Goal: Transaction & Acquisition: Purchase product/service

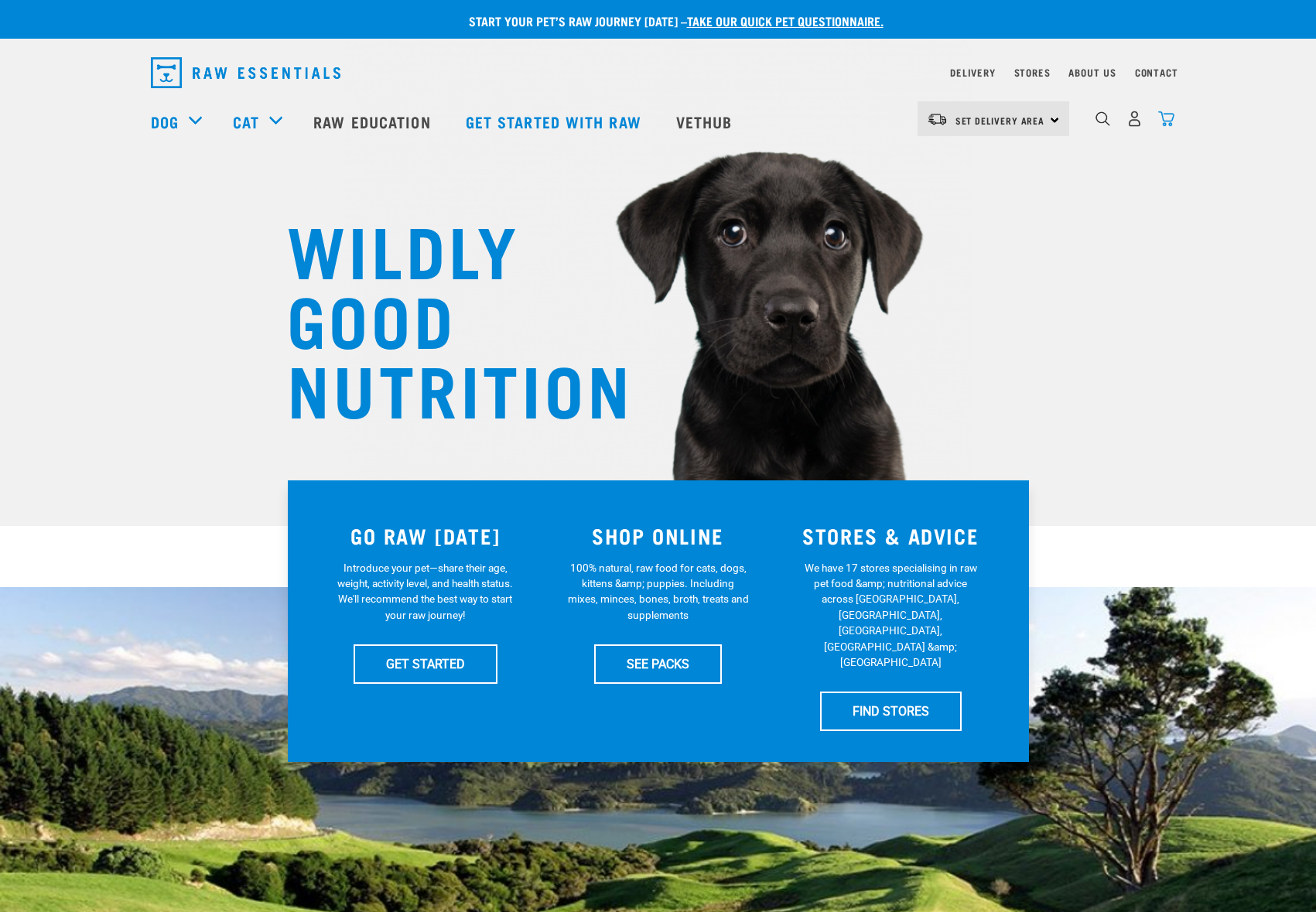
click at [1172, 121] on img "dropdown navigation" at bounding box center [1166, 119] width 17 height 17
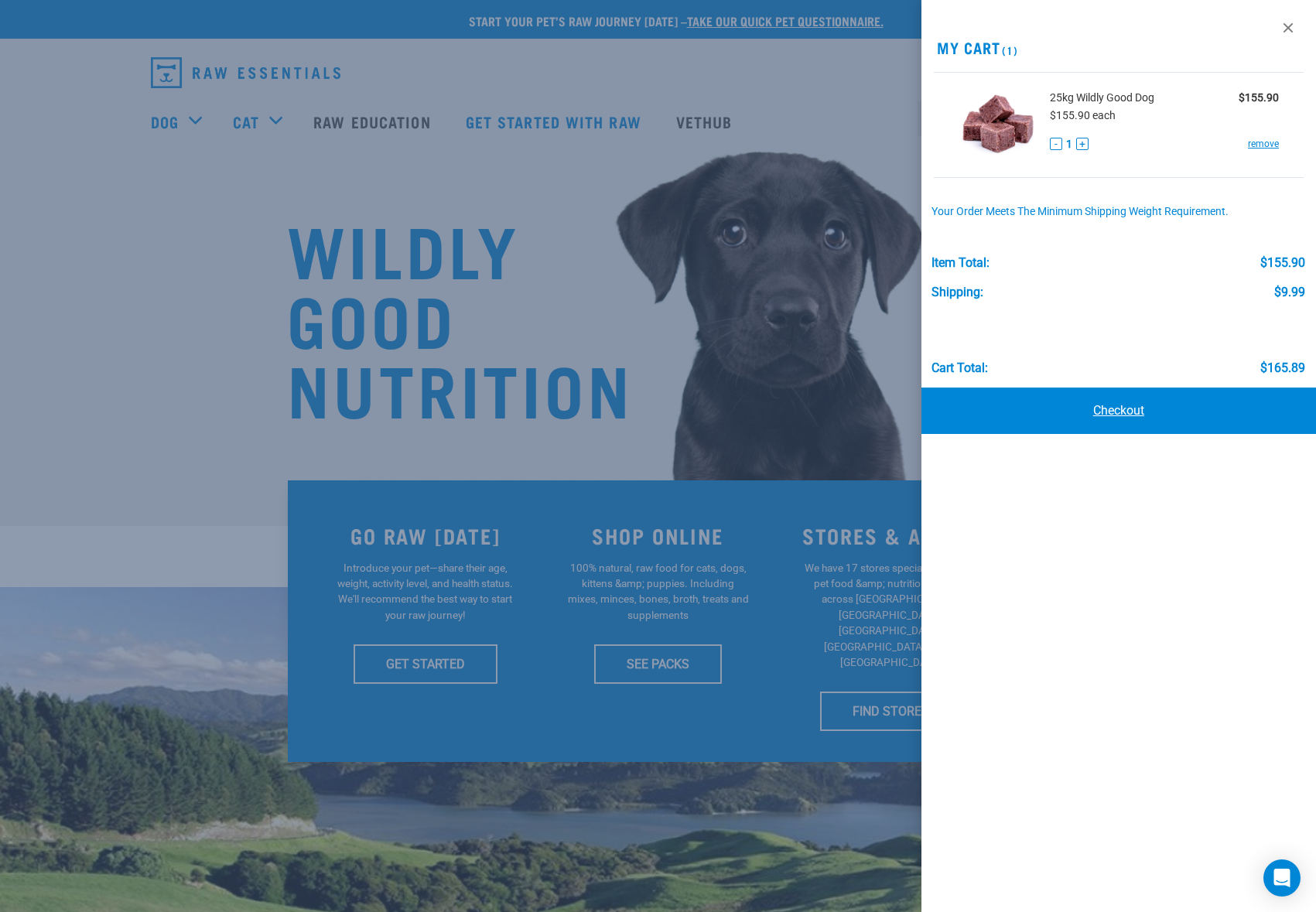
click at [1116, 406] on link "Checkout" at bounding box center [1119, 411] width 395 height 46
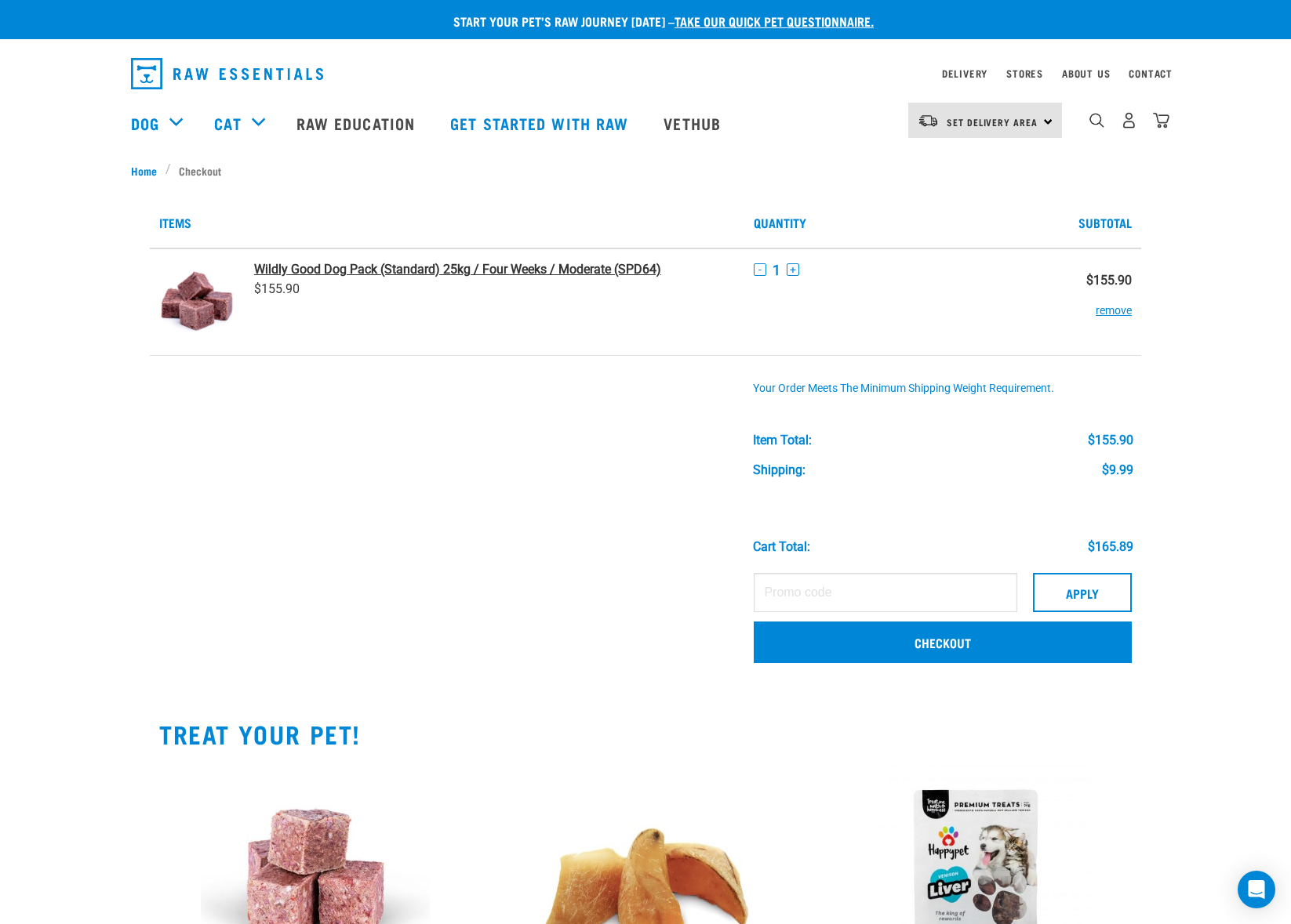
click at [301, 273] on strong "Wildly Good Dog Pack (Standard) 25kg / Four Weeks / Moderate (SPD64)" at bounding box center [458, 269] width 407 height 15
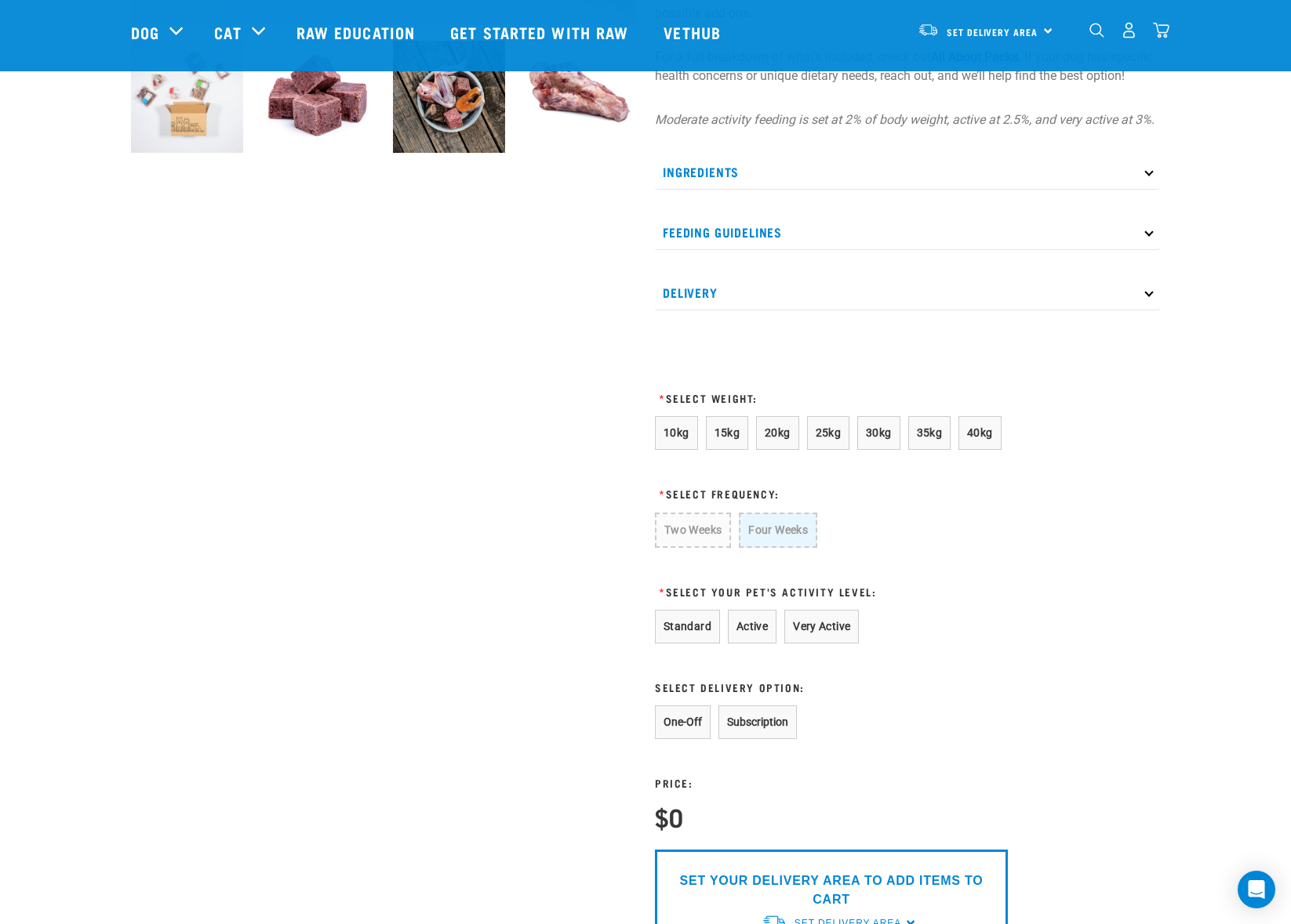
scroll to position [756, 0]
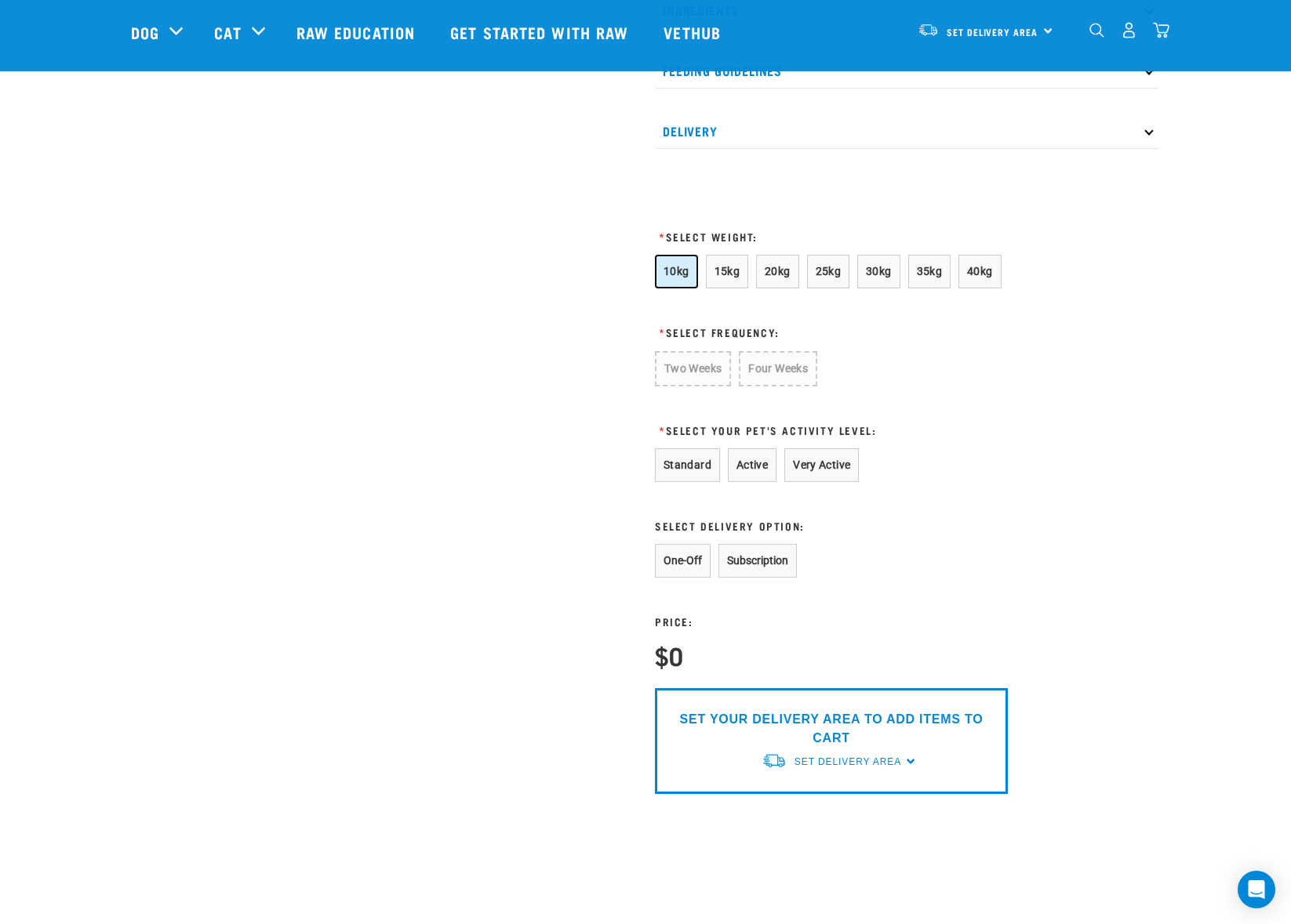
click at [677, 277] on span "10kg" at bounding box center [676, 271] width 26 height 13
click at [766, 385] on button "Four Weeks" at bounding box center [777, 369] width 77 height 35
click at [697, 479] on button "Standard" at bounding box center [687, 465] width 65 height 33
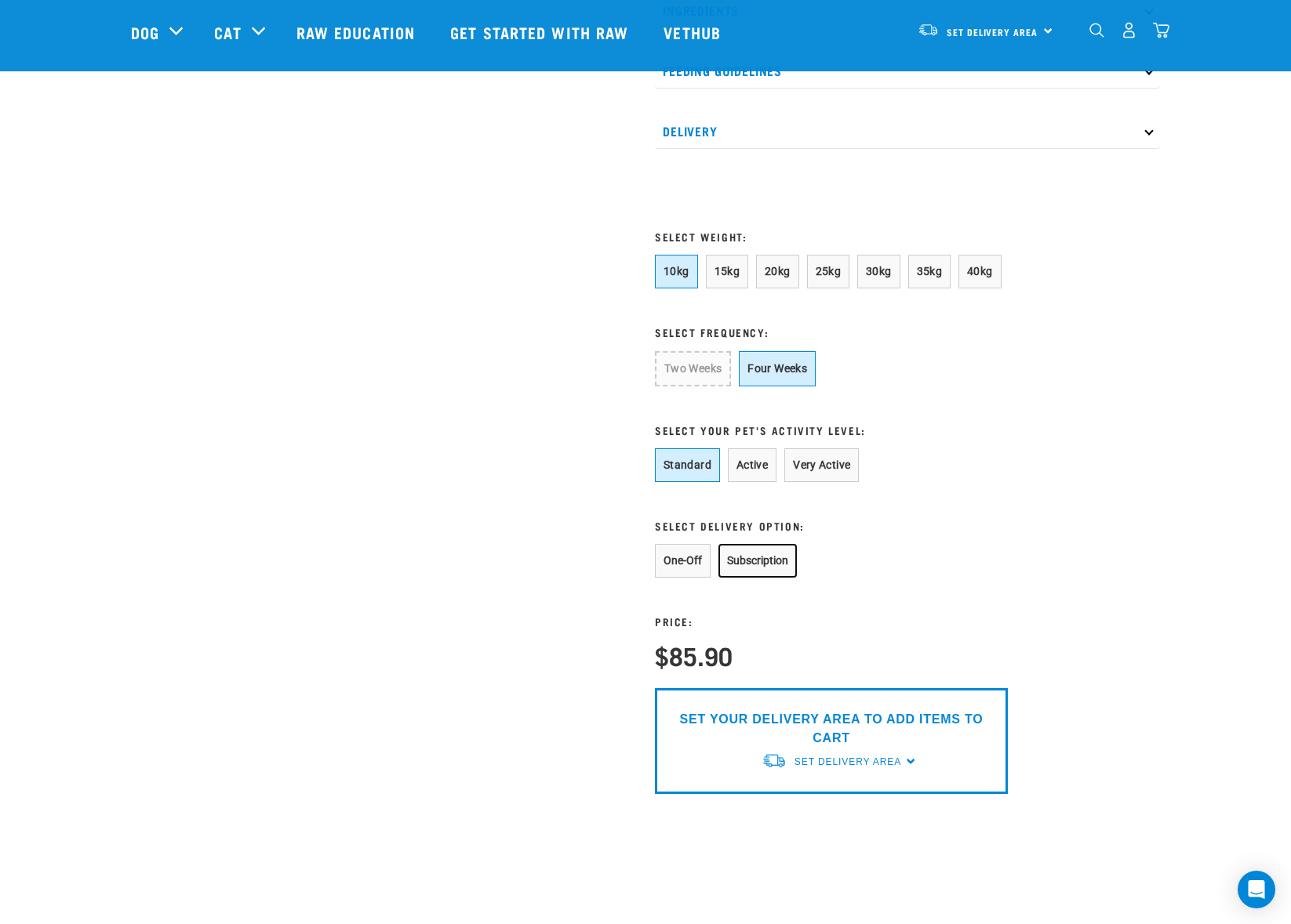
click at [764, 578] on button "Subscription" at bounding box center [758, 560] width 78 height 33
click at [840, 768] on span "Set Delivery Area" at bounding box center [848, 762] width 107 height 11
click at [811, 812] on link "[GEOGRAPHIC_DATA]" at bounding box center [840, 798] width 156 height 26
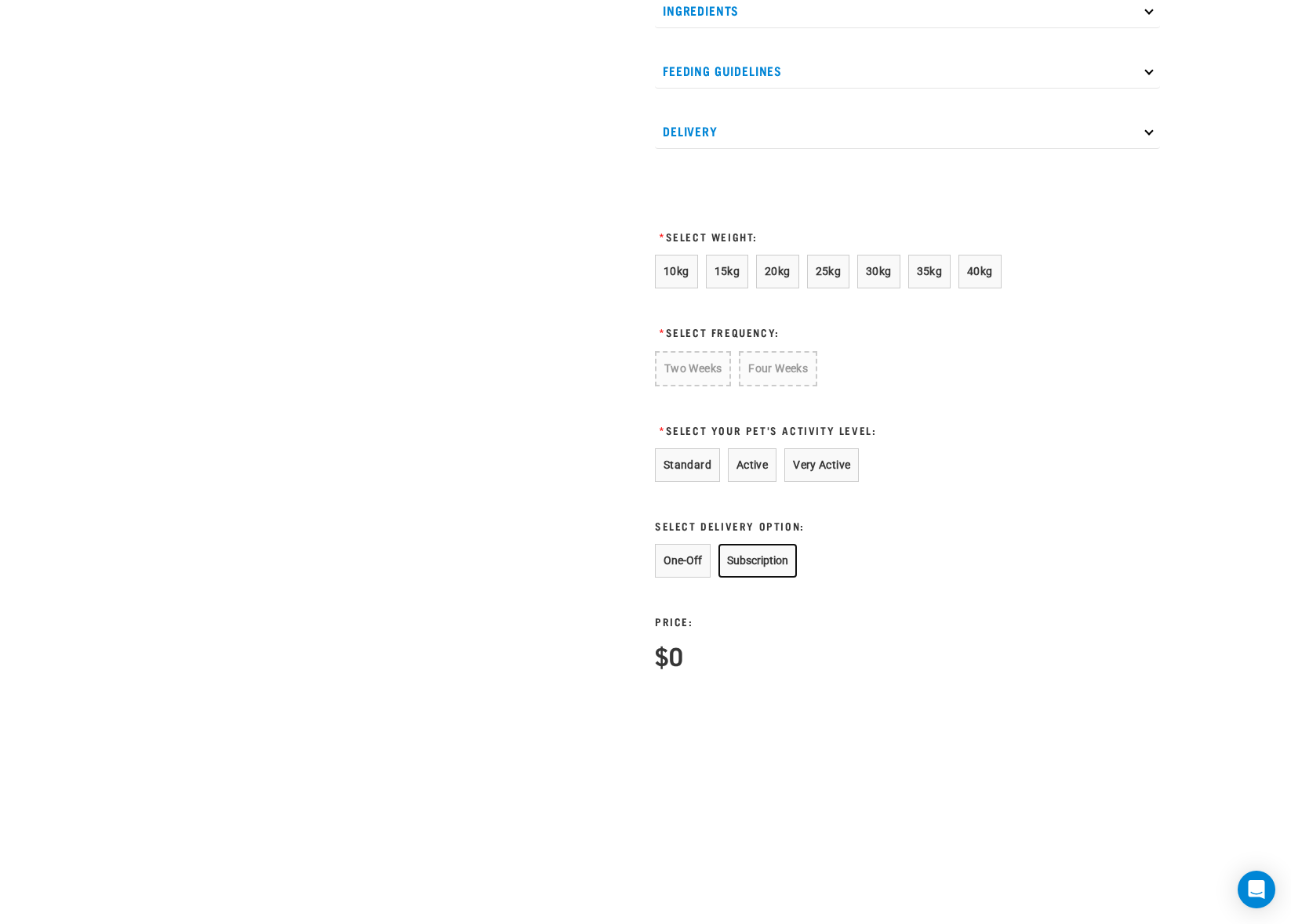
click at [739, 578] on button "Subscription" at bounding box center [758, 560] width 78 height 33
click at [691, 482] on button "Standard" at bounding box center [687, 465] width 65 height 33
click at [707, 289] on button "15kg" at bounding box center [727, 272] width 43 height 33
click at [771, 380] on button "Four Weeks" at bounding box center [775, 368] width 77 height 33
click at [758, 576] on button "Subscription" at bounding box center [758, 559] width 78 height 33
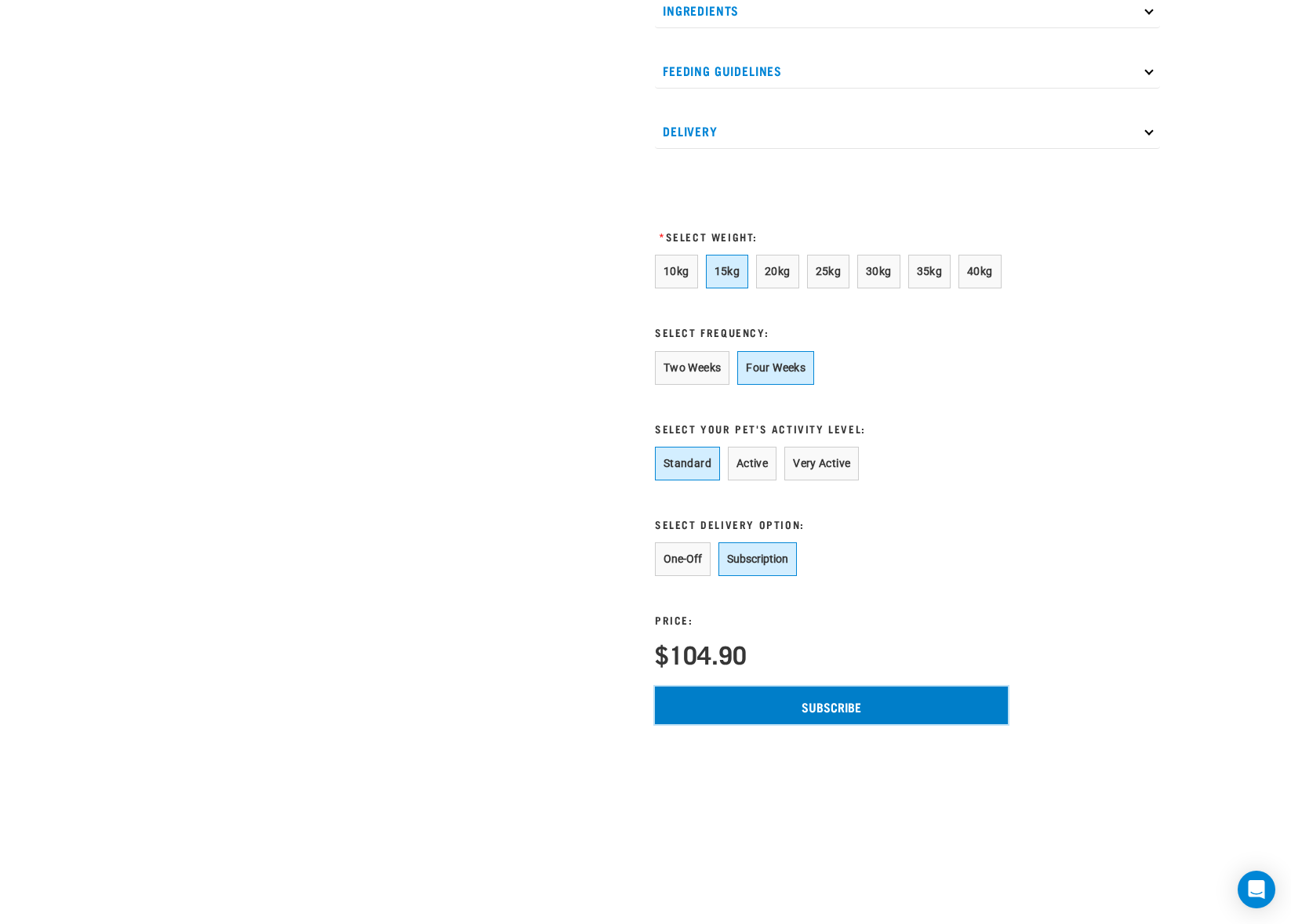
click at [848, 724] on input "Subscribe" at bounding box center [831, 705] width 353 height 37
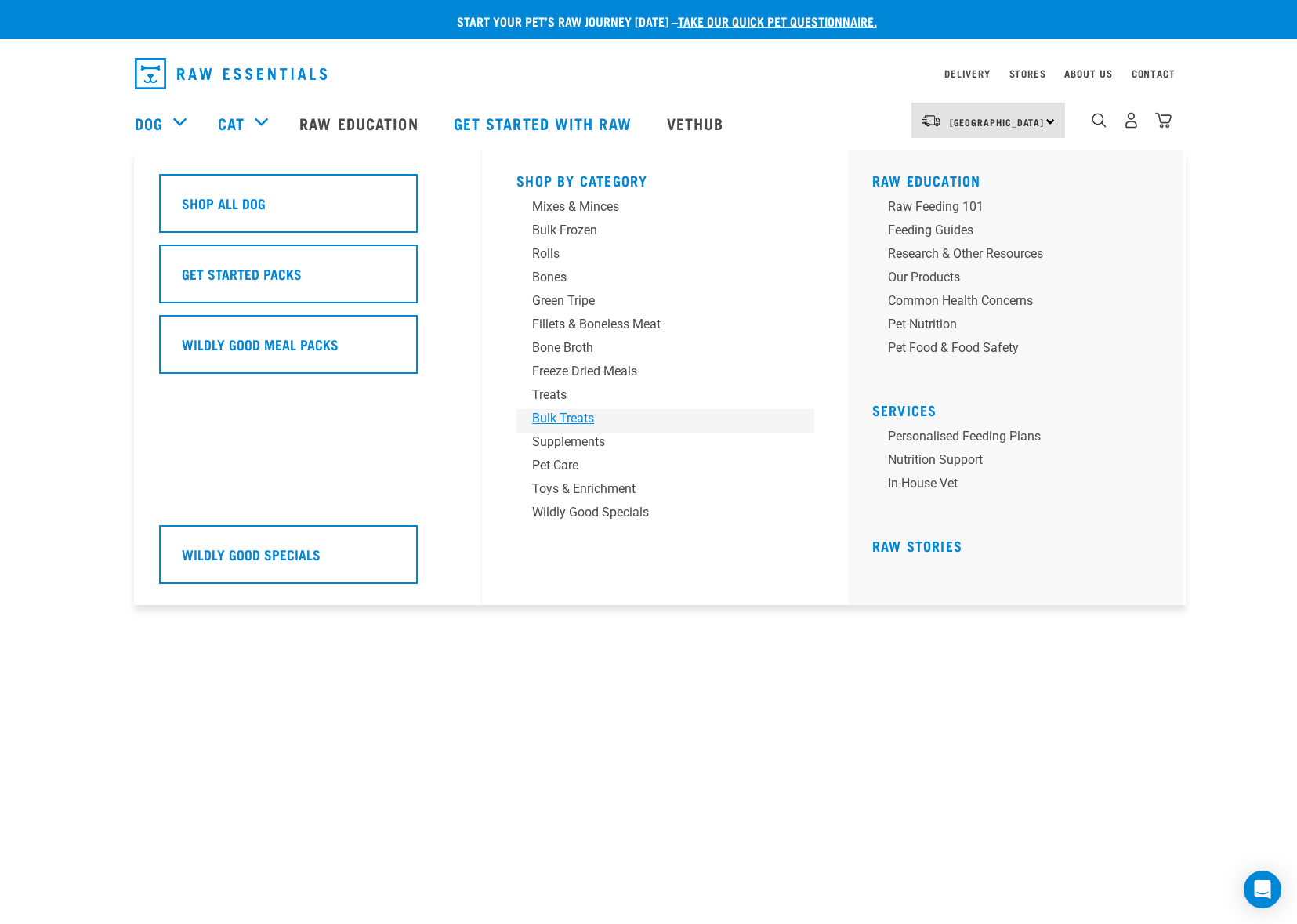
click at [559, 419] on div "Bulk Treats" at bounding box center [654, 419] width 245 height 19
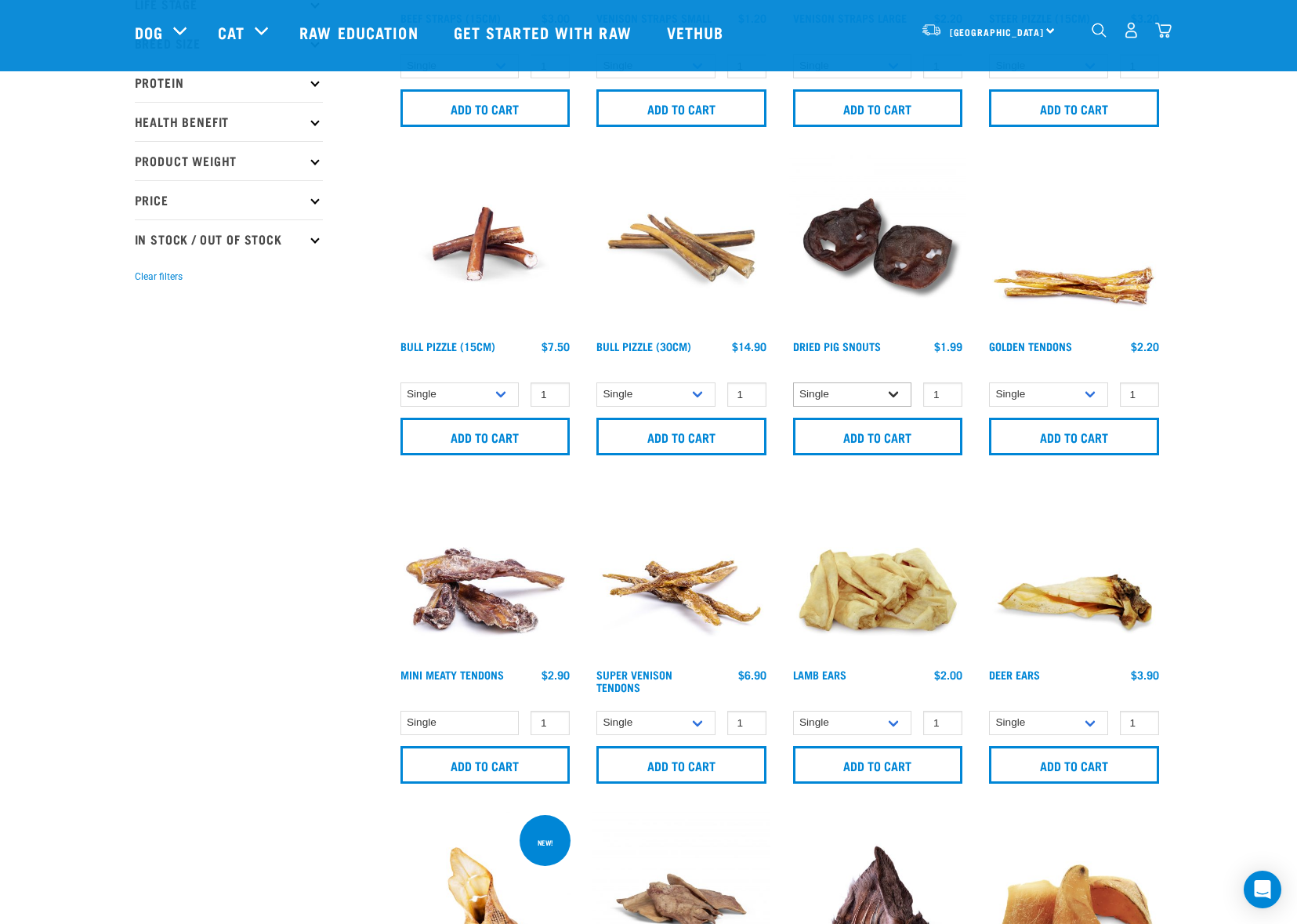
scroll to position [327, 0]
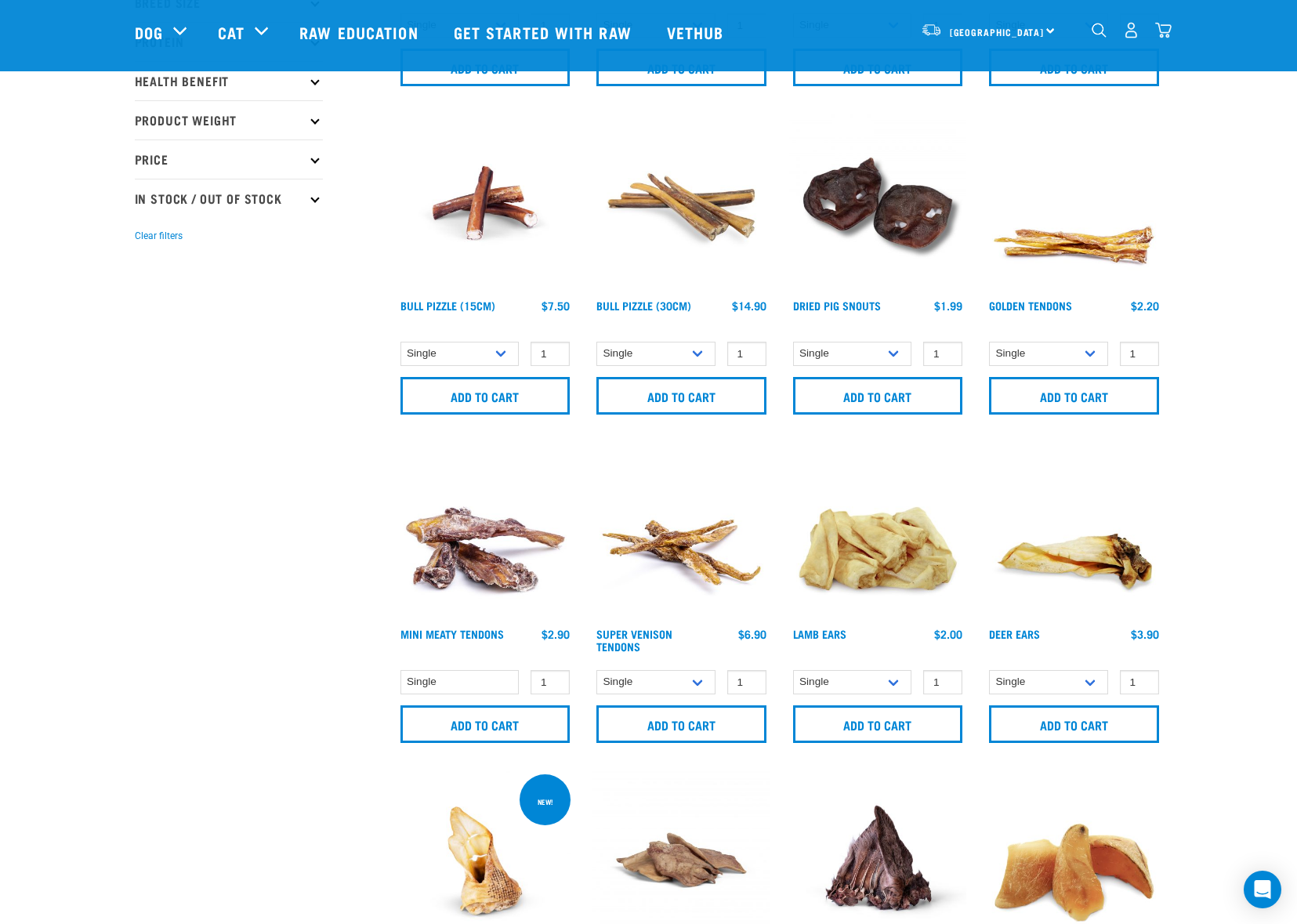
click at [1042, 571] on img at bounding box center [1074, 532] width 178 height 178
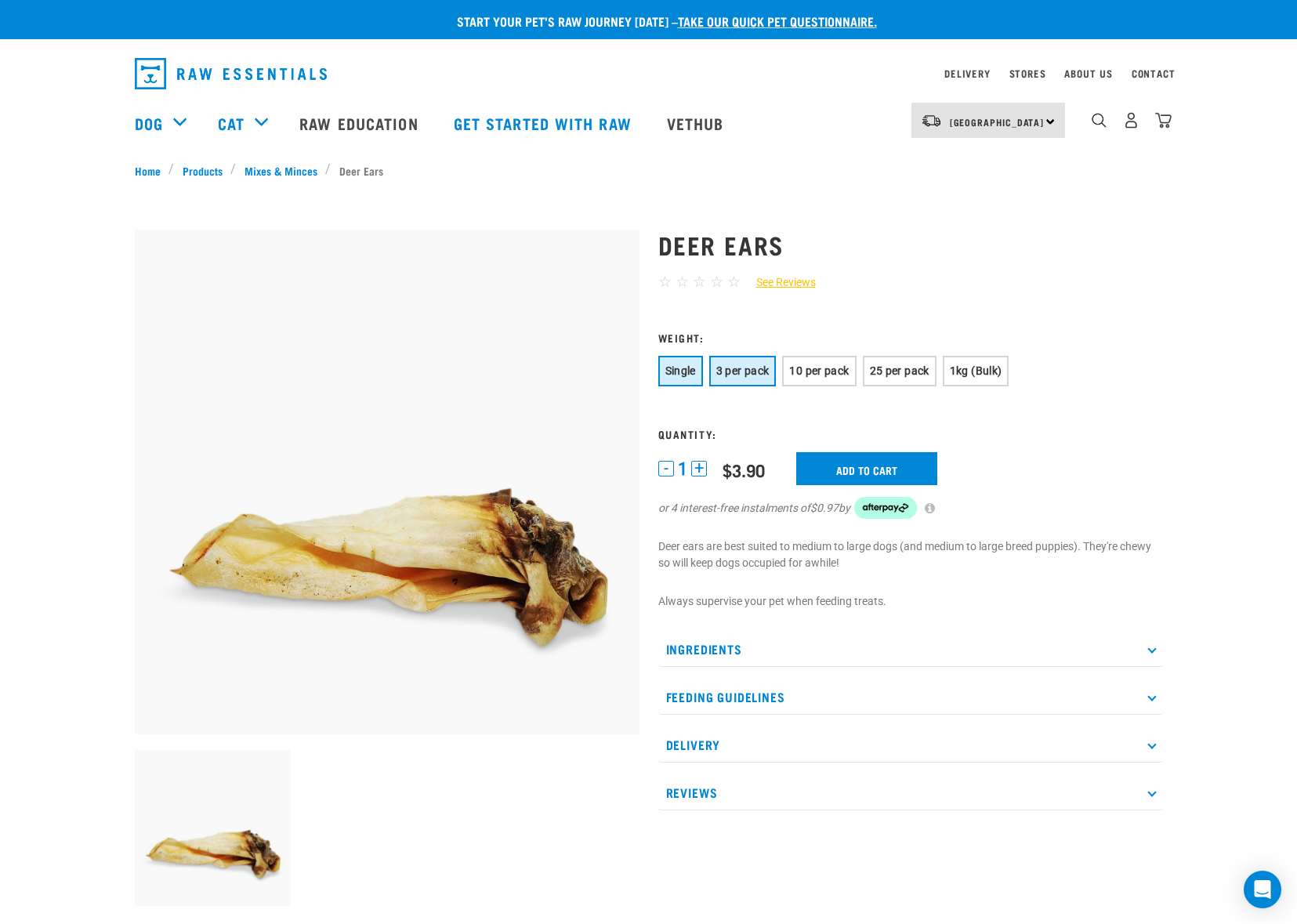
click at [741, 375] on span "3 per pack" at bounding box center [743, 371] width 53 height 13
click at [835, 372] on span "10 per pack" at bounding box center [819, 371] width 60 height 13
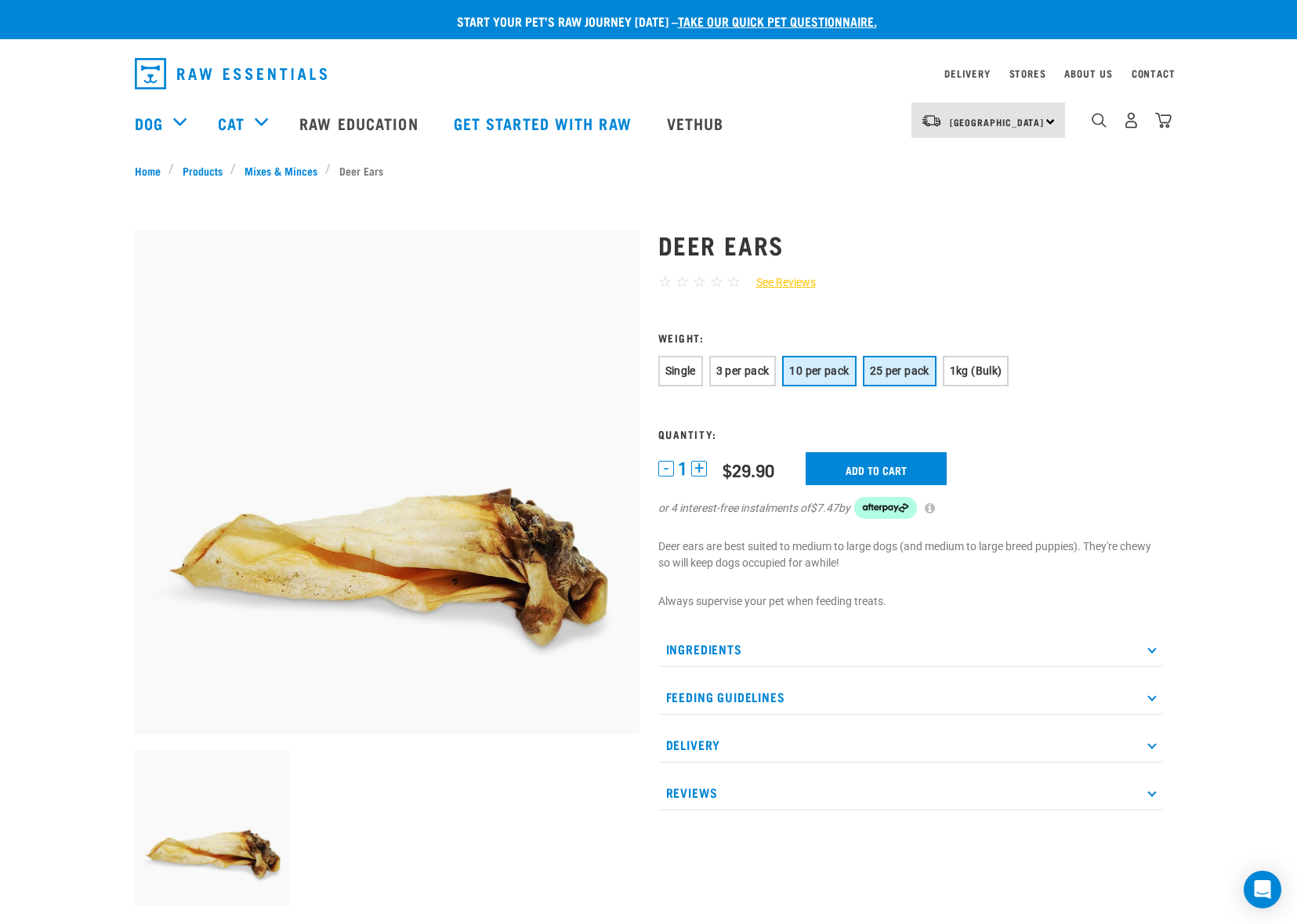
click at [881, 372] on span "25 per pack" at bounding box center [900, 371] width 60 height 13
click at [969, 375] on span "1kg (Bulk)" at bounding box center [977, 371] width 53 height 13
click at [730, 375] on span "3 per pack" at bounding box center [743, 371] width 53 height 13
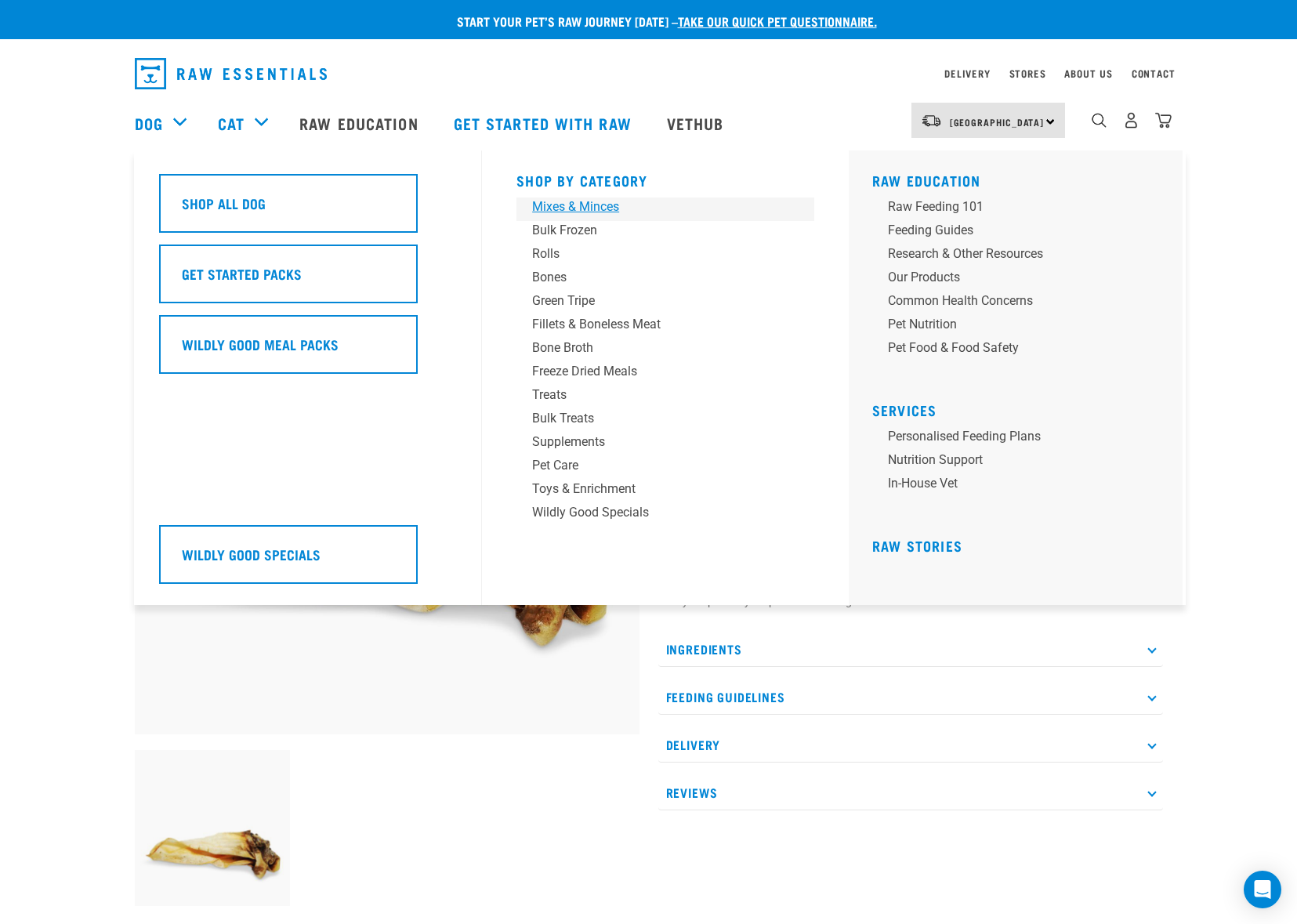
click at [540, 210] on div "Mixes & Minces" at bounding box center [654, 207] width 245 height 19
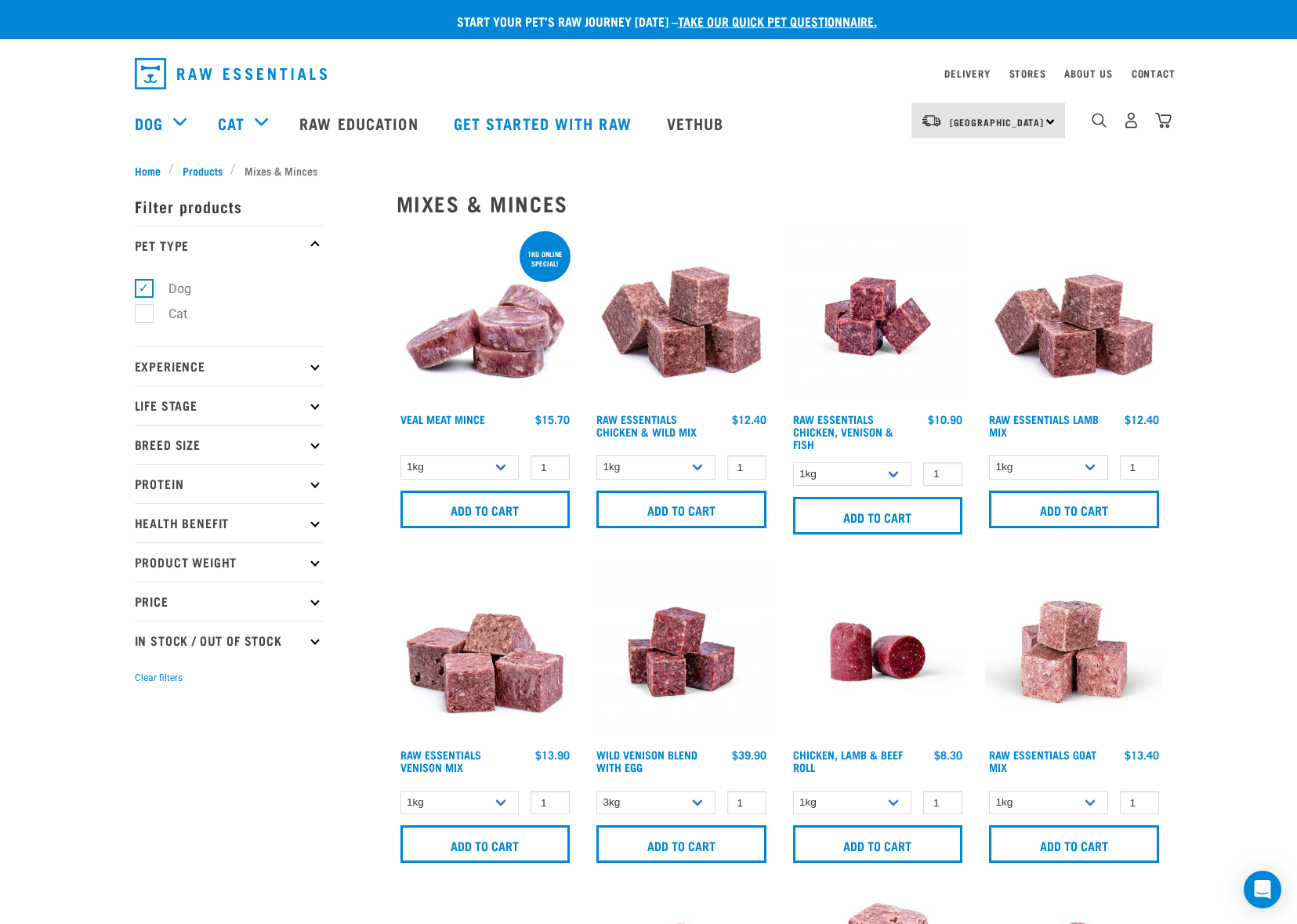
click at [709, 352] on img at bounding box center [681, 317] width 178 height 178
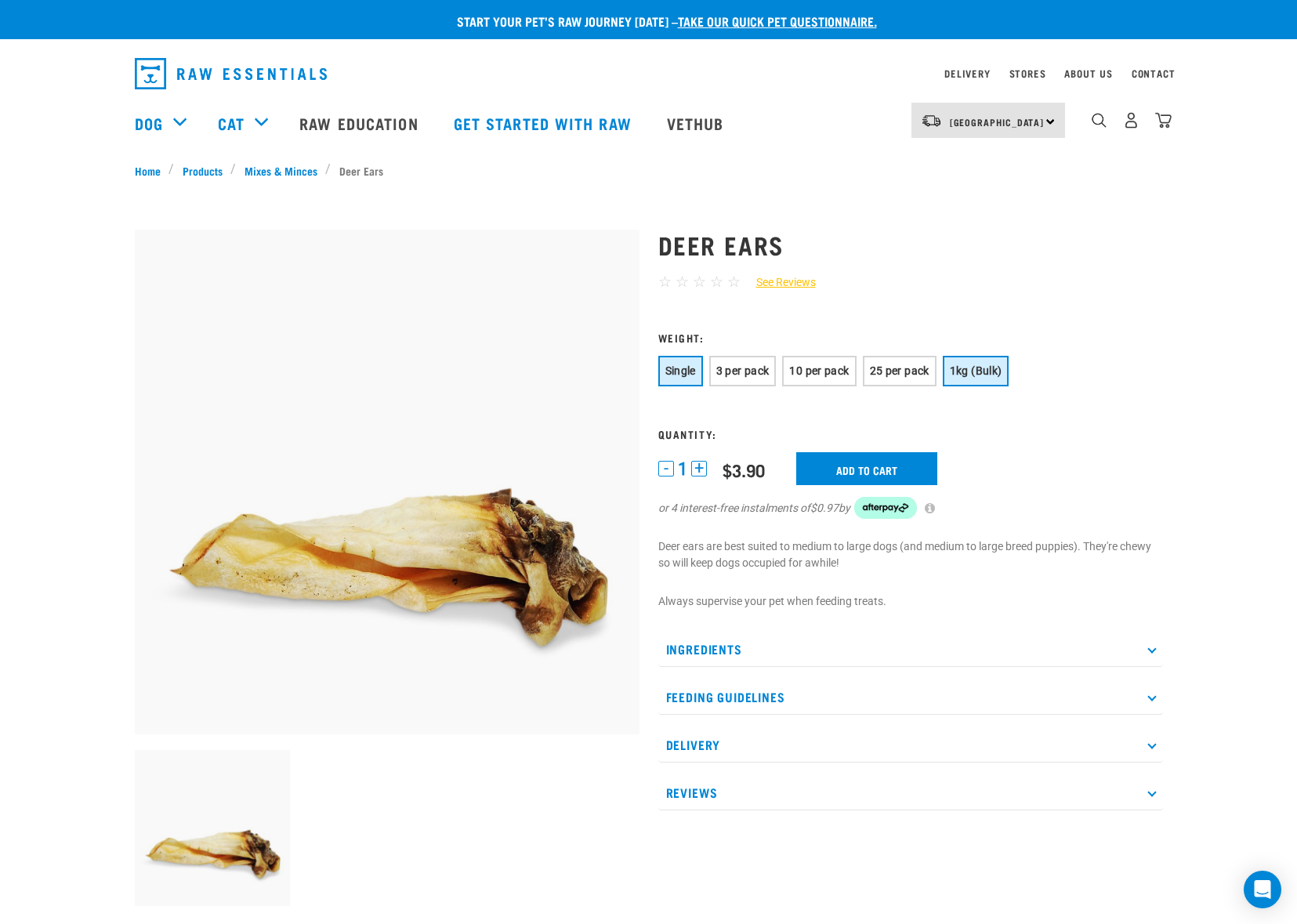
click at [978, 370] on span "1kg (Bulk)" at bounding box center [977, 371] width 53 height 13
click at [964, 76] on link "Delivery" at bounding box center [967, 73] width 45 height 6
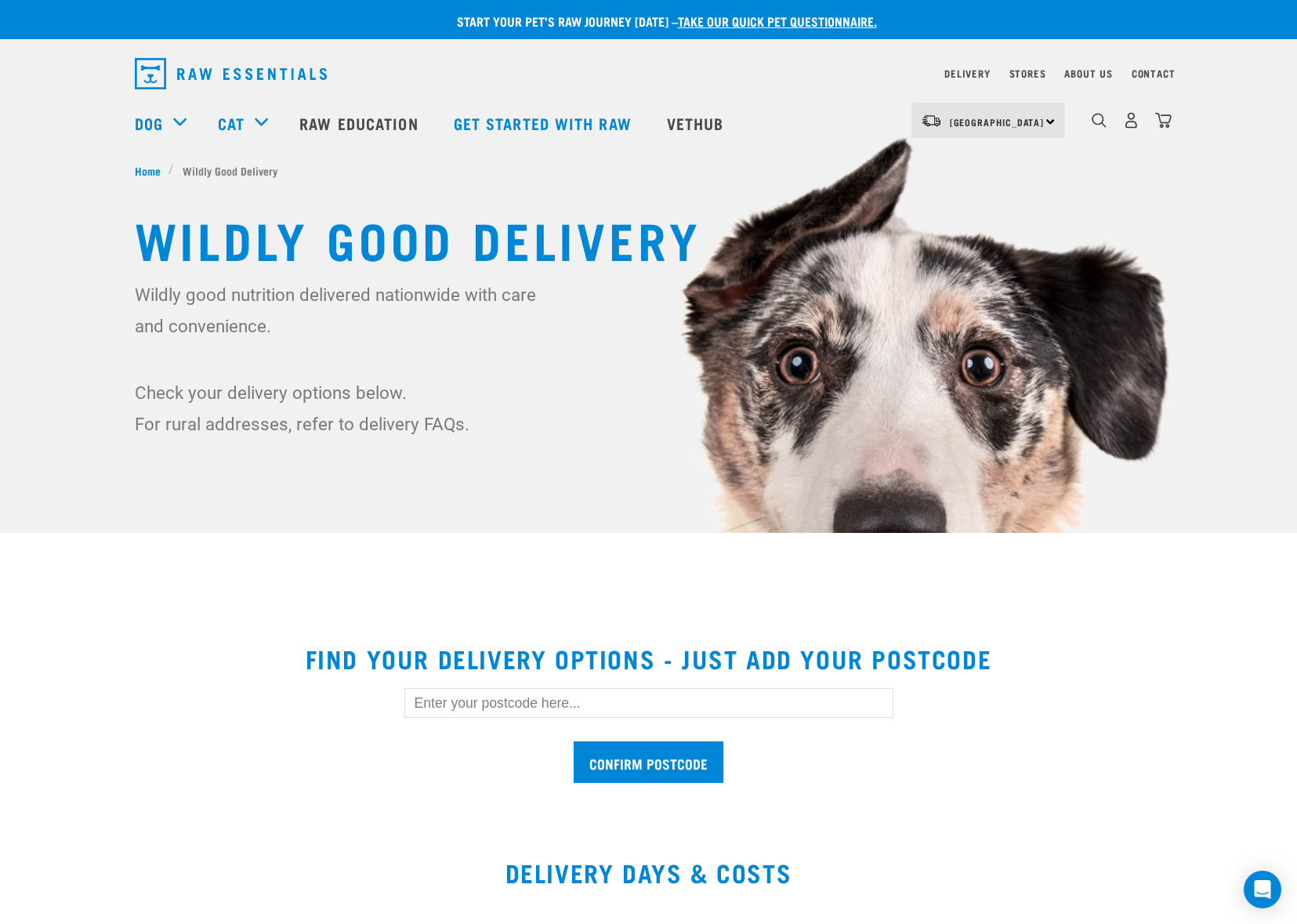
click at [471, 708] on input "text" at bounding box center [649, 702] width 489 height 29
type input "0932"
click at [631, 761] on input "Confirm postcode" at bounding box center [649, 762] width 150 height 41
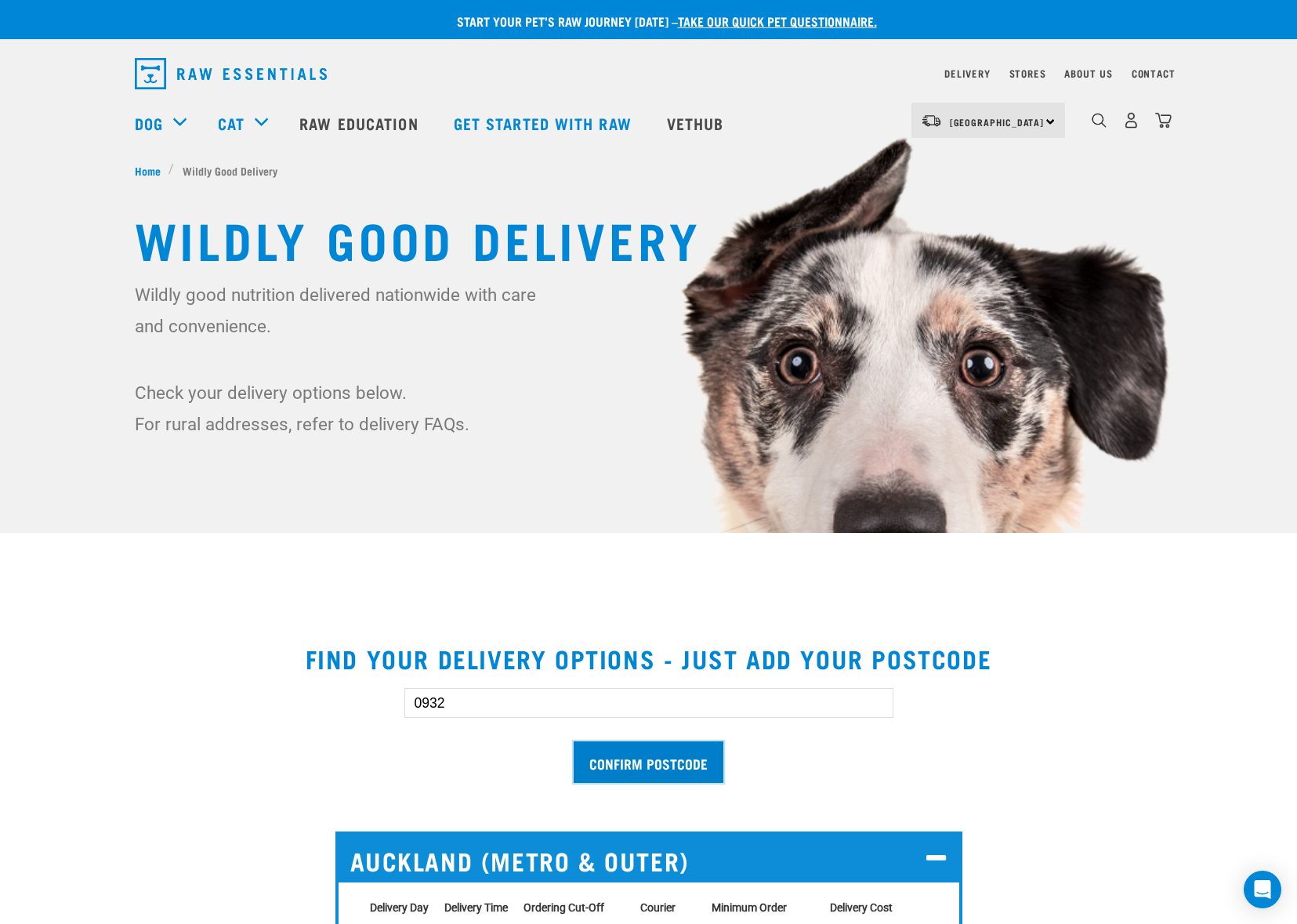
click at [640, 759] on input "Confirm postcode" at bounding box center [649, 762] width 150 height 41
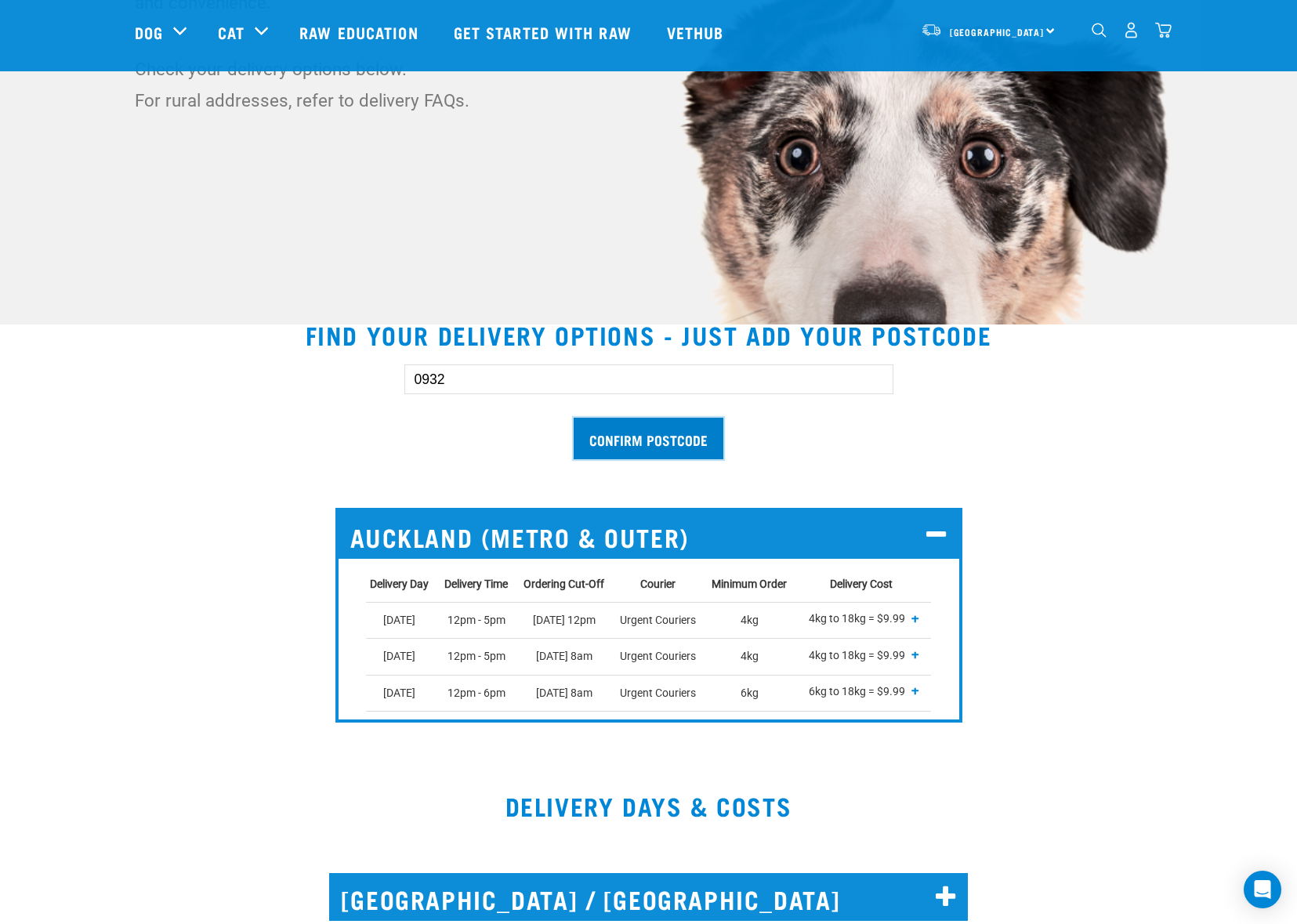
click at [644, 435] on input "Confirm postcode" at bounding box center [649, 438] width 150 height 41
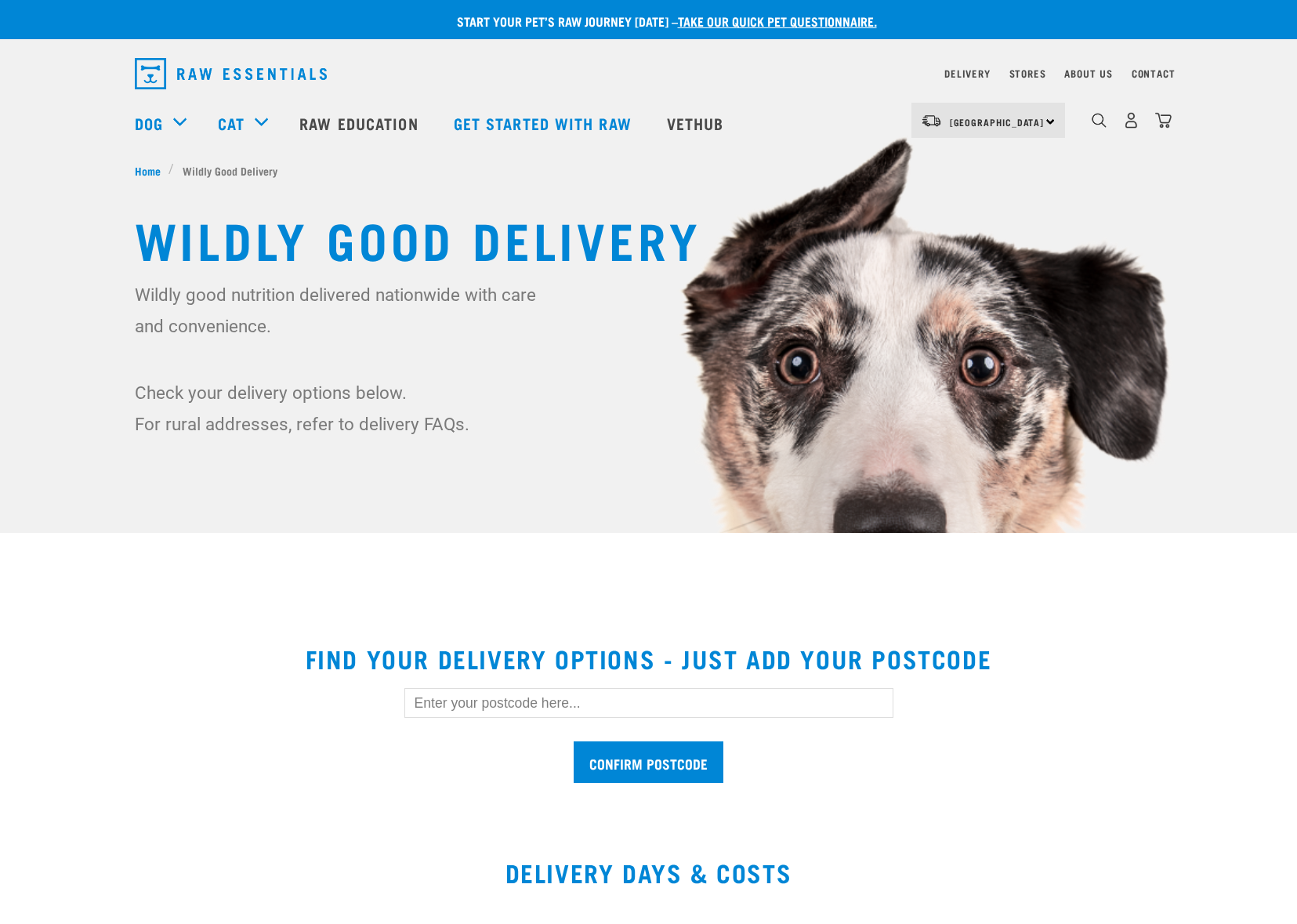
scroll to position [420, 0]
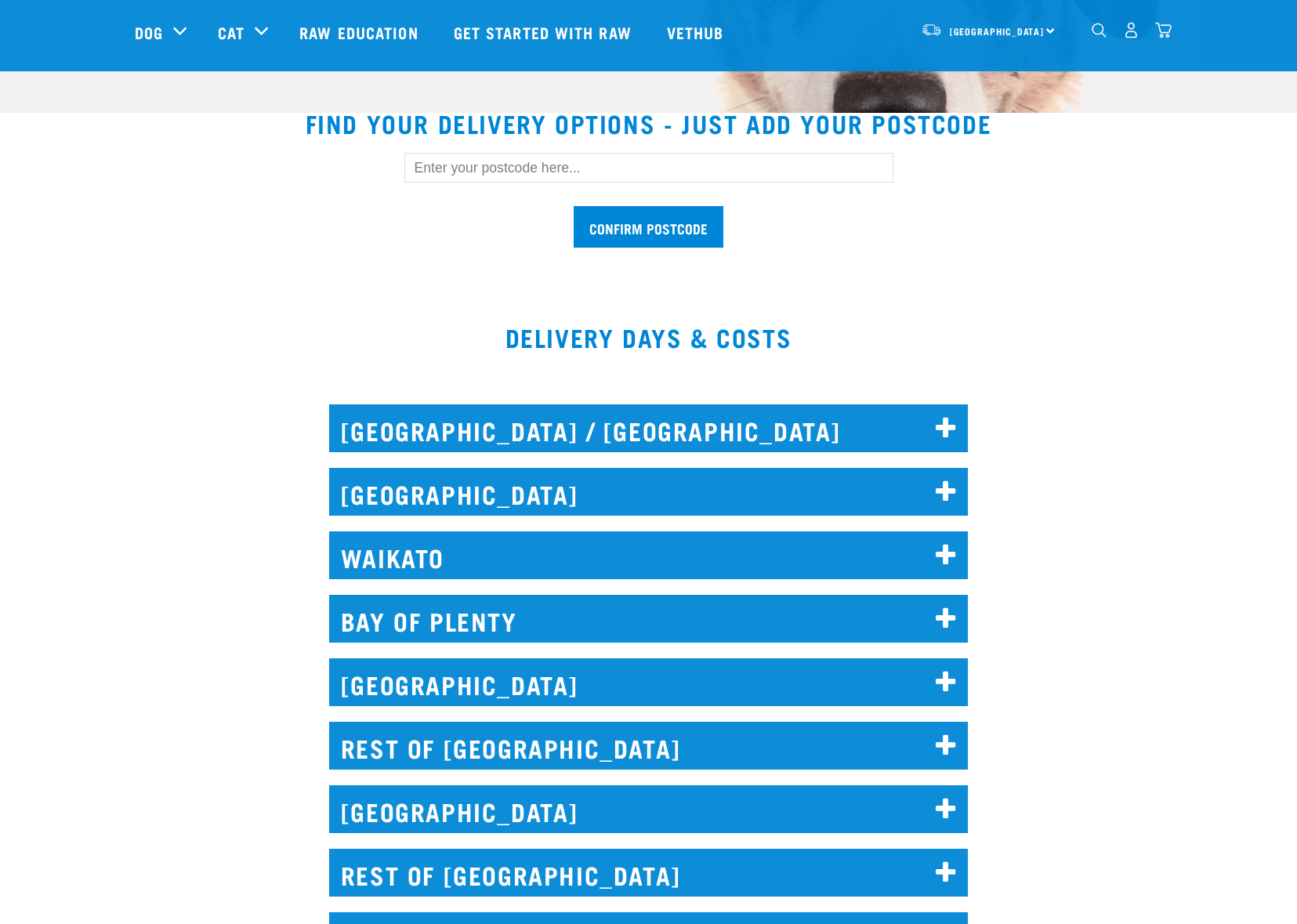
click at [444, 167] on input "text" at bounding box center [649, 167] width 489 height 29
type input "0932"
click at [673, 227] on input "Confirm postcode" at bounding box center [649, 227] width 150 height 41
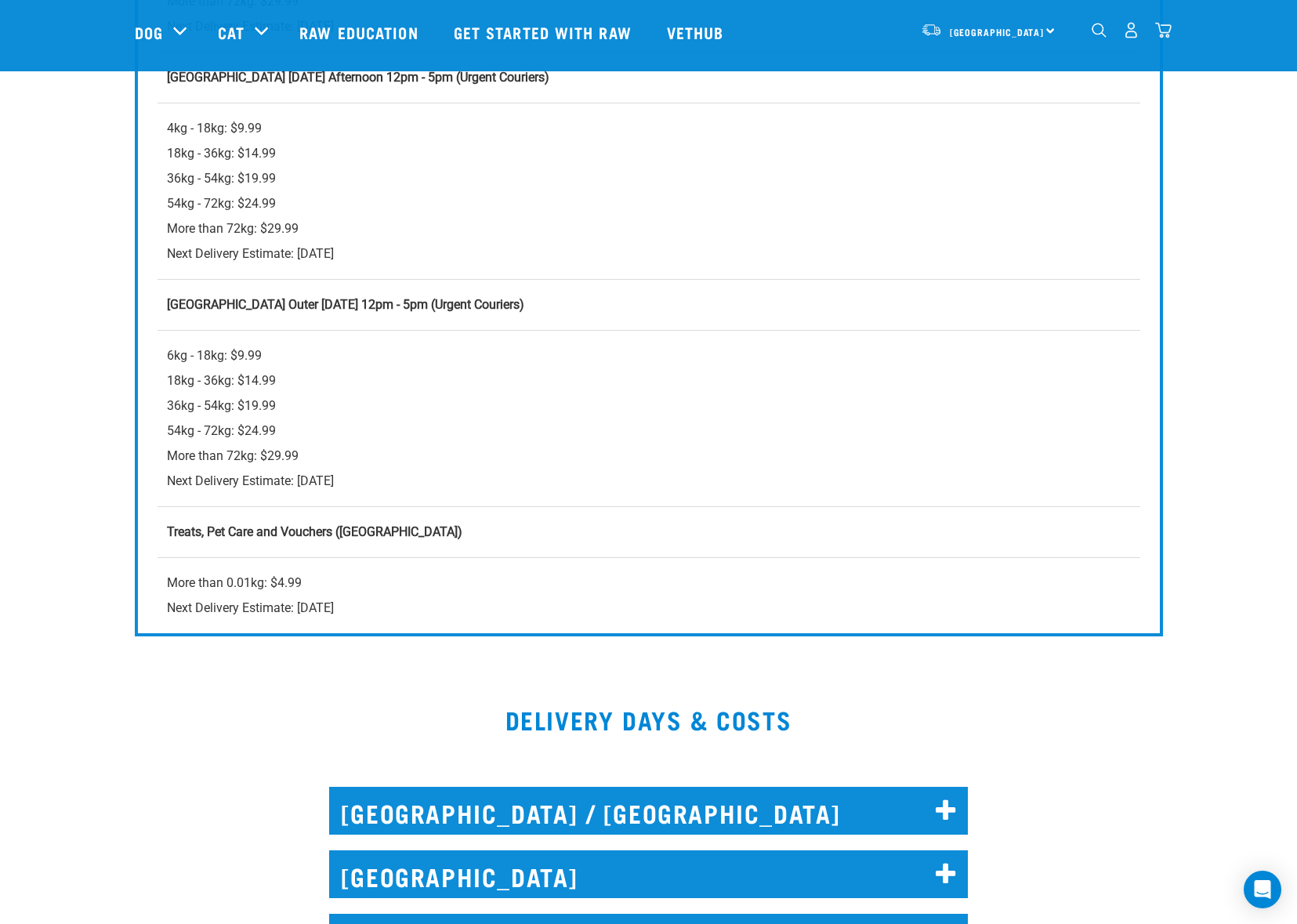
scroll to position [389, 0]
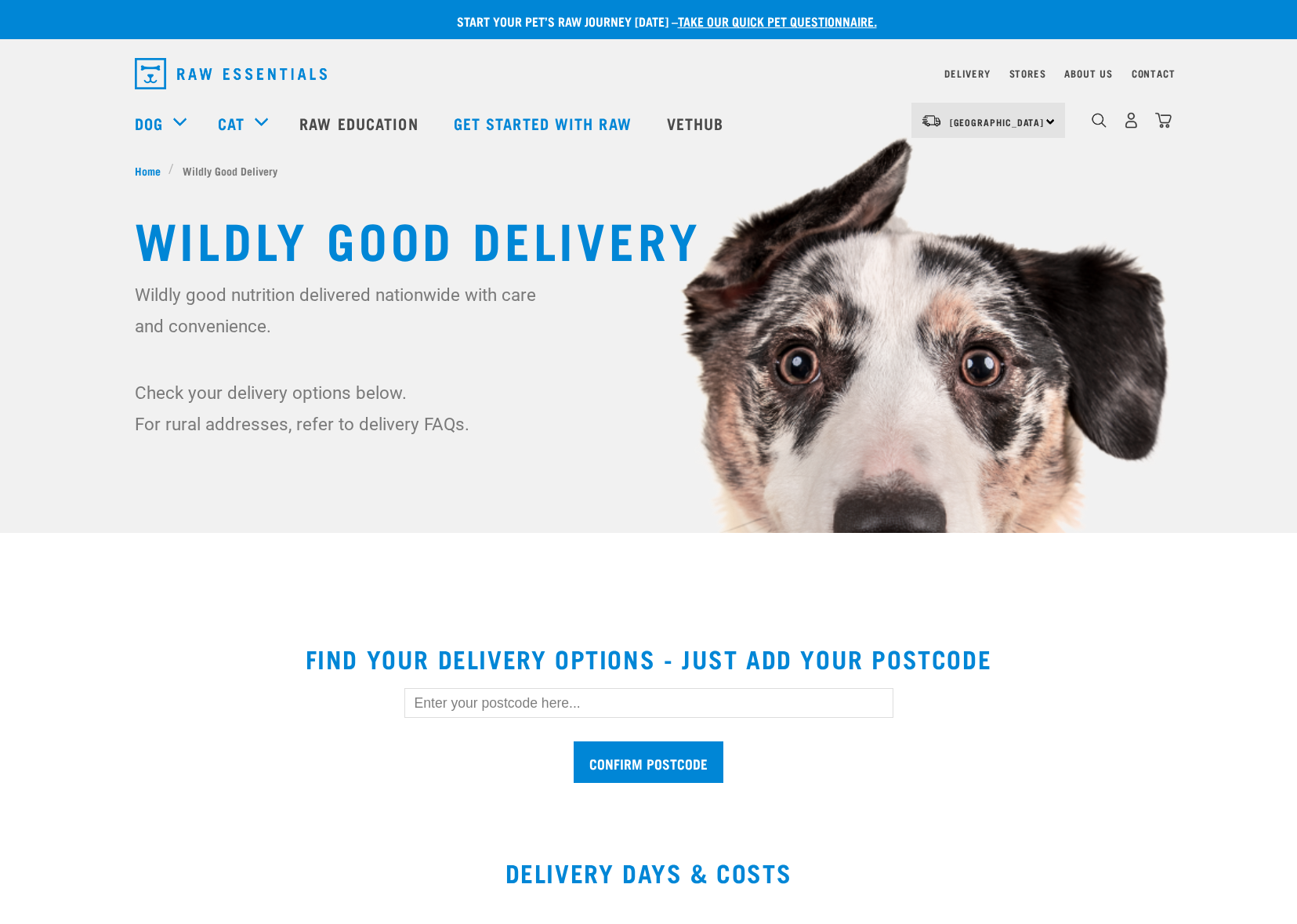
click at [510, 701] on input "text" at bounding box center [649, 702] width 489 height 29
type input "0932"
click at [619, 750] on input "Confirm postcode" at bounding box center [649, 762] width 150 height 41
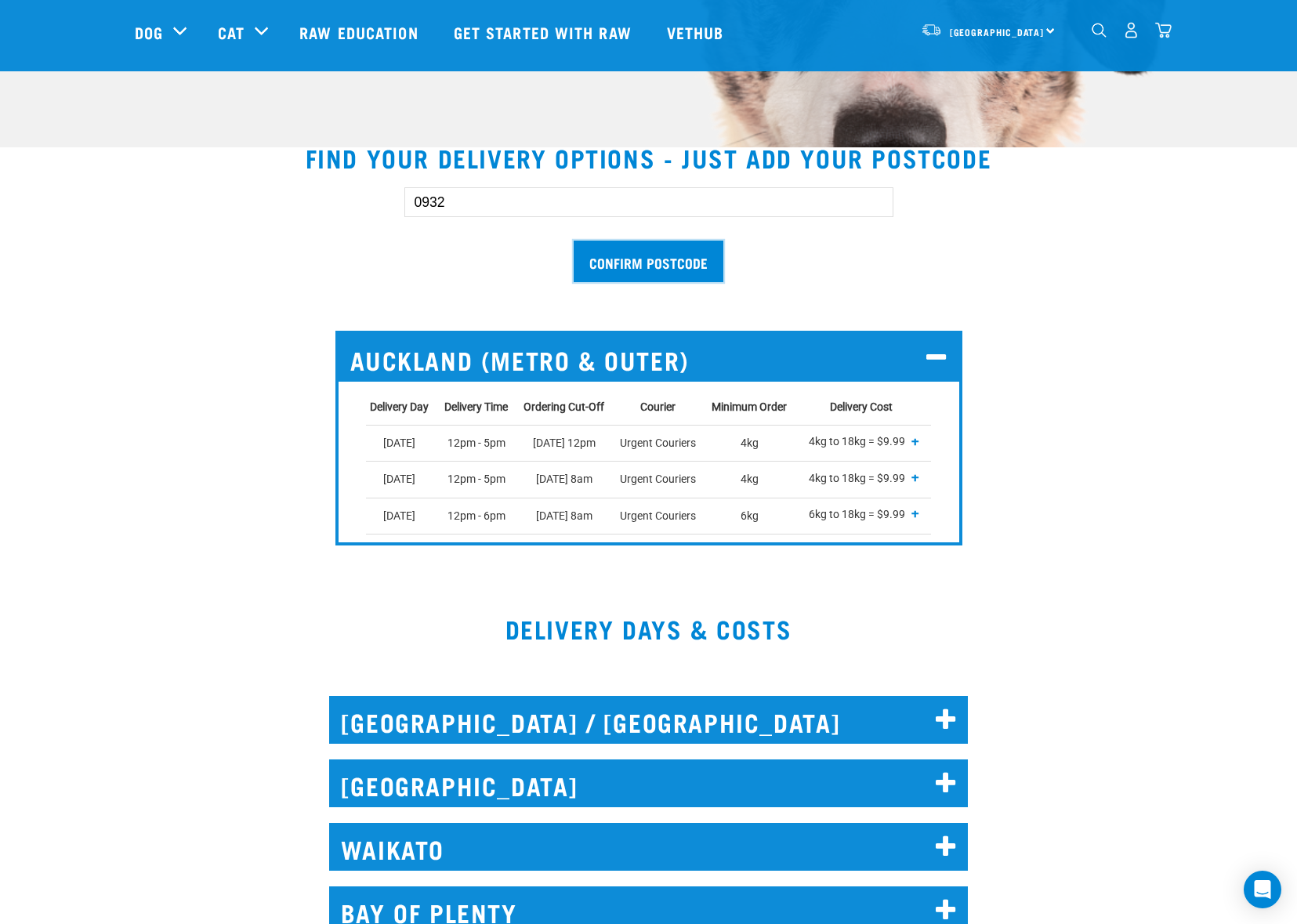
scroll to position [466, 0]
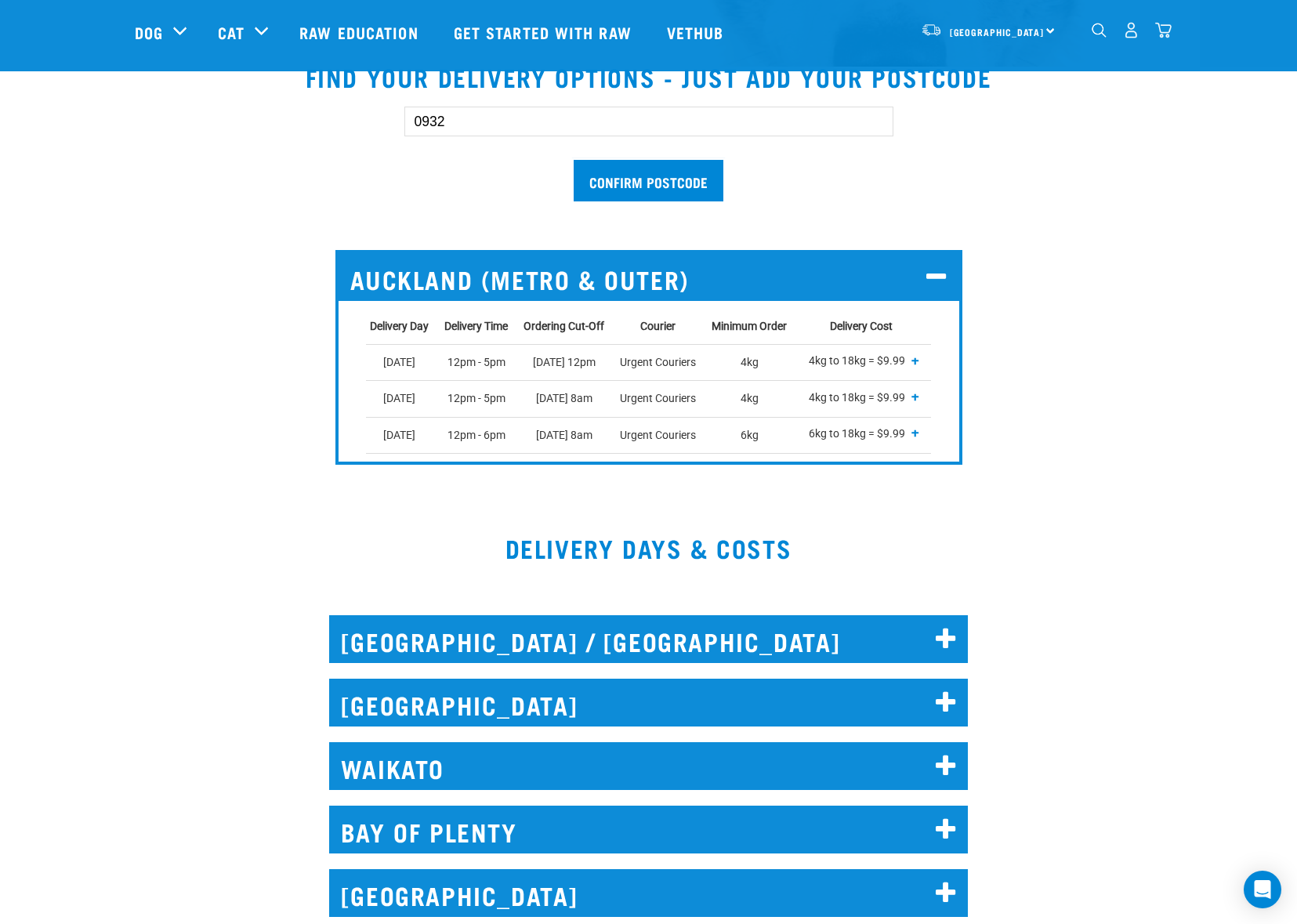
click at [951, 704] on icon at bounding box center [946, 702] width 22 height 25
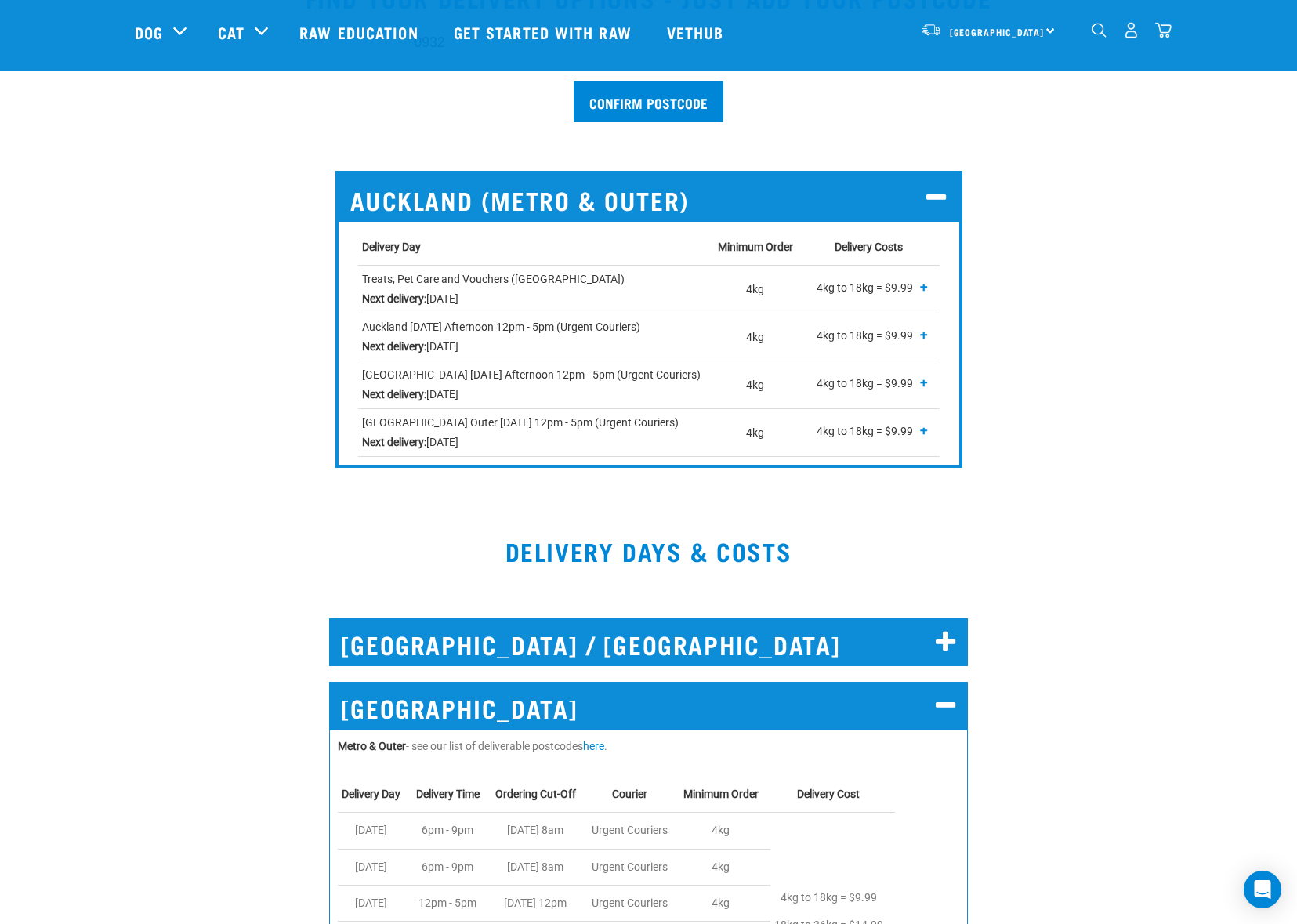
scroll to position [629, 0]
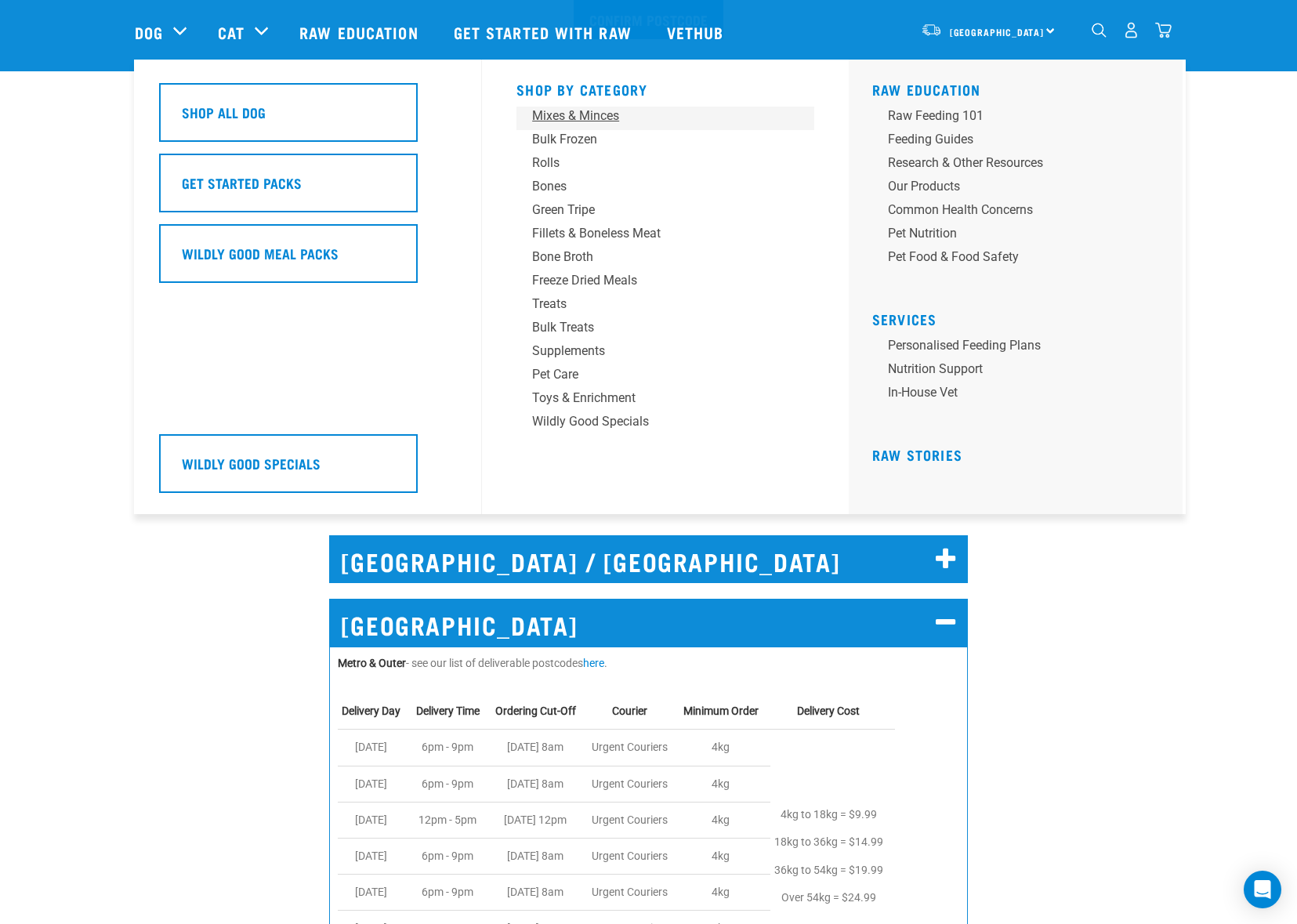
click at [585, 116] on div "Mixes & Minces" at bounding box center [654, 116] width 245 height 19
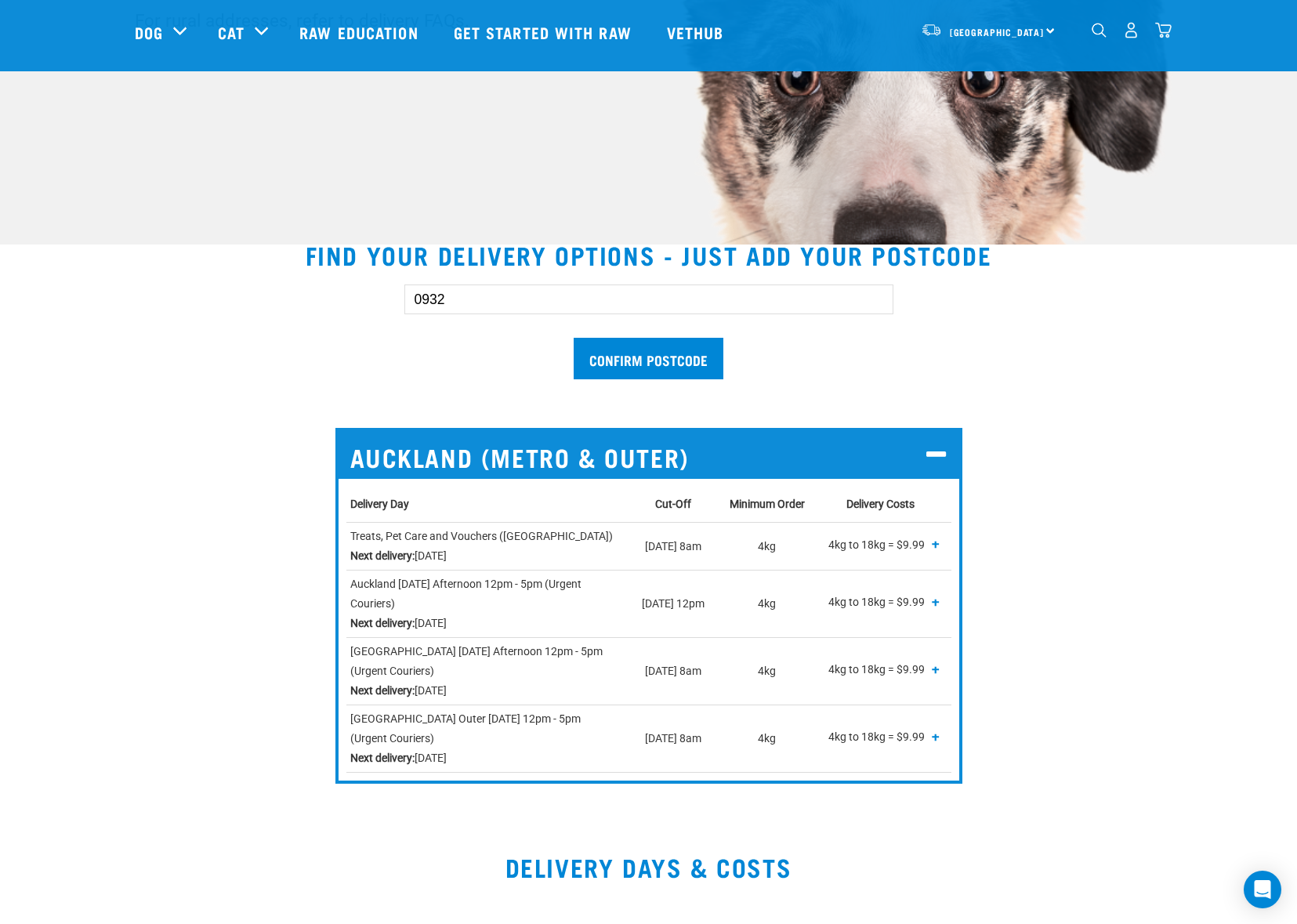
scroll to position [299, 0]
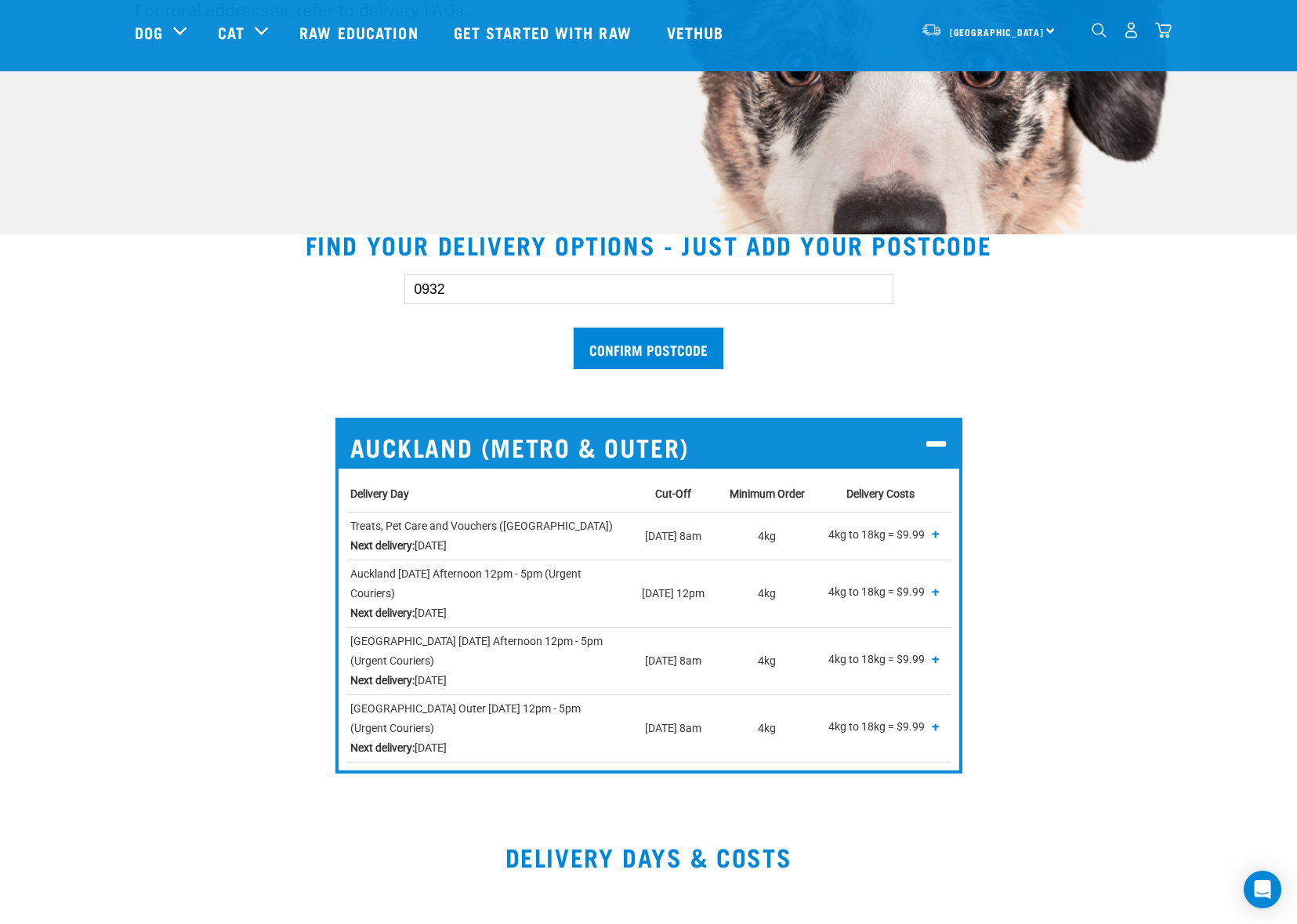
click at [347, 576] on td "Auckland Wednesday Afternoon 12pm - 5pm (Urgent Couriers) Next delivery: Wednes…" at bounding box center [489, 594] width 284 height 68
drag, startPoint x: 332, startPoint y: 576, endPoint x: 540, endPoint y: 577, distance: 208.0
click at [540, 577] on td "Auckland Wednesday Afternoon 12pm - 5pm (Urgent Couriers) Next delivery: Wednes…" at bounding box center [489, 594] width 284 height 68
copy td "Auckland Wednesday Afternoon 12pm - 5pm"
click at [249, 343] on div "0932 Confirm postcode" at bounding box center [649, 314] width 1079 height 129
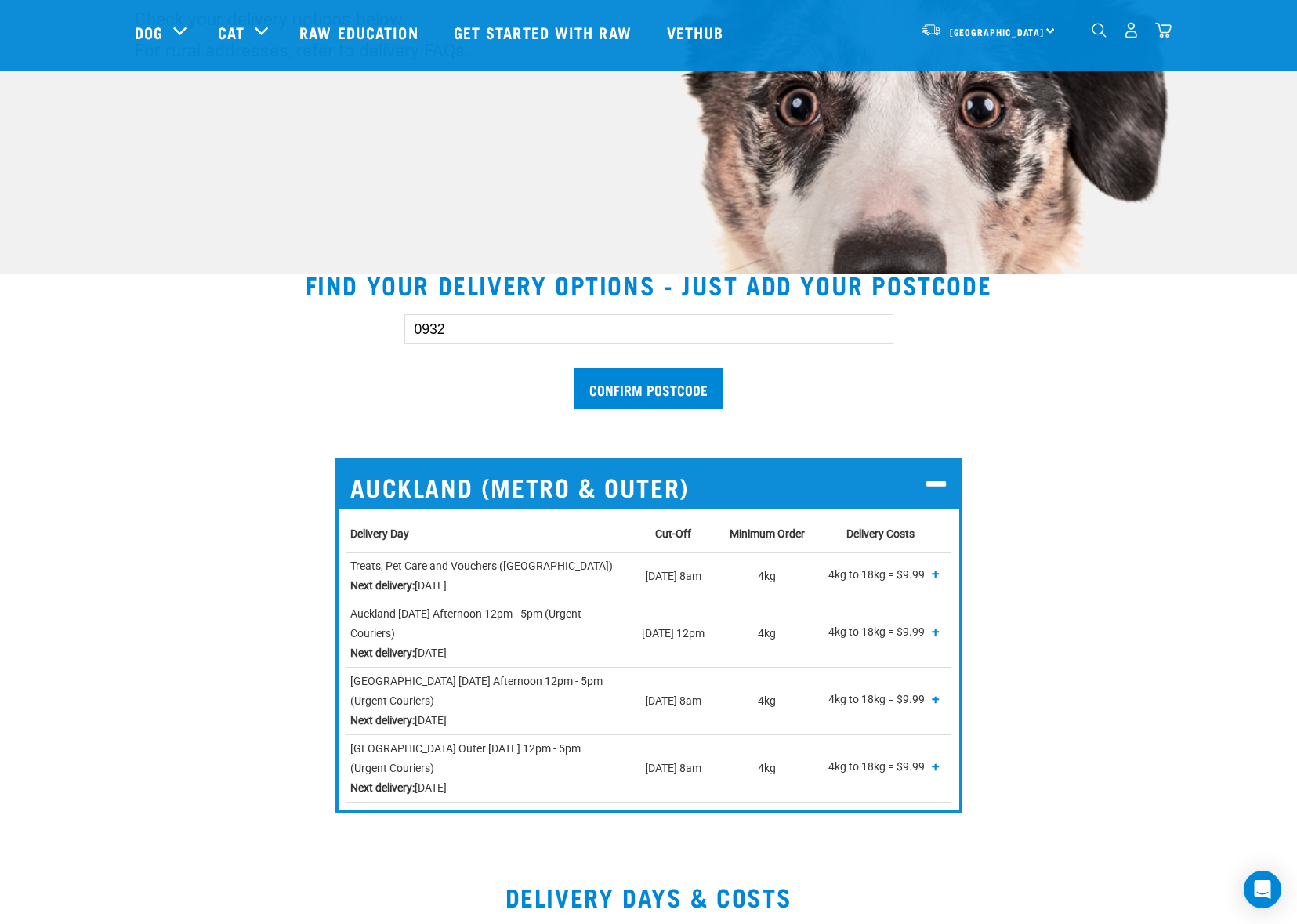
scroll to position [0, 0]
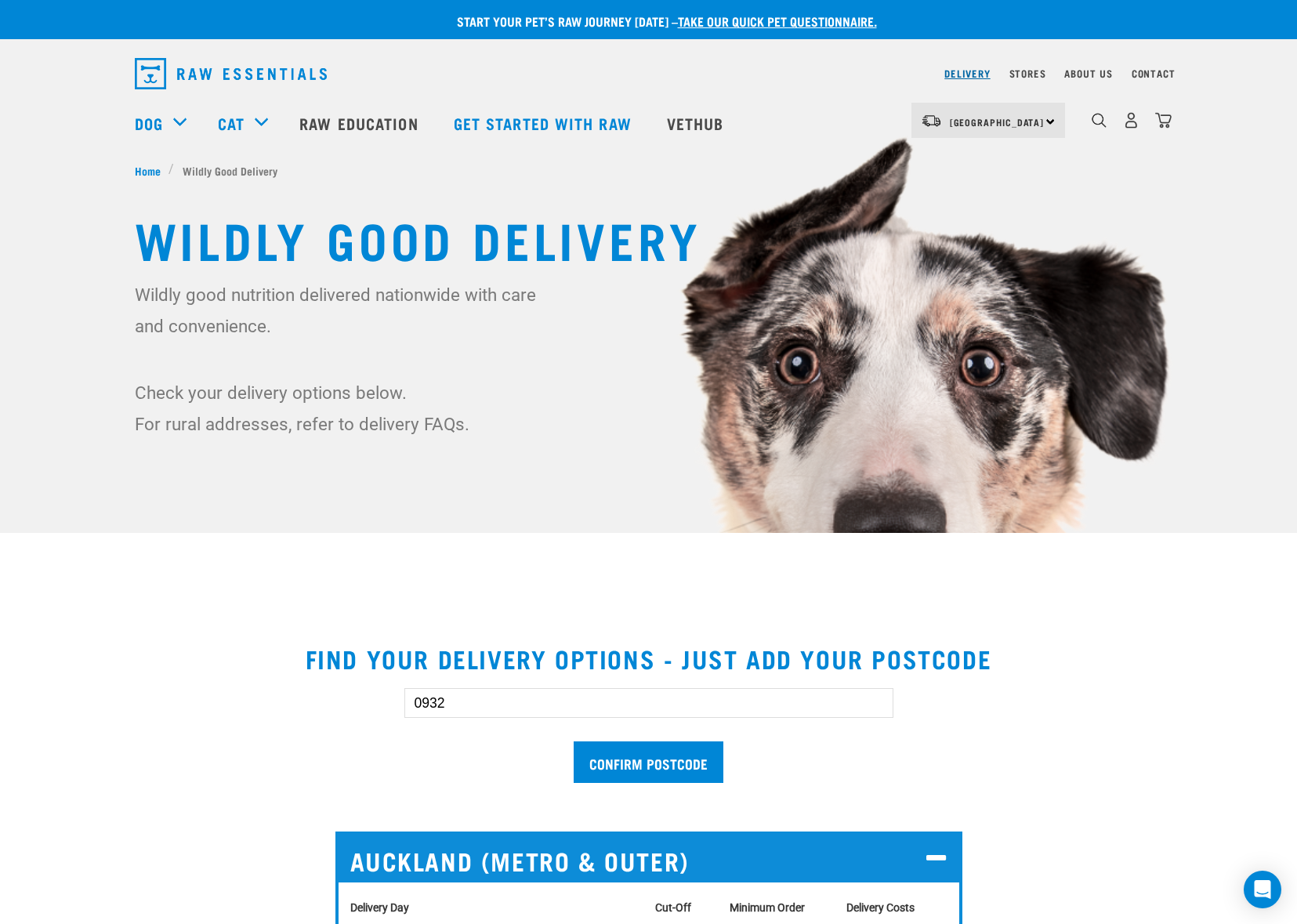
click at [954, 76] on link "Delivery" at bounding box center [967, 73] width 45 height 6
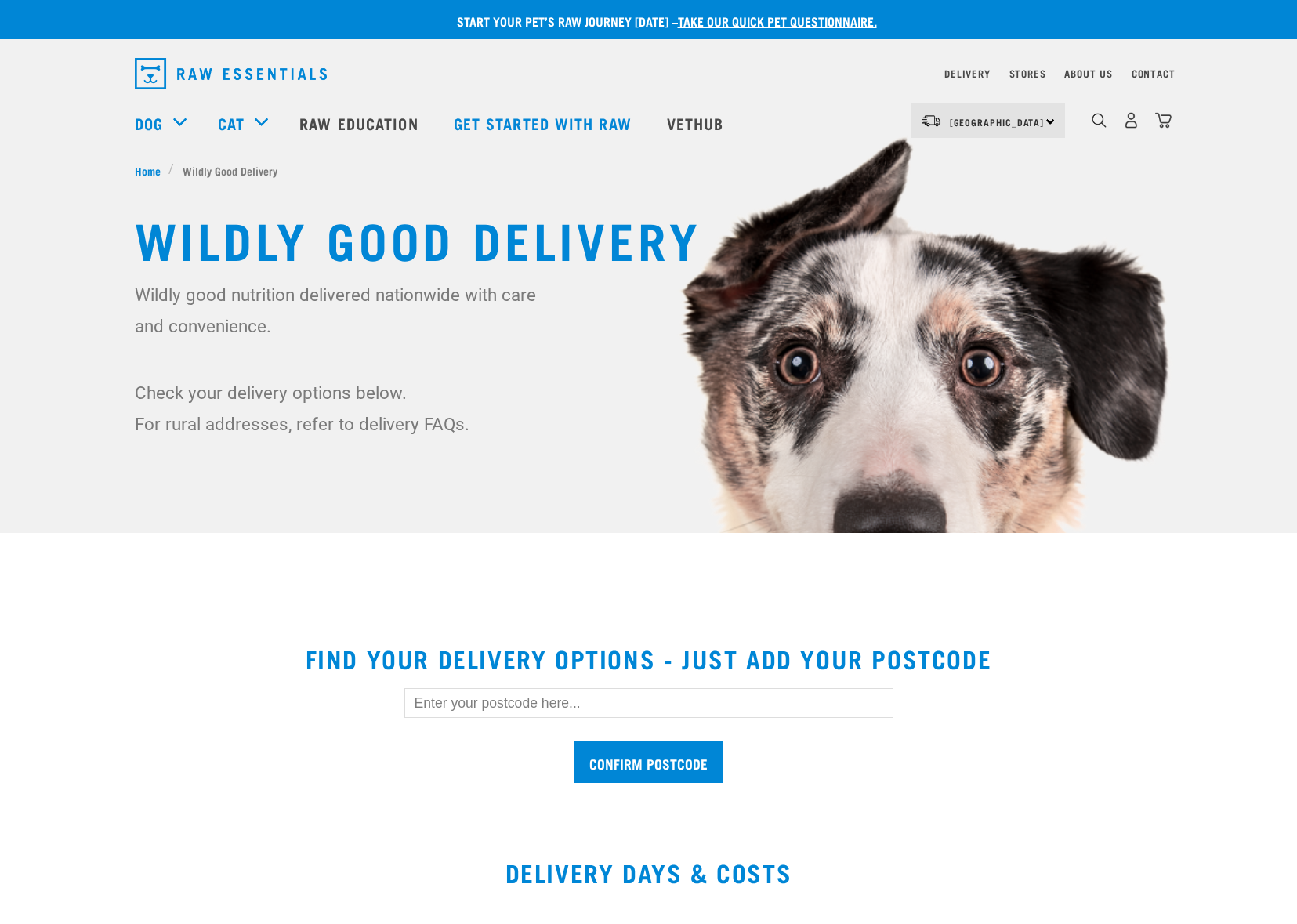
click at [458, 706] on input "text" at bounding box center [649, 702] width 489 height 29
type input "0932"
click at [657, 763] on input "Confirm postcode" at bounding box center [649, 762] width 150 height 41
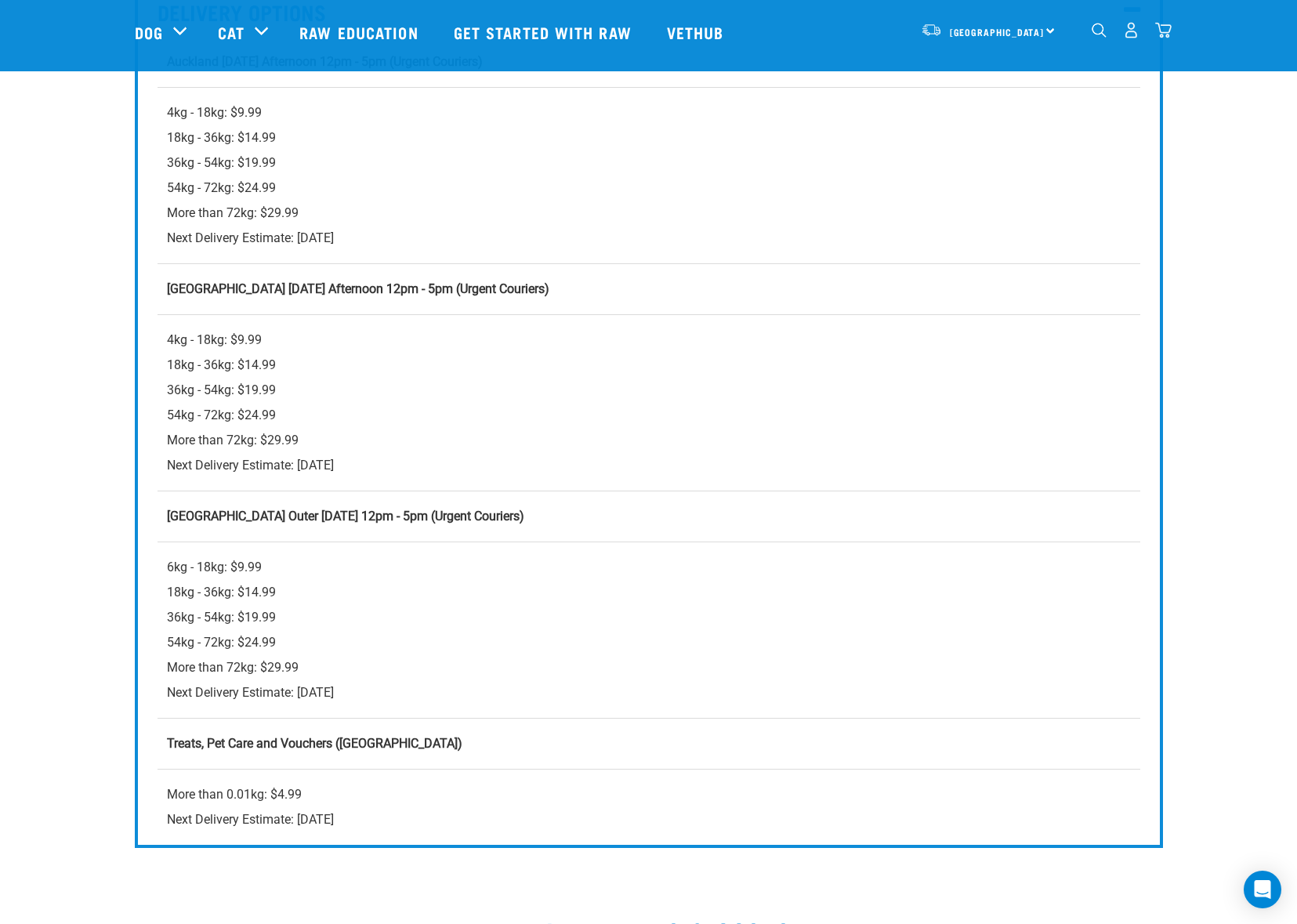
scroll to position [497, 0]
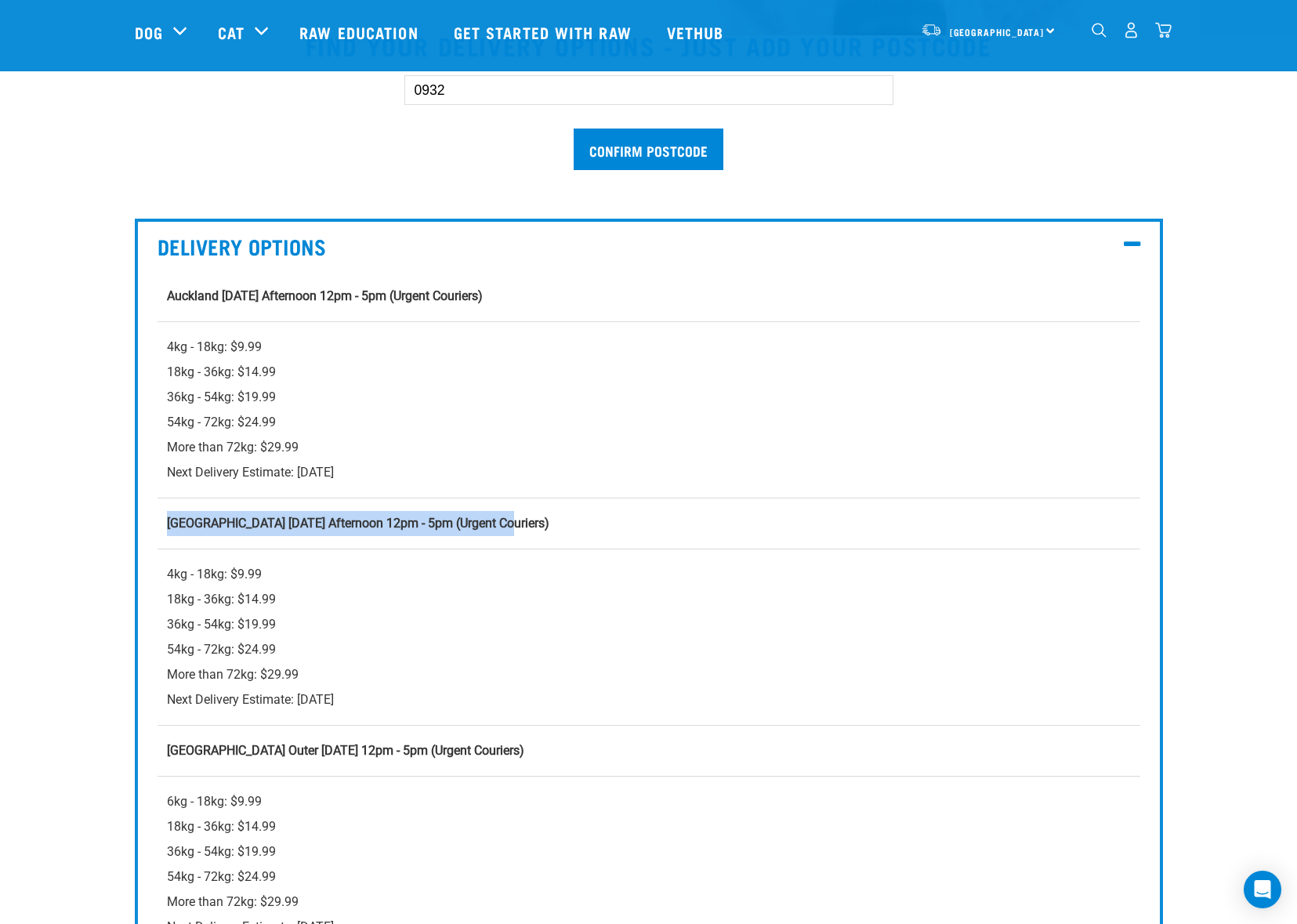
drag, startPoint x: 166, startPoint y: 523, endPoint x: 505, endPoint y: 537, distance: 339.3
click at [505, 537] on td "Auckland Saturday Afternoon 12pm - 5pm (Urgent Couriers)" at bounding box center [649, 523] width 983 height 51
copy strong "Auckland Saturday Afternoon 12pm - 5pm (Urgent Couriers)"
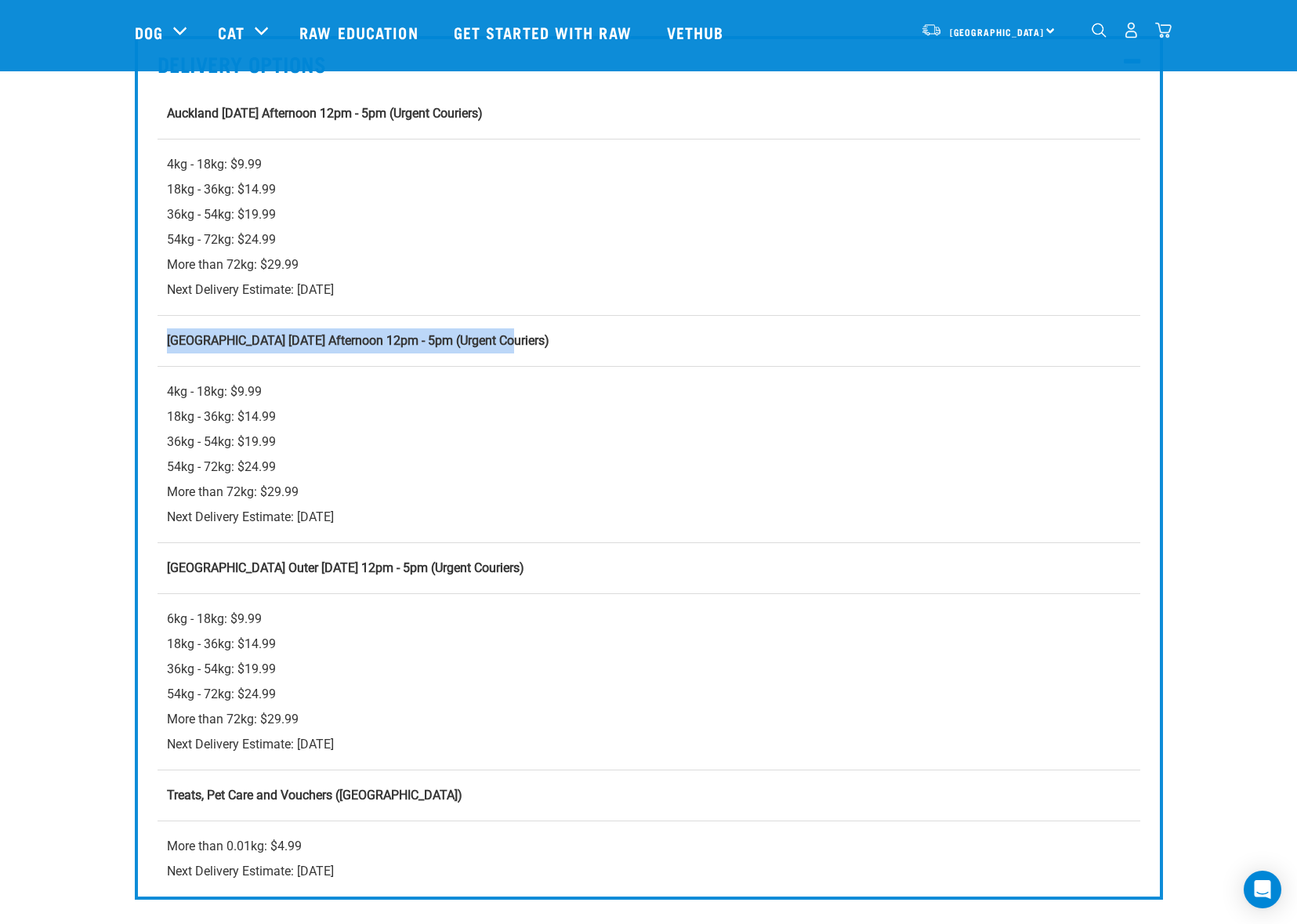
scroll to position [761, 0]
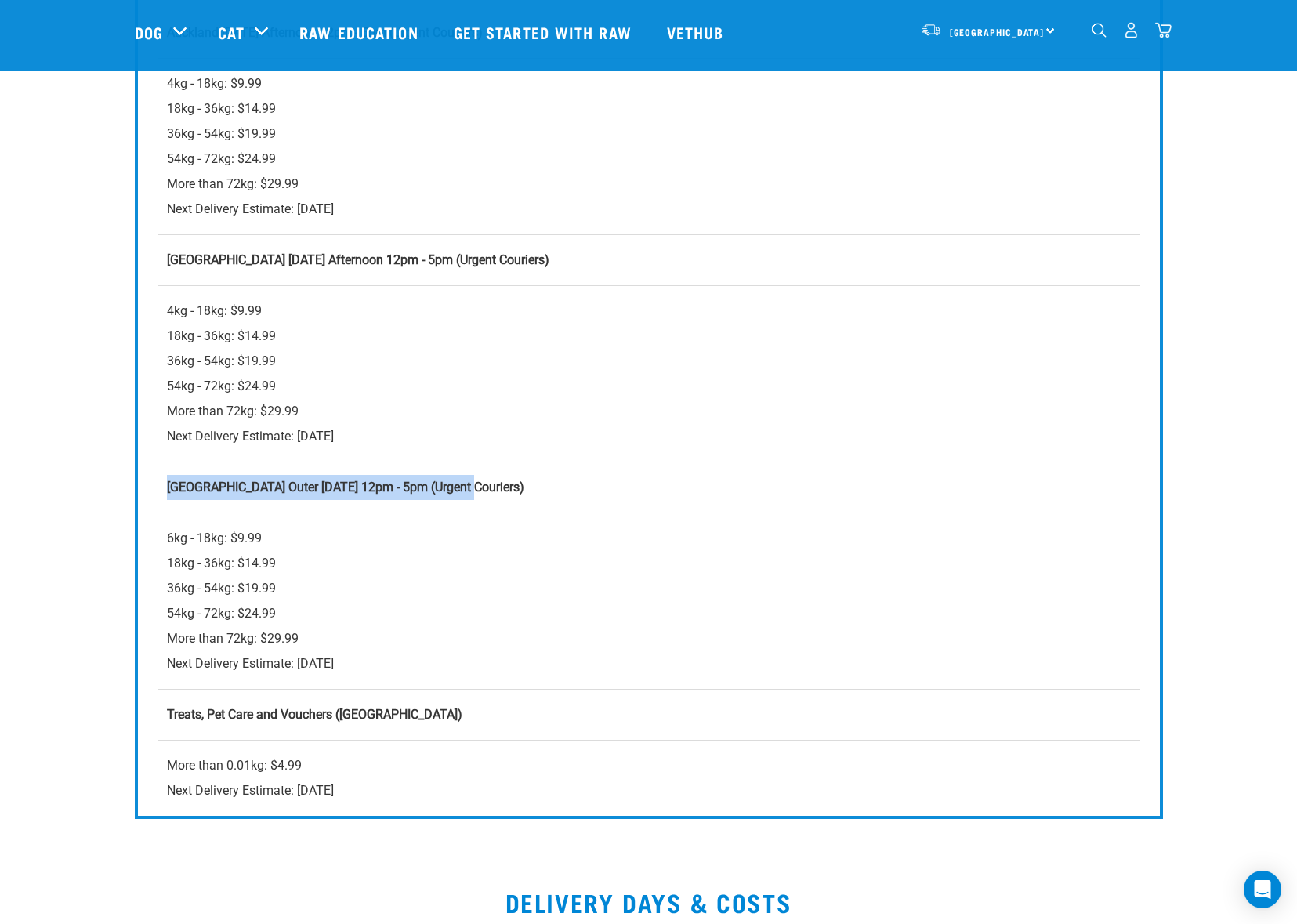
drag, startPoint x: 167, startPoint y: 489, endPoint x: 459, endPoint y: 501, distance: 292.2
click at [459, 501] on td "Auckland Outer Sunday 12pm - 5pm (Urgent Couriers)" at bounding box center [649, 487] width 983 height 51
copy strong "Auckland Outer Sunday 12pm - 5pm (Urgent Couriers)"
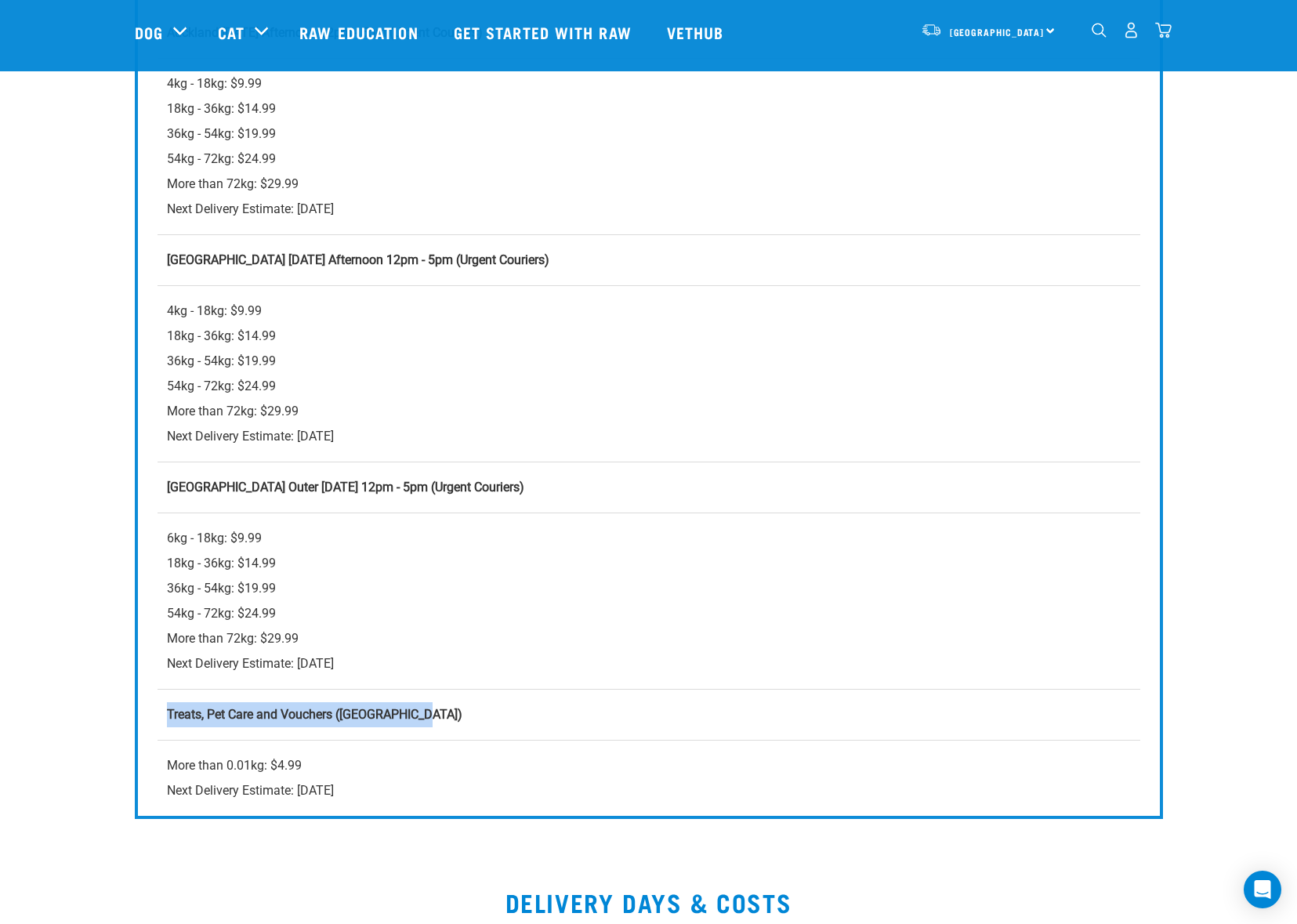
drag, startPoint x: 165, startPoint y: 714, endPoint x: 434, endPoint y: 714, distance: 269.0
click at [434, 714] on td "Treats, Pet Care and Vouchers (North Island)" at bounding box center [649, 714] width 983 height 51
copy strong "Treats, Pet Care and Vouchers (North Island)"
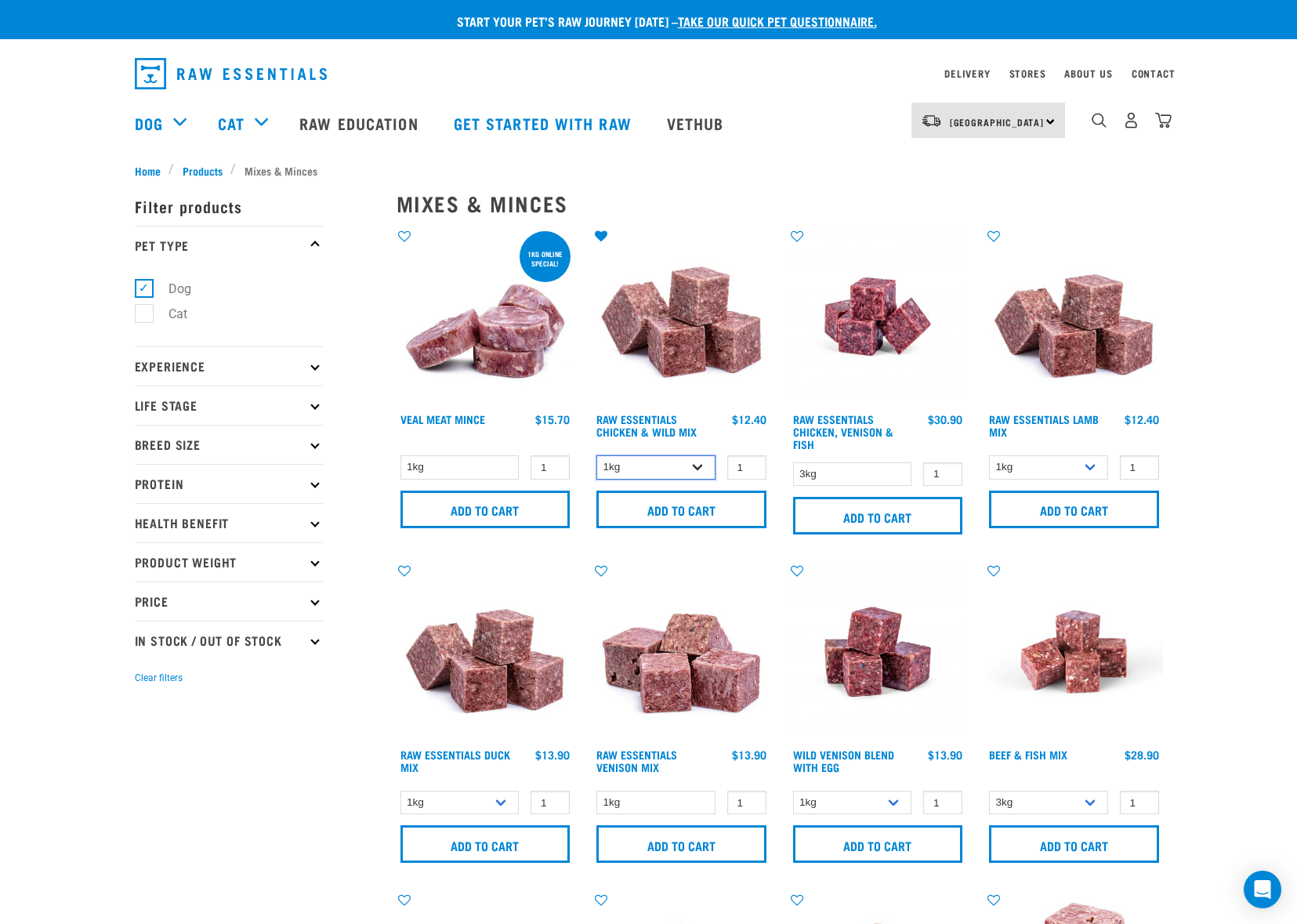
click at [677, 468] on select "1kg 3kg" at bounding box center [655, 467] width 119 height 24
select select "709"
click at [596, 455] on select "1kg 3kg" at bounding box center [655, 467] width 119 height 24
type input "2"
click at [751, 464] on input "2" at bounding box center [747, 467] width 39 height 24
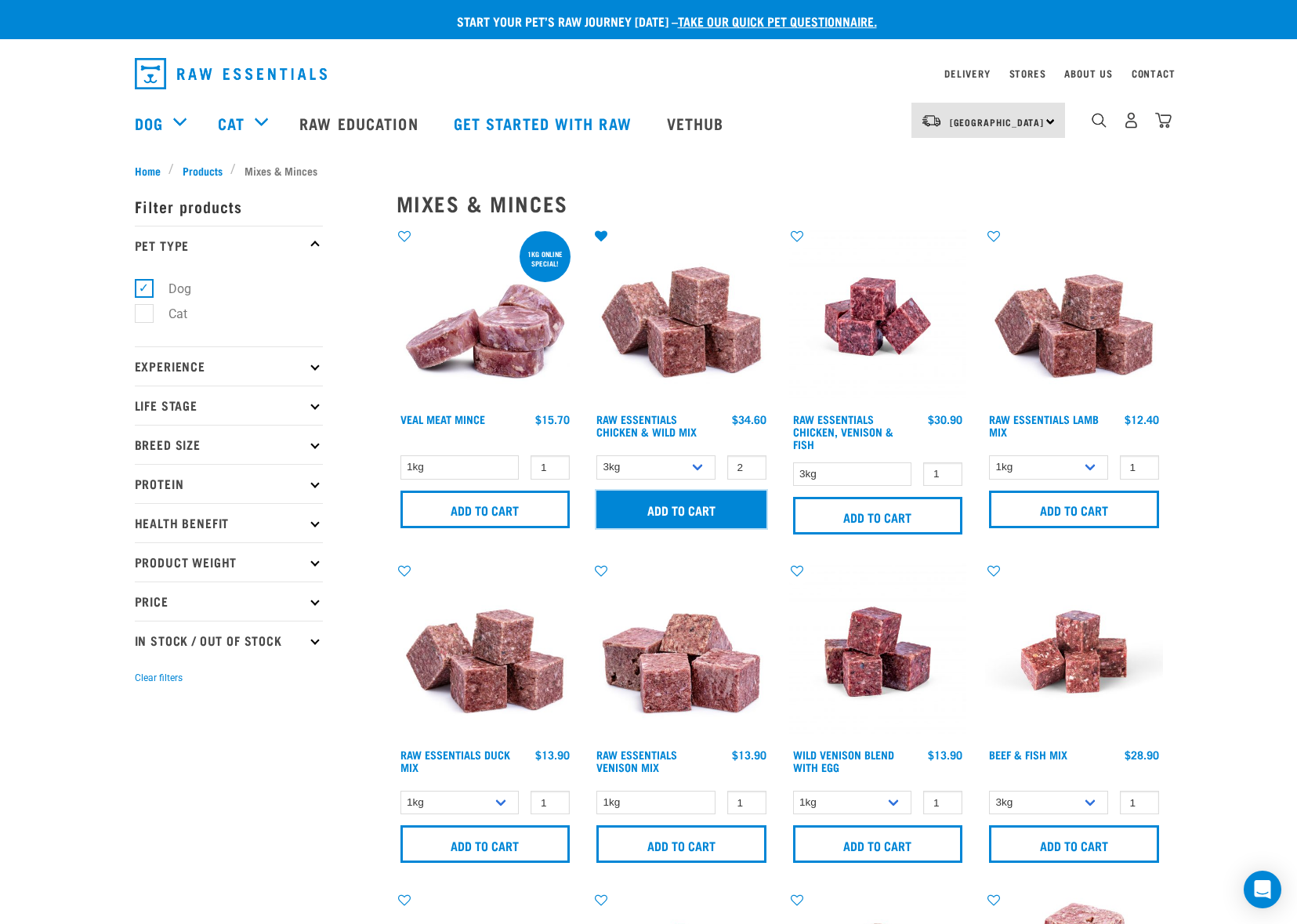
click at [713, 501] on input "Add to cart" at bounding box center [681, 509] width 170 height 37
click at [1048, 121] on div "South Island North Island South Island" at bounding box center [988, 120] width 154 height 35
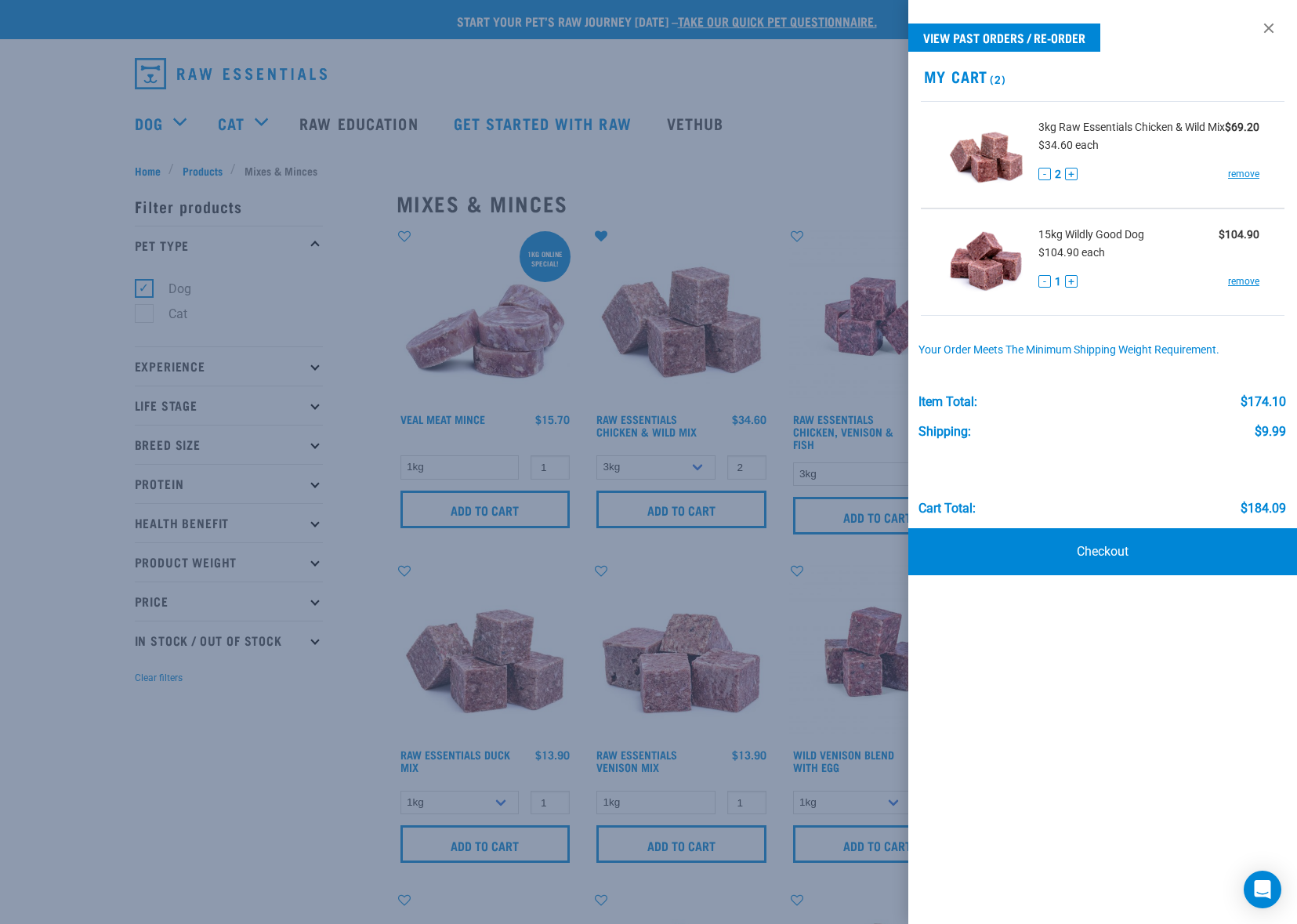
click at [837, 176] on div at bounding box center [648, 462] width 1297 height 924
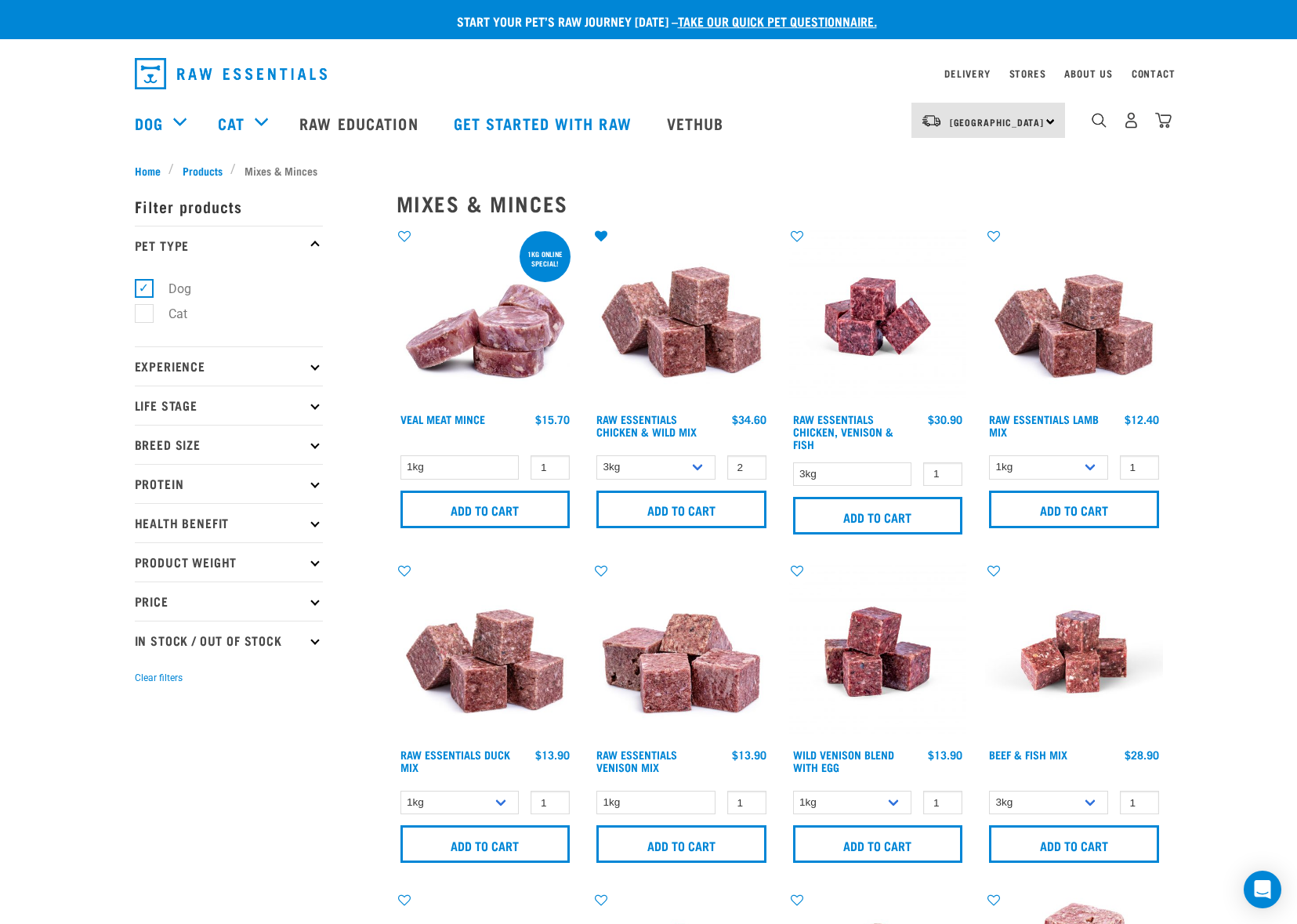
click at [1040, 127] on div "South Island North Island South Island" at bounding box center [988, 120] width 154 height 35
click at [980, 159] on link "[GEOGRAPHIC_DATA]" at bounding box center [987, 164] width 151 height 34
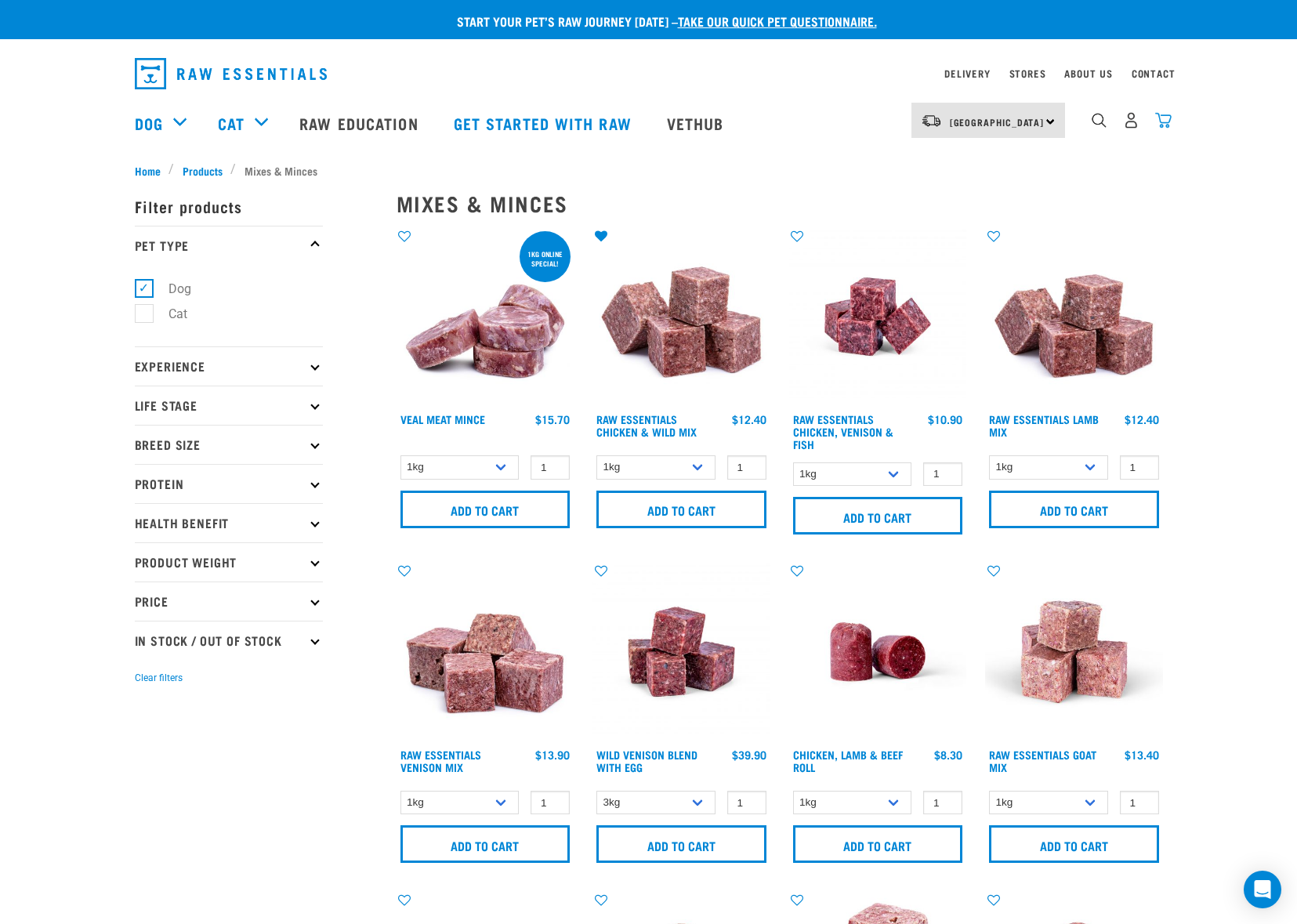
click at [1171, 126] on img "dropdown navigation" at bounding box center [1163, 120] width 17 height 17
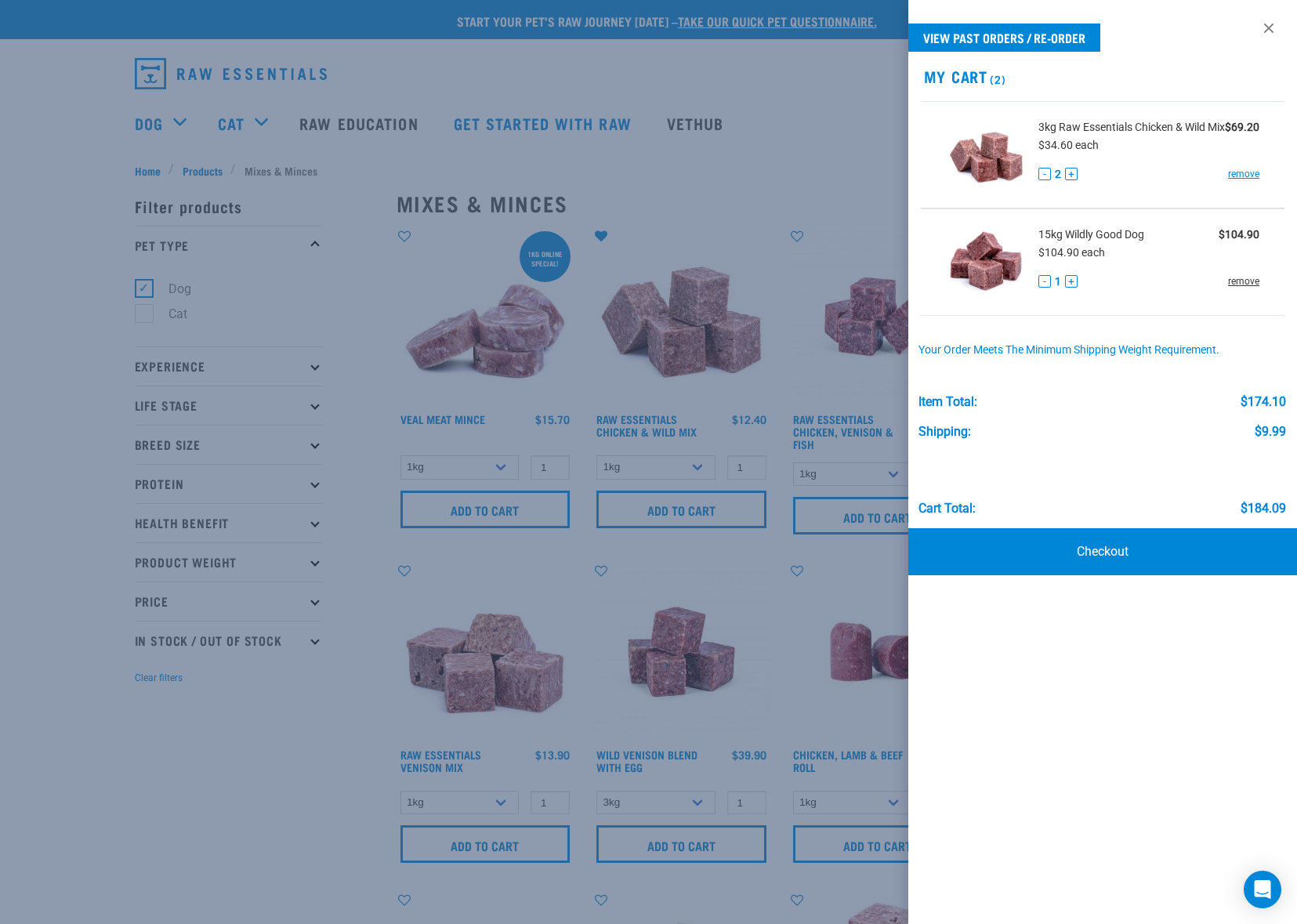
click at [1235, 289] on link "remove" at bounding box center [1244, 281] width 31 height 14
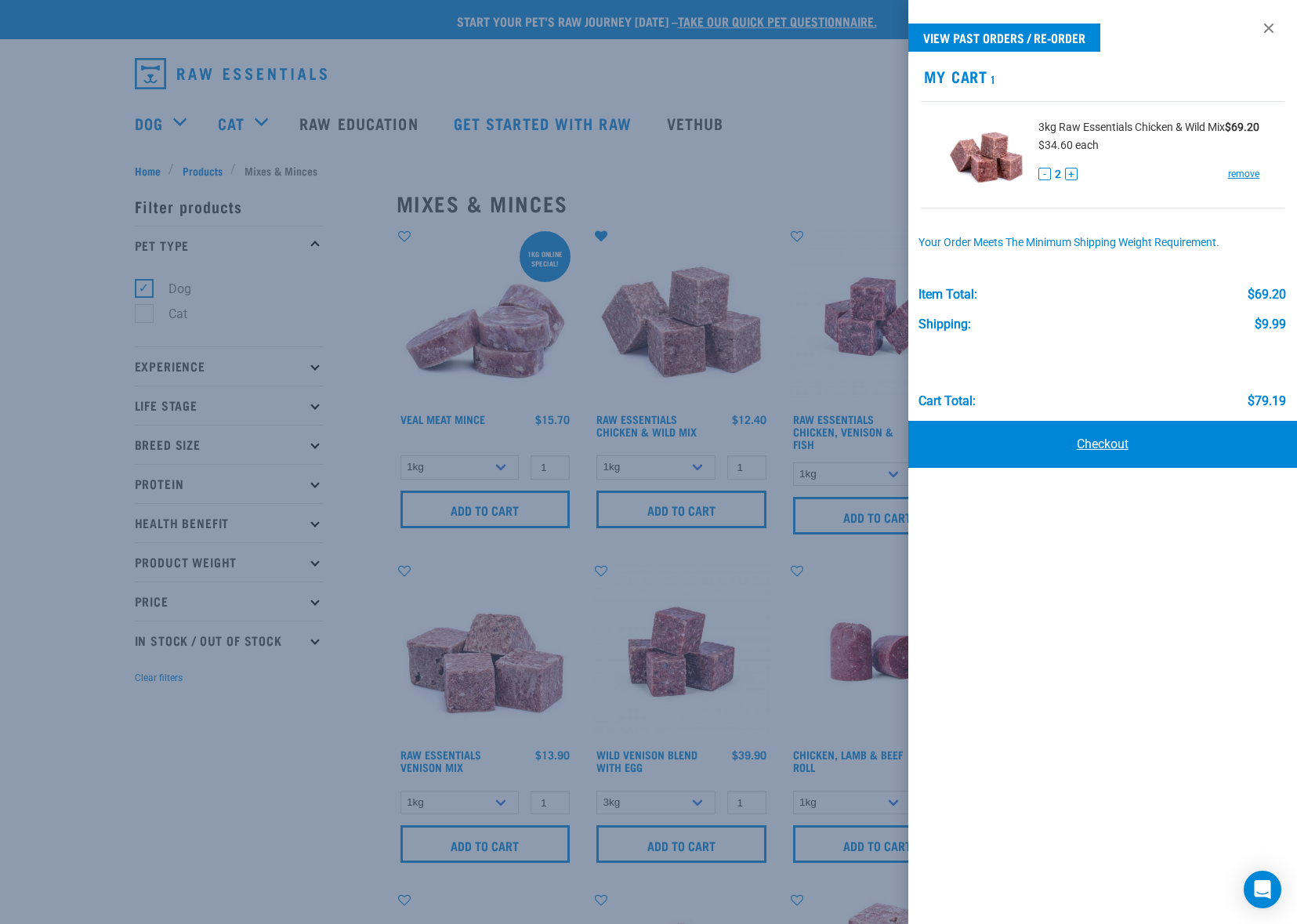
click at [1106, 443] on link "Checkout" at bounding box center [1103, 444] width 390 height 47
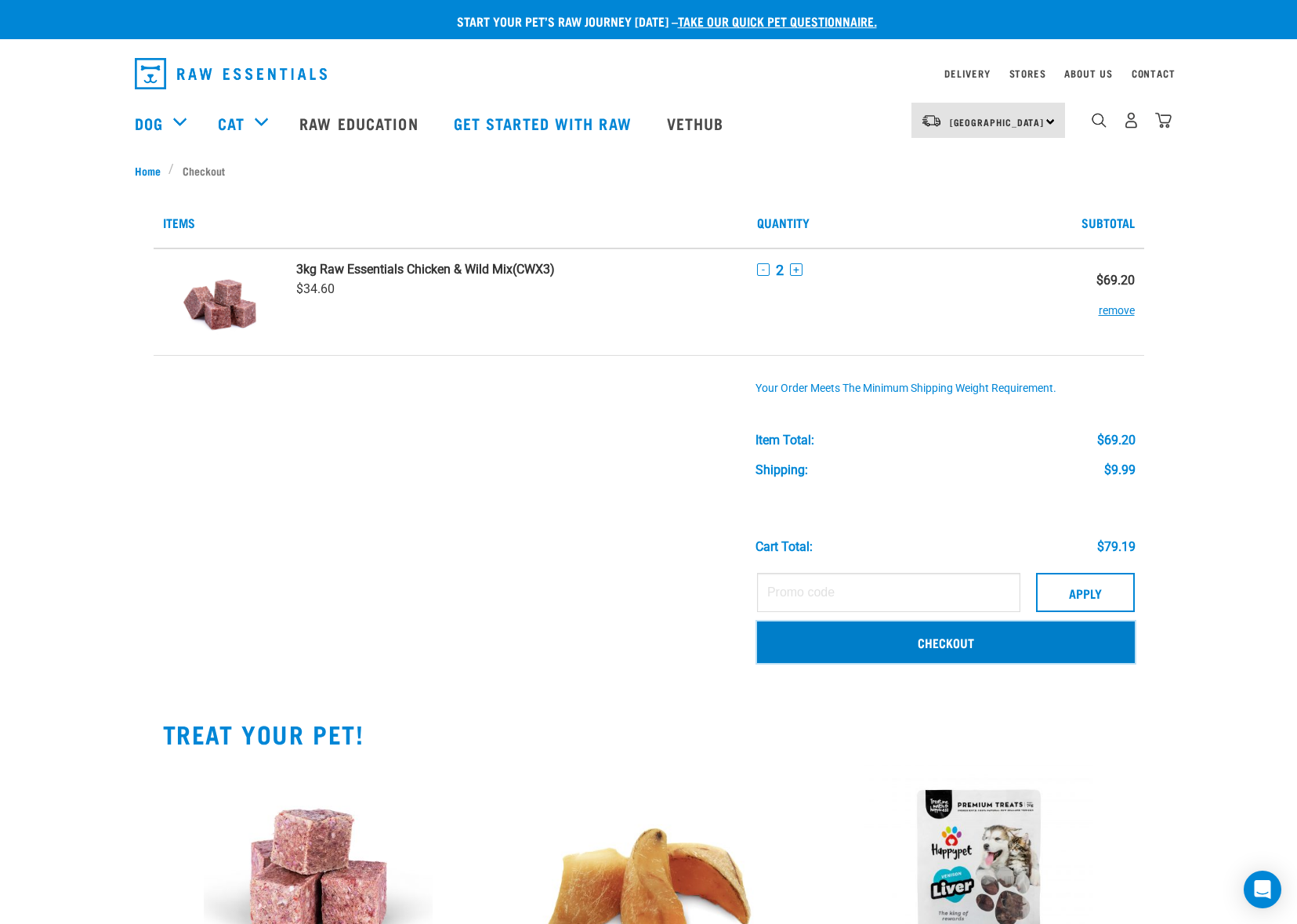
click at [924, 645] on link "Checkout" at bounding box center [946, 642] width 378 height 41
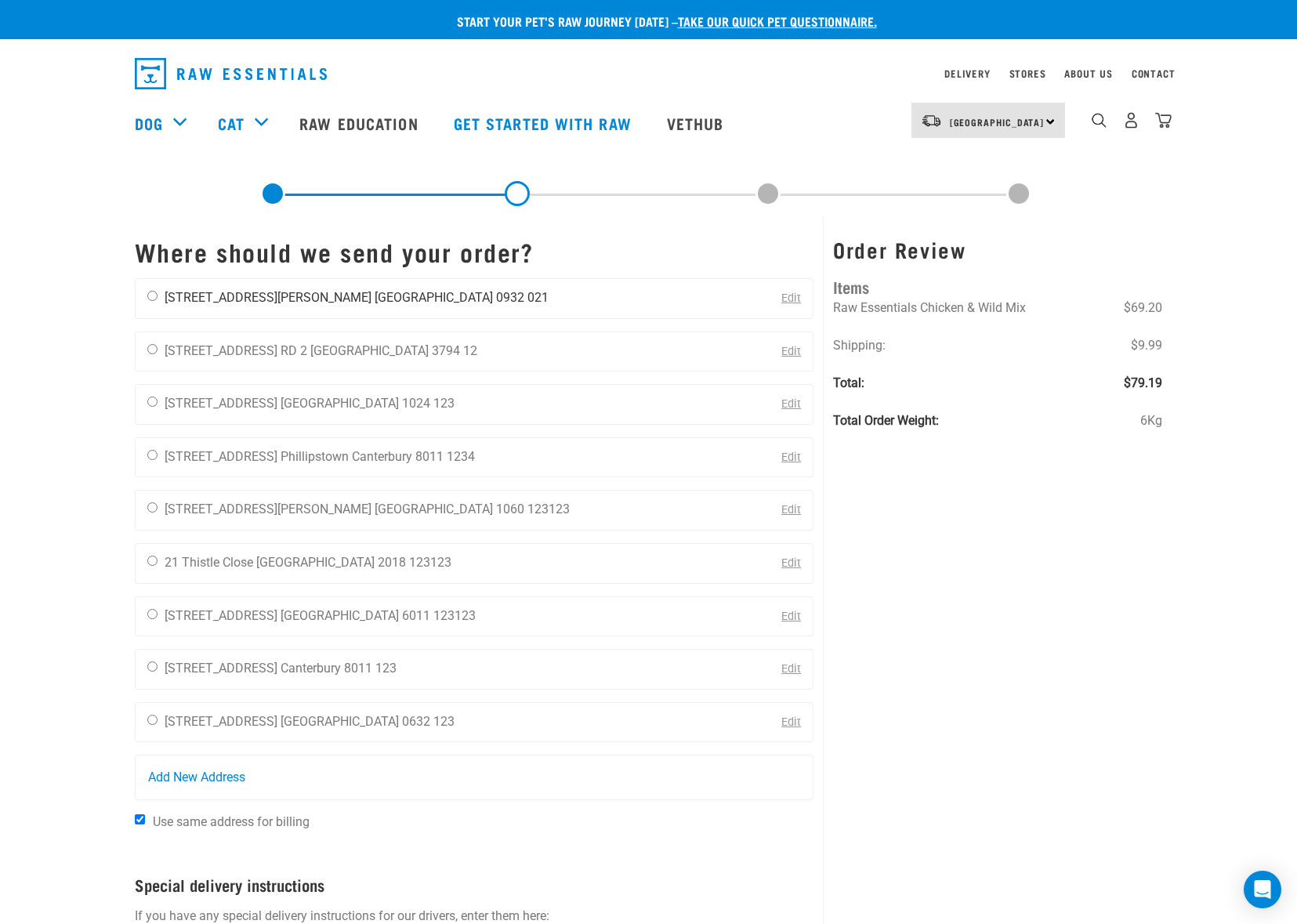
click at [150, 299] on input "radio" at bounding box center [152, 296] width 10 height 10
radio input "true"
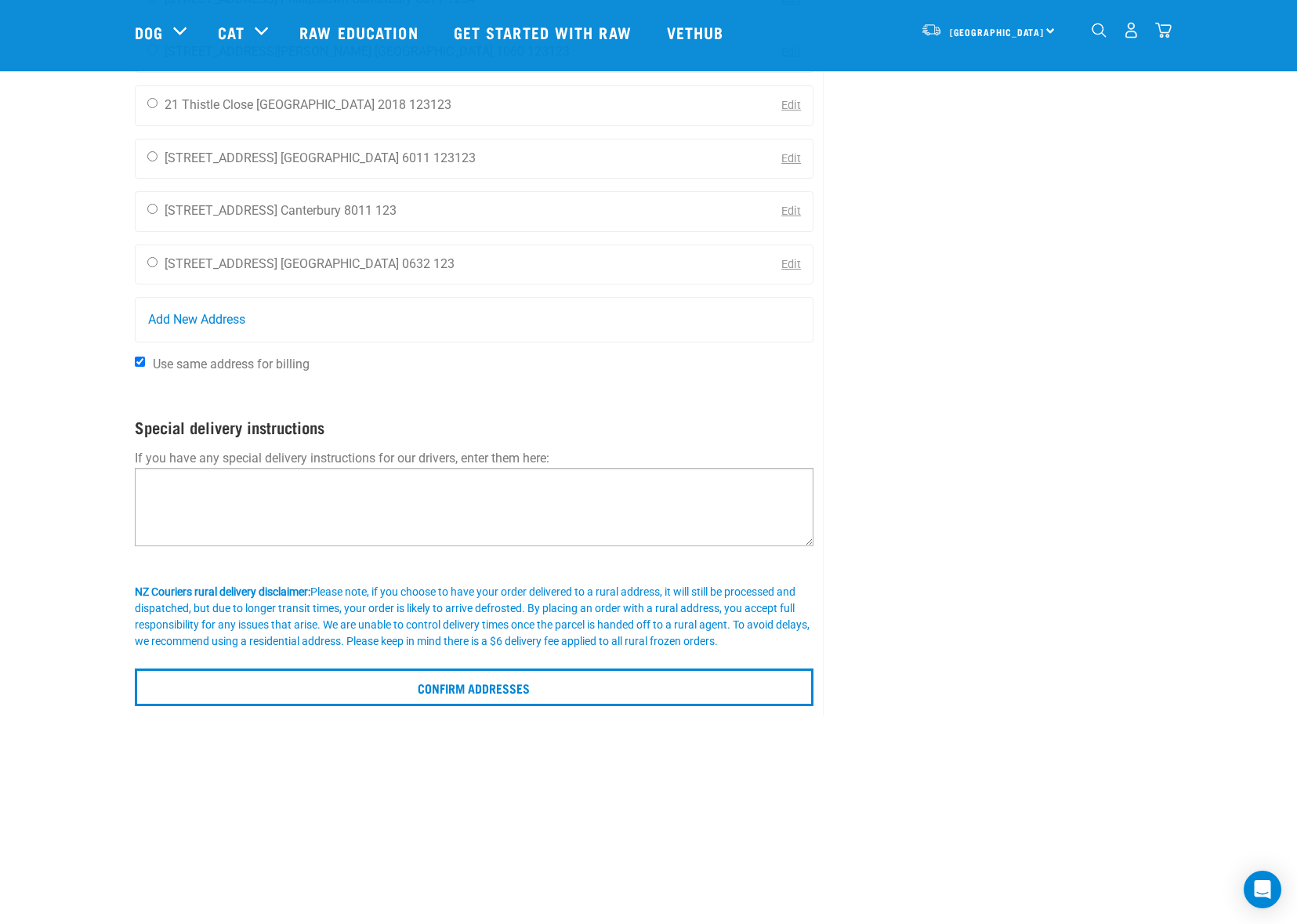
scroll to position [423, 0]
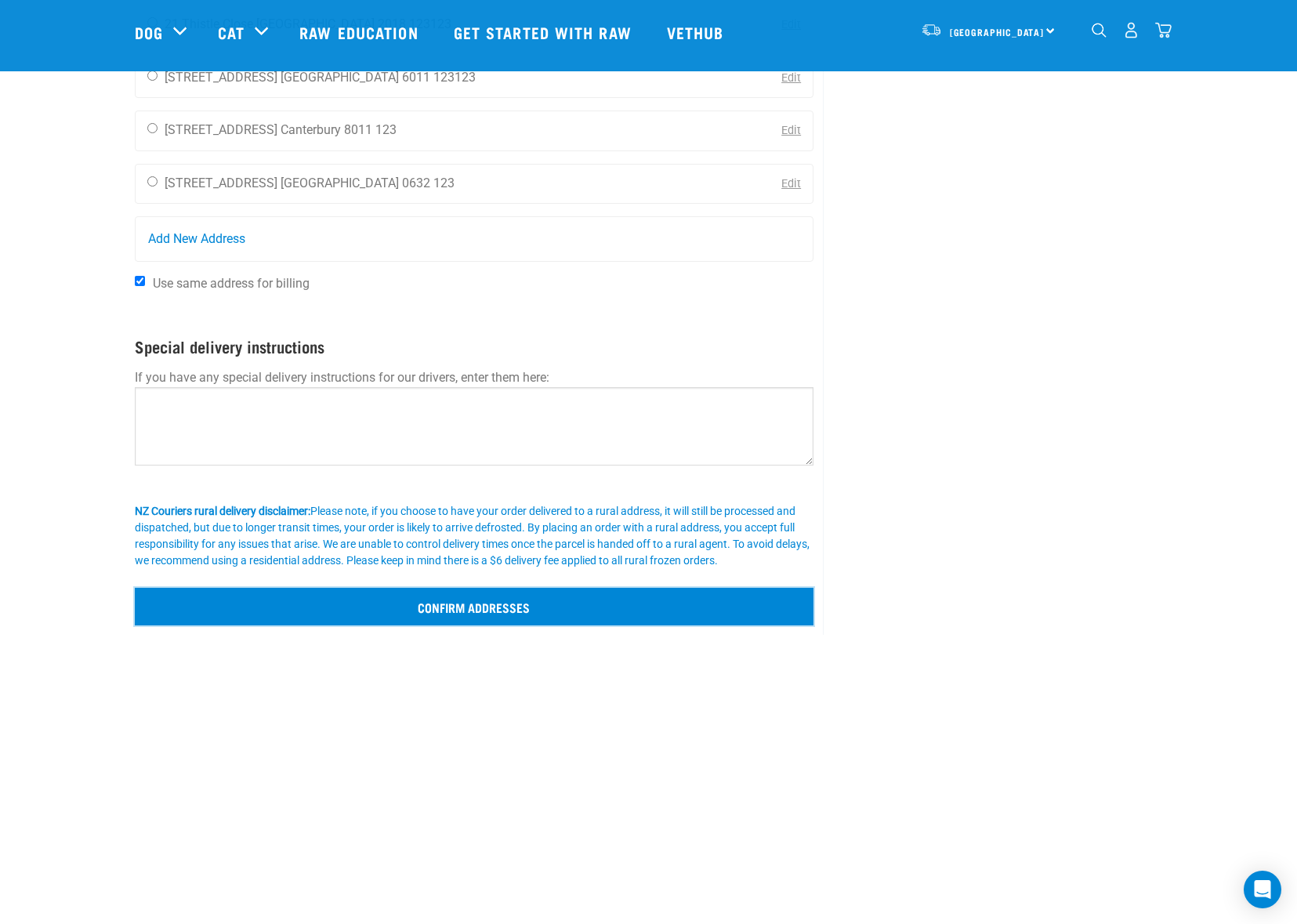
click at [467, 612] on input "Confirm addresses" at bounding box center [474, 607] width 680 height 37
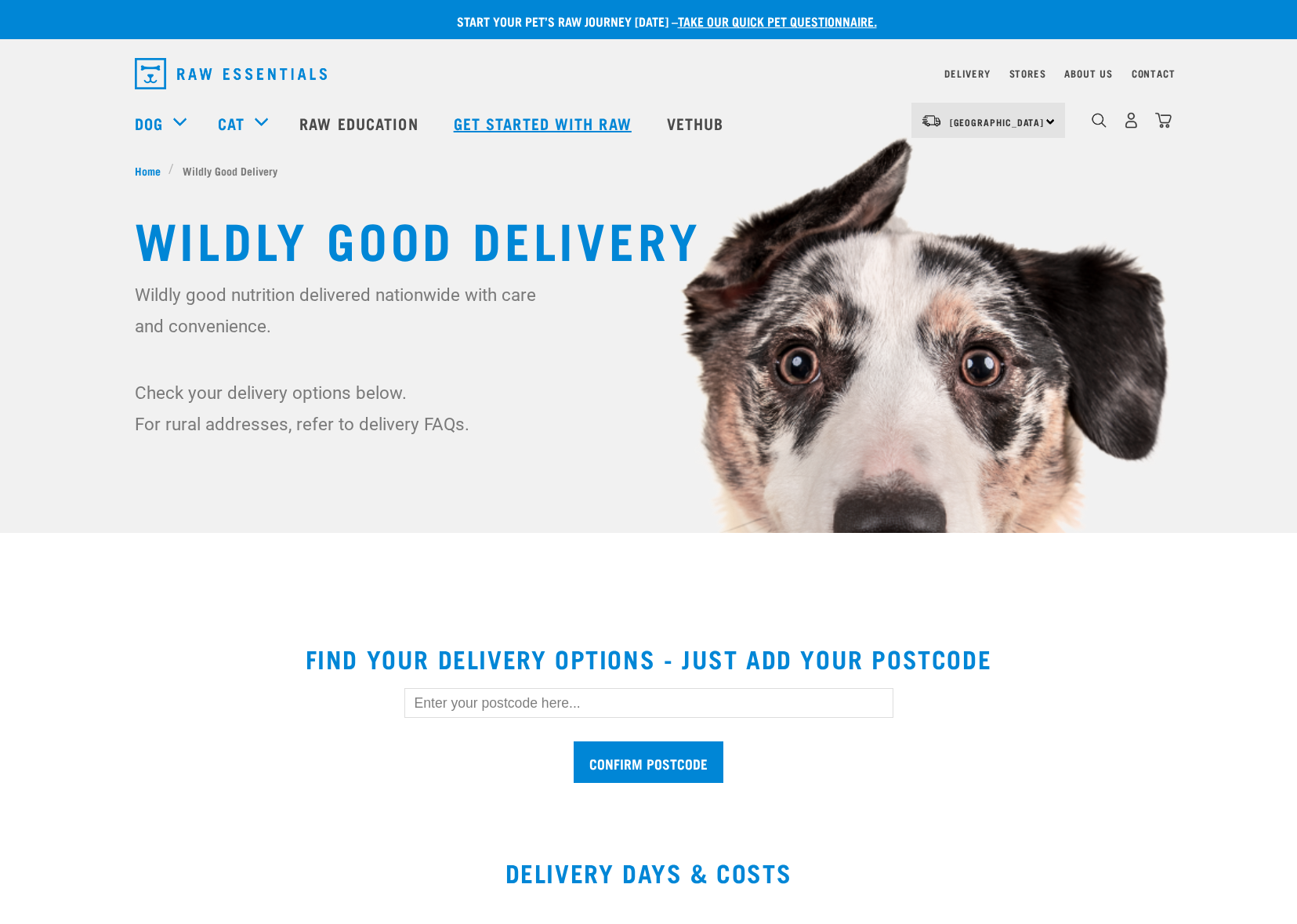
click at [536, 128] on link "Get started with Raw" at bounding box center [544, 123] width 213 height 63
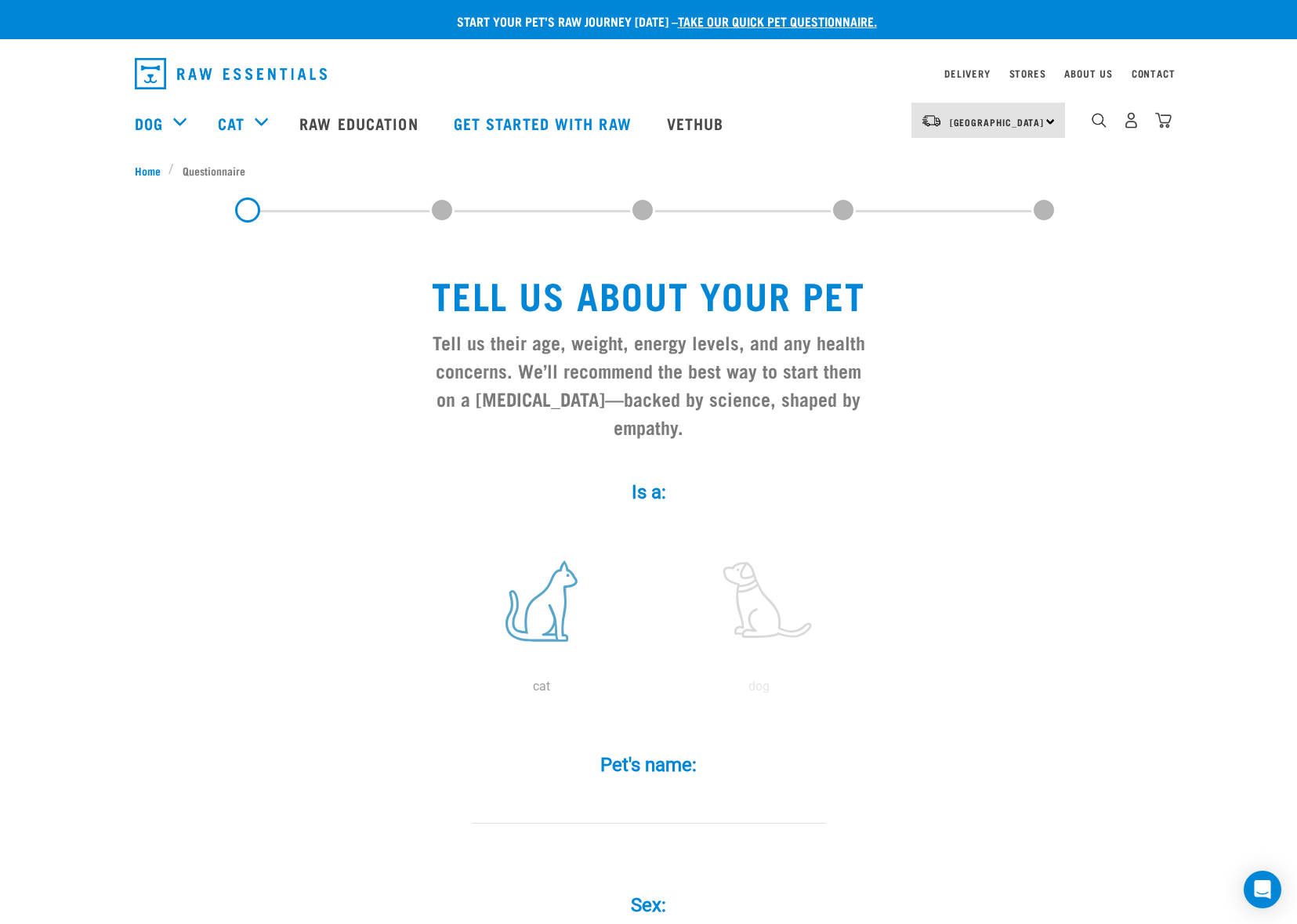
click at [543, 583] on label at bounding box center [542, 601] width 212 height 133
click at [433, 690] on input "radio" at bounding box center [433, 690] width 0 height 0
drag, startPoint x: 743, startPoint y: 571, endPoint x: 721, endPoint y: 623, distance: 56.5
click at [743, 571] on label at bounding box center [760, 601] width 212 height 133
click at [650, 690] on input "radio" at bounding box center [650, 690] width 0 height 0
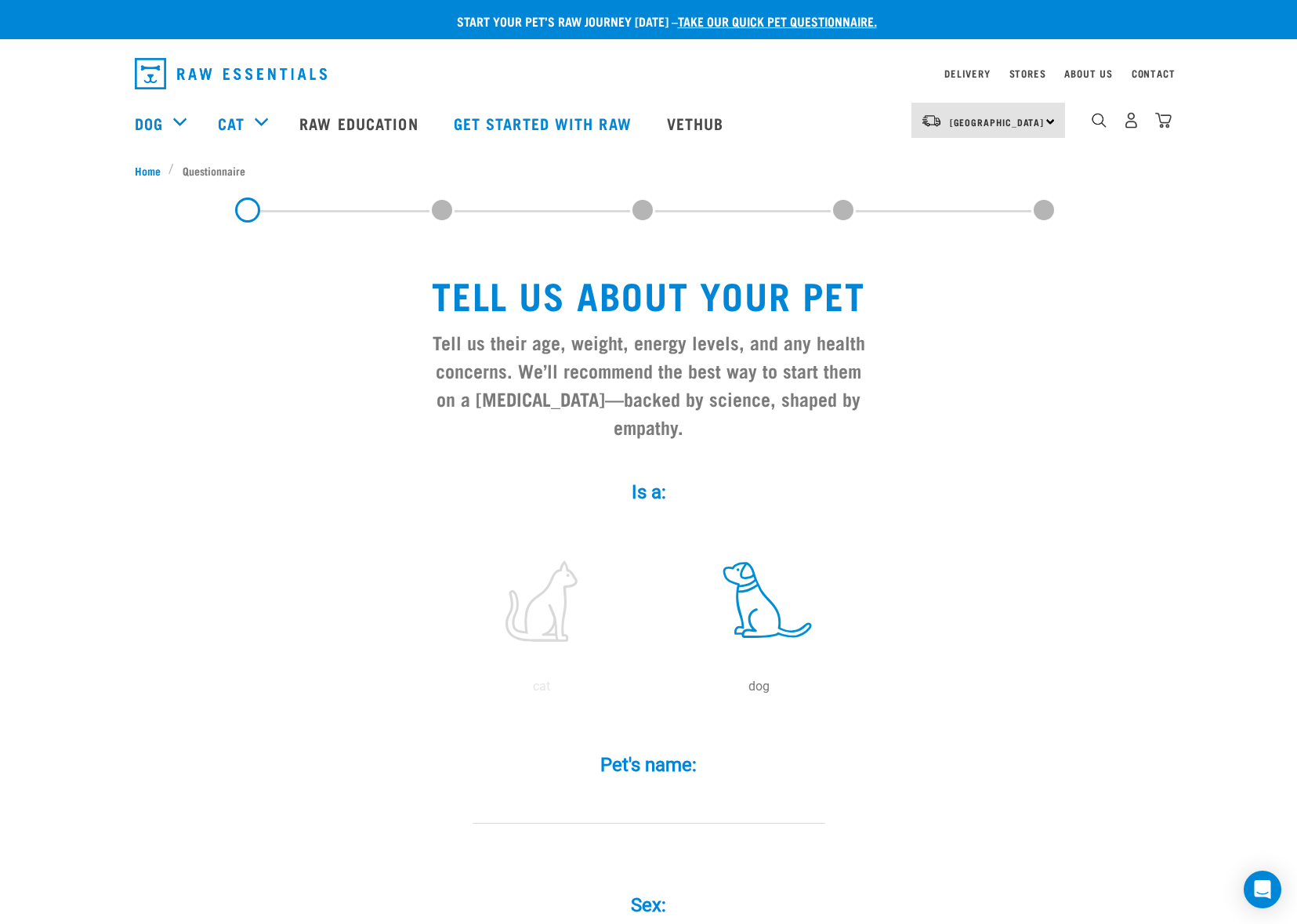
click at [603, 788] on input "Pet's name: *" at bounding box center [649, 806] width 353 height 35
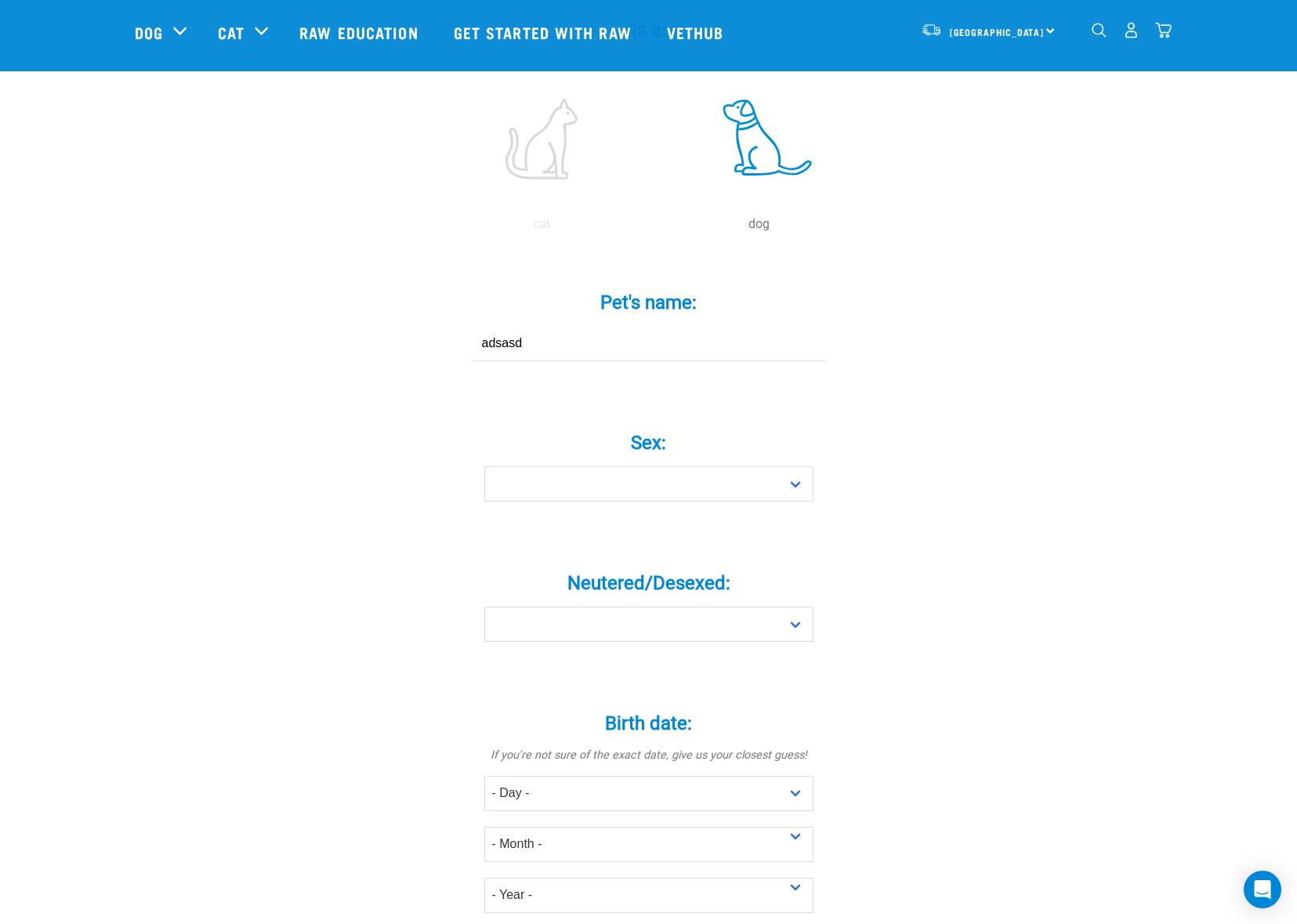
scroll to position [428, 0]
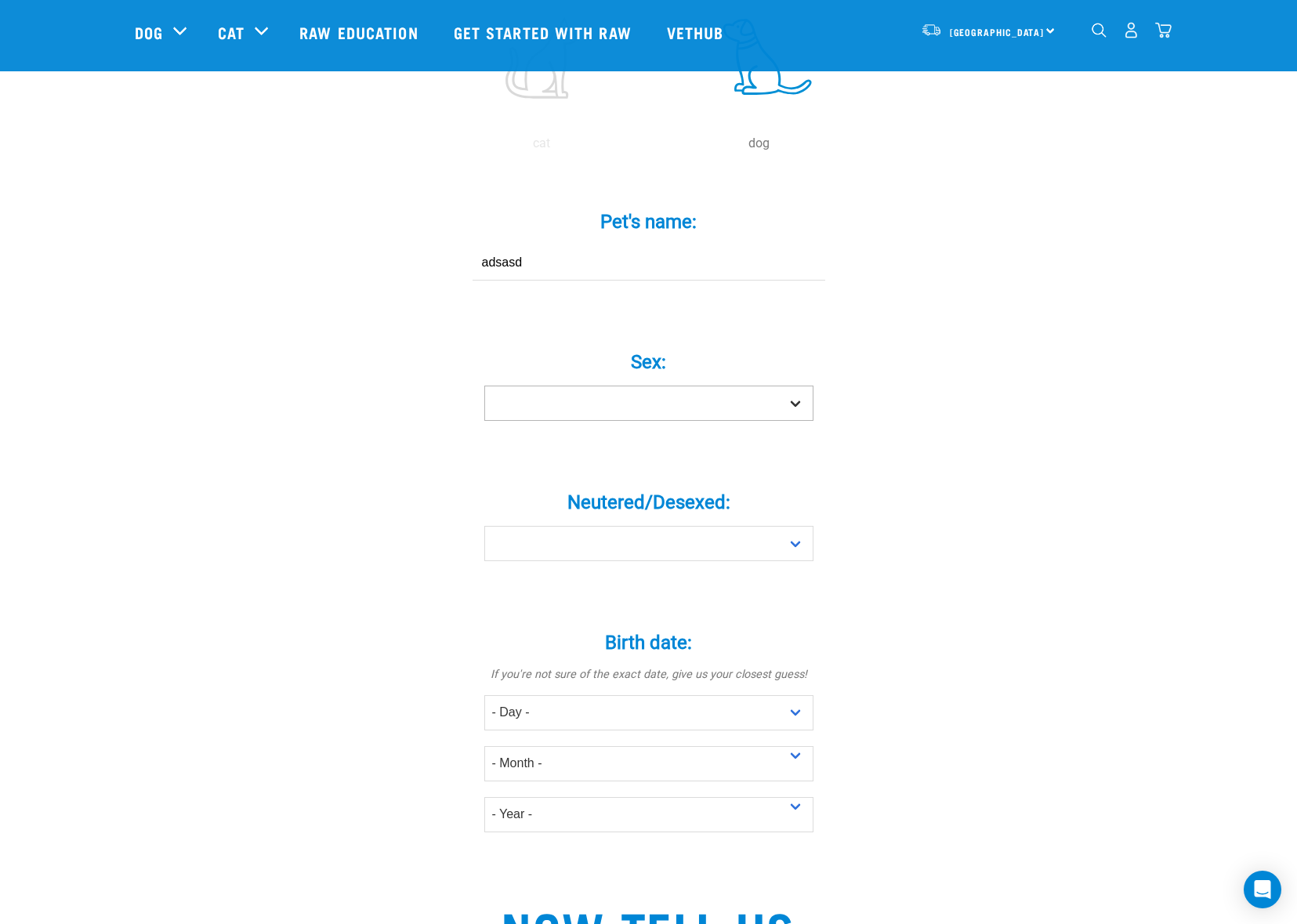
type input "adsasd"
click at [596, 386] on select "Boy Girl" at bounding box center [649, 403] width 329 height 35
select select "boy"
click at [485, 386] on select "Boy Girl" at bounding box center [649, 403] width 329 height 35
click at [603, 526] on select "Yes No" at bounding box center [649, 544] width 329 height 35
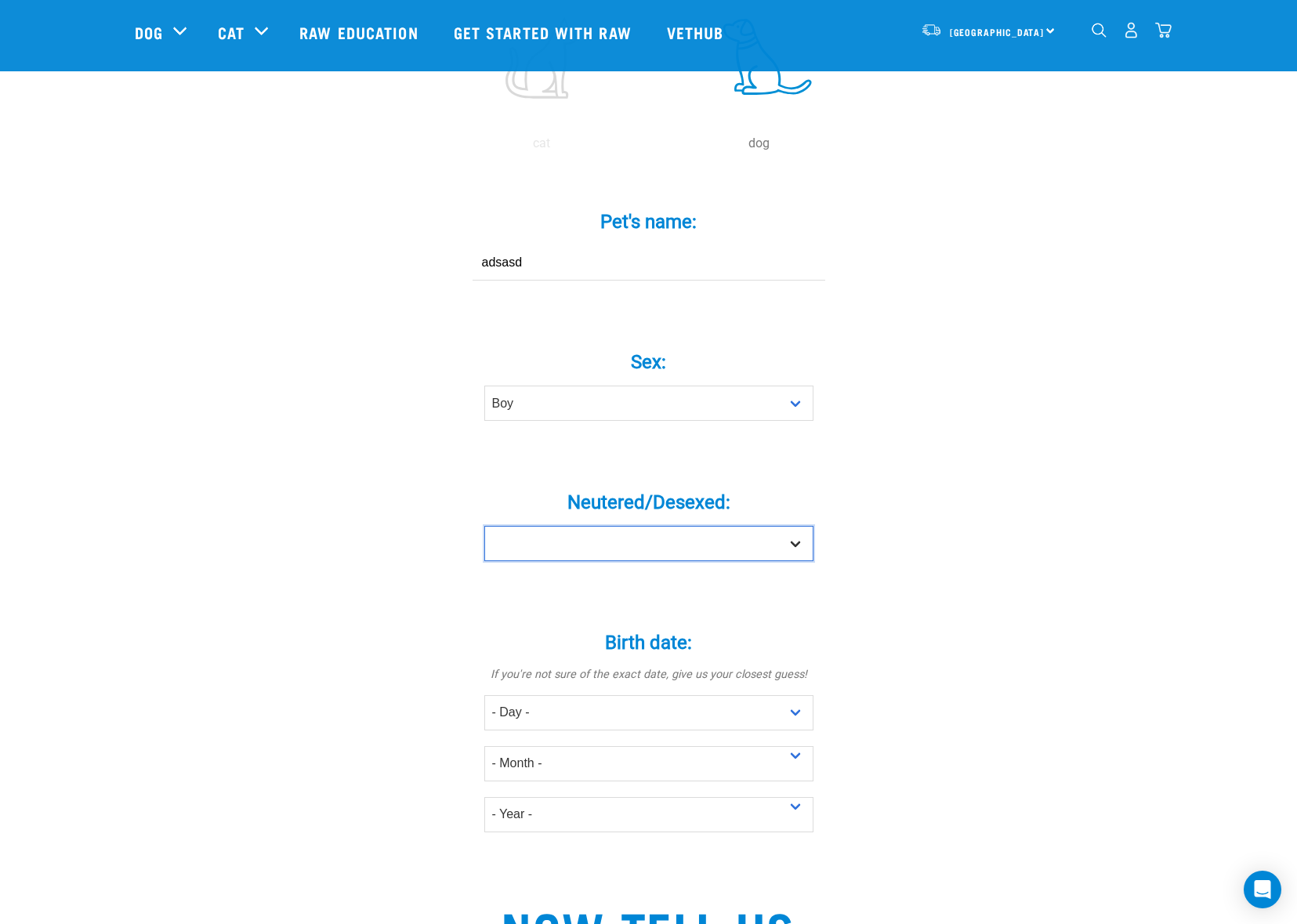
select select "yes"
click at [485, 526] on select "Yes No" at bounding box center [649, 544] width 329 height 35
click at [612, 695] on select "- Day - 1 2 3 4 5 6 7 8 9 10 11 12 13 14 15 16 17 18 19 20 21 22 23 24 25 26 27" at bounding box center [649, 713] width 329 height 35
select select "1"
click at [485, 695] on select "- Day - 1 2 3 4 5 6 7 8 9 10 11 12 13 14 15 16 17 18 19 20 21 22 23 24 25 26 27" at bounding box center [649, 713] width 329 height 35
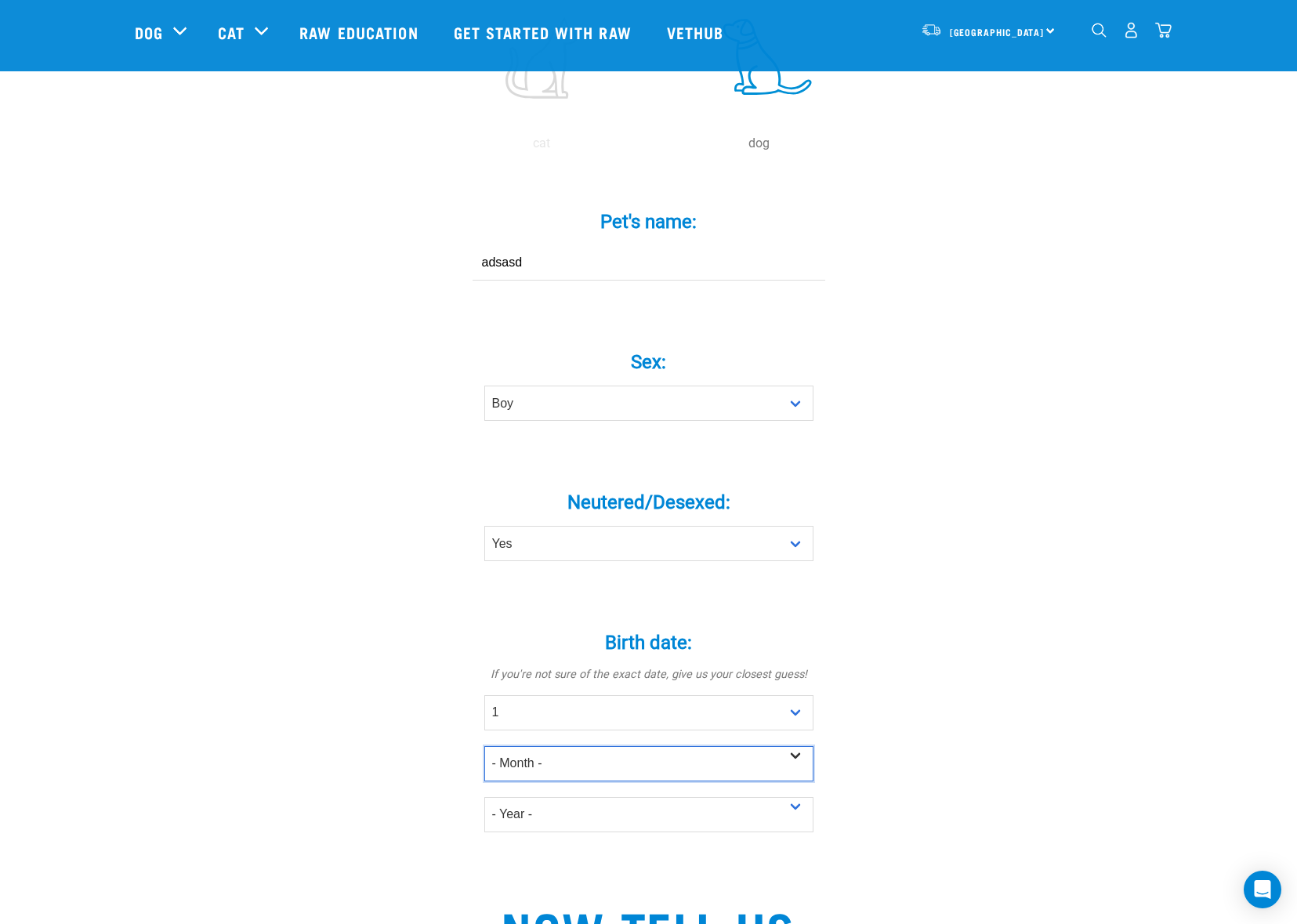
click at [584, 746] on select "- Month - January February March April May June July August September October N…" at bounding box center [649, 764] width 329 height 35
select select "February"
click at [485, 746] on select "- Month - January February March April May June July August September October N…" at bounding box center [649, 764] width 329 height 35
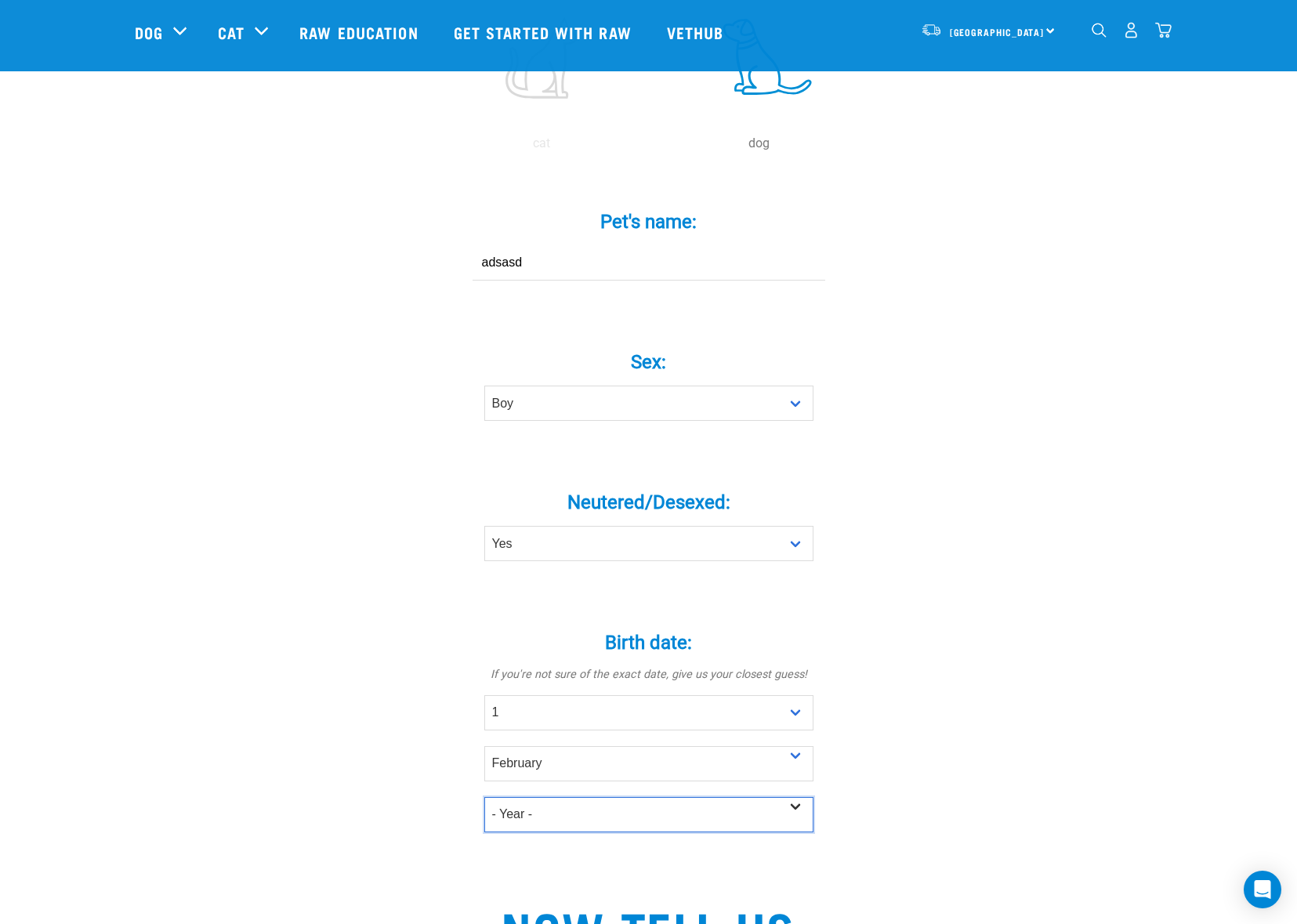
click at [564, 797] on select "- Year - 2025 2024 2023 2022 2021 2020 2019 2018 2017 2016 2015 2014 2013 2012" at bounding box center [649, 815] width 329 height 35
select select "2015"
click at [485, 797] on select "- Year - 2025 2024 2023 2022 2021 2020 2019 2018 2017 2016 2015 2014 2013 2012" at bounding box center [649, 815] width 329 height 35
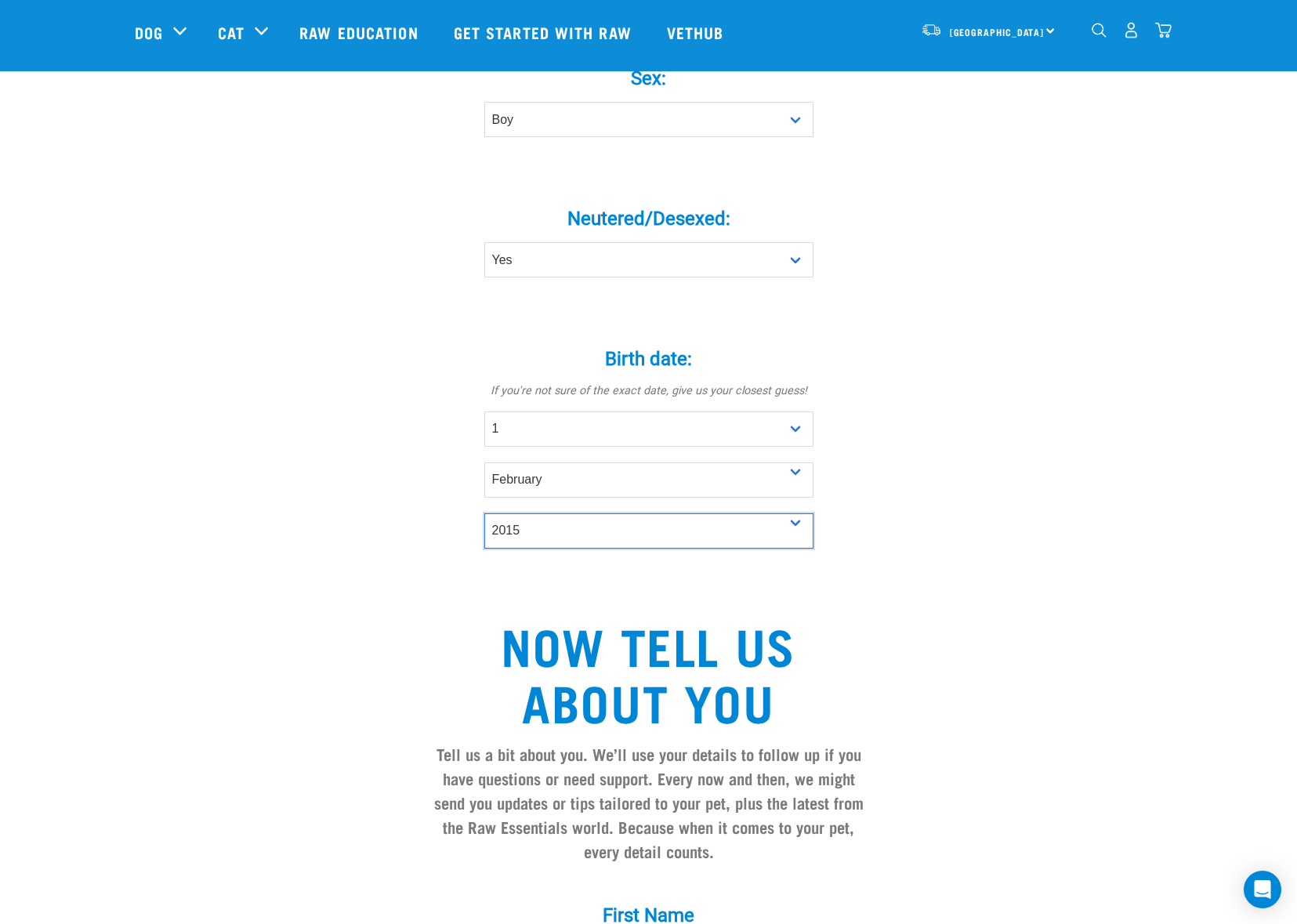
scroll to position [1044, 0]
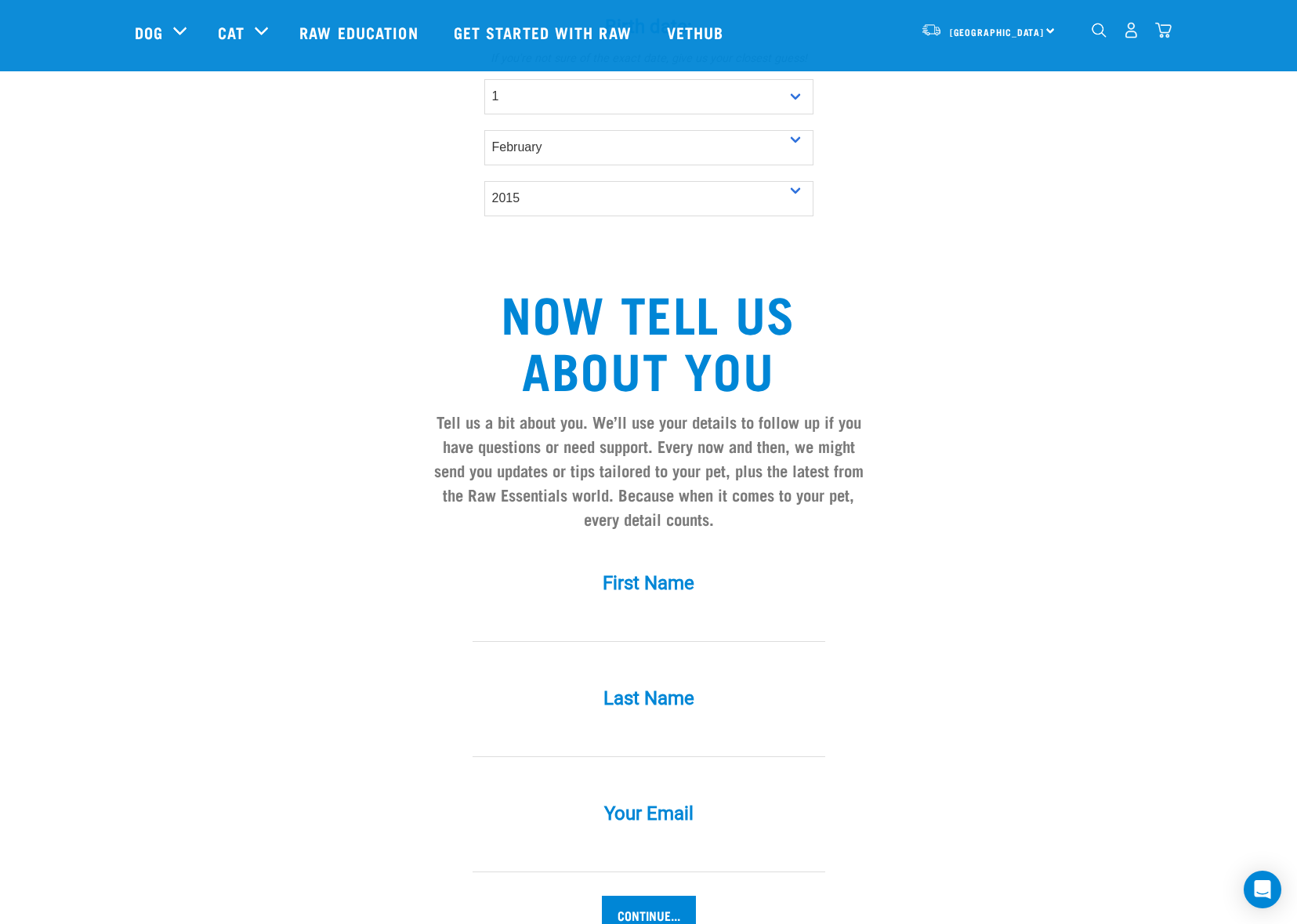
click at [592, 607] on input "First Name *" at bounding box center [649, 624] width 353 height 35
type input "asdasd"
click at [617, 722] on input "Last Name *" at bounding box center [649, 740] width 353 height 35
type input "asdasd"
click at [621, 837] on input "Your Email *" at bounding box center [649, 855] width 353 height 35
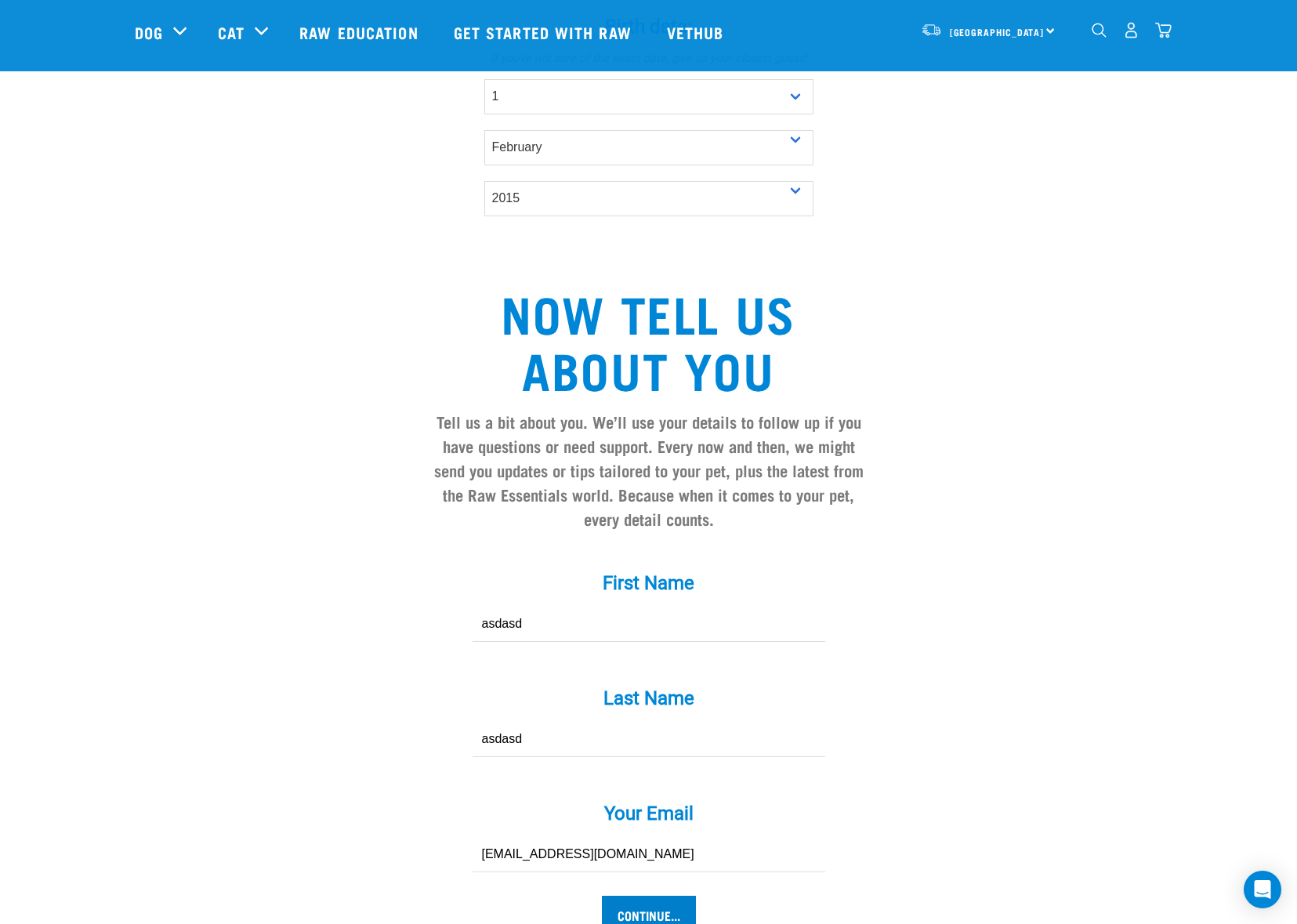
type input "[EMAIL_ADDRESS][DOMAIN_NAME]"
click at [635, 896] on input "Continue..." at bounding box center [649, 914] width 94 height 37
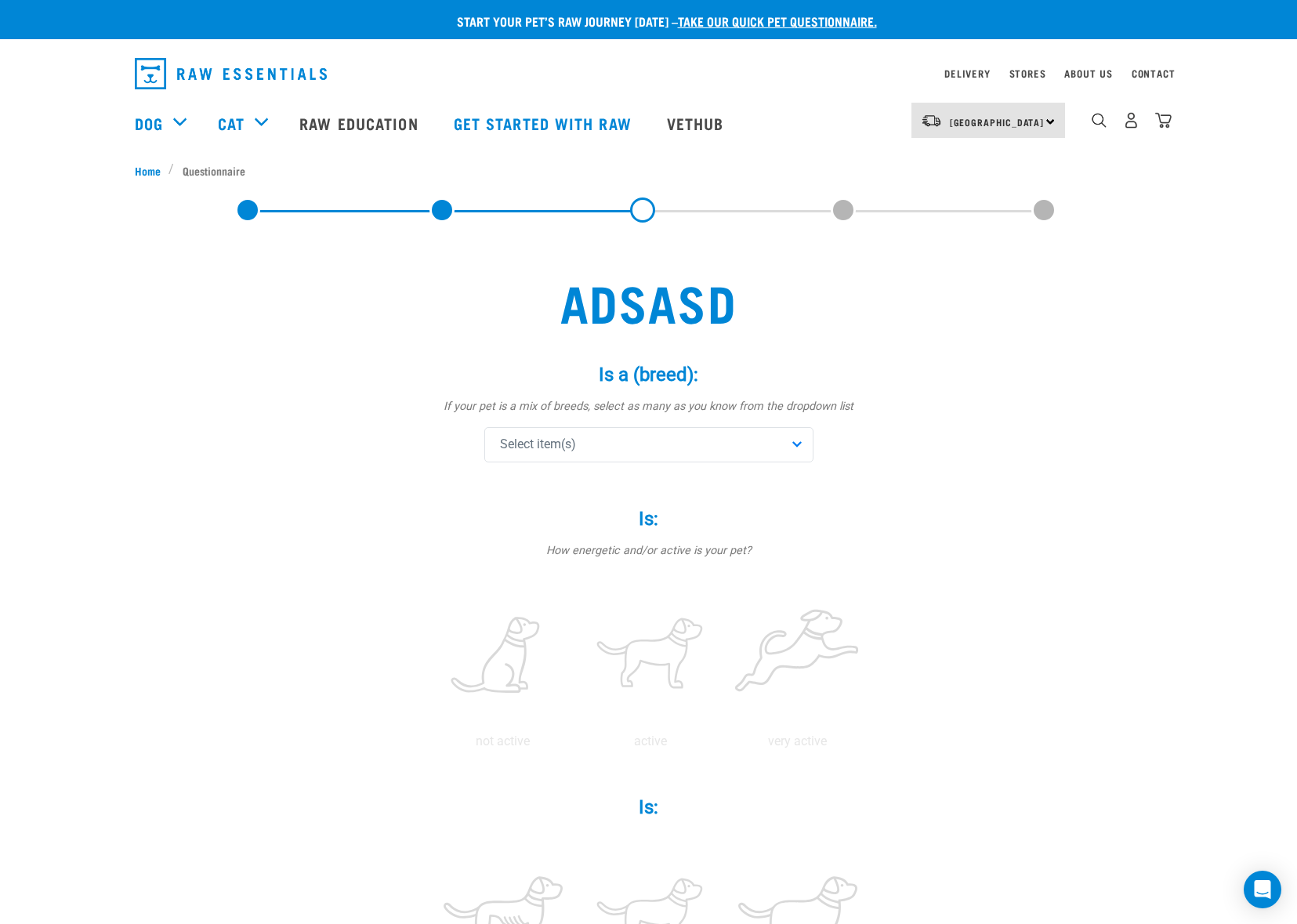
drag, startPoint x: 603, startPoint y: 443, endPoint x: 595, endPoint y: 468, distance: 26.2
click at [599, 480] on div "Is a (breed): * If your pet is a mix of breeds, select as many as you know from…" at bounding box center [649, 414] width 470 height 144
click at [601, 450] on div "Select item(s)" at bounding box center [649, 445] width 329 height 35
click at [498, 519] on span at bounding box center [504, 522] width 13 height 13
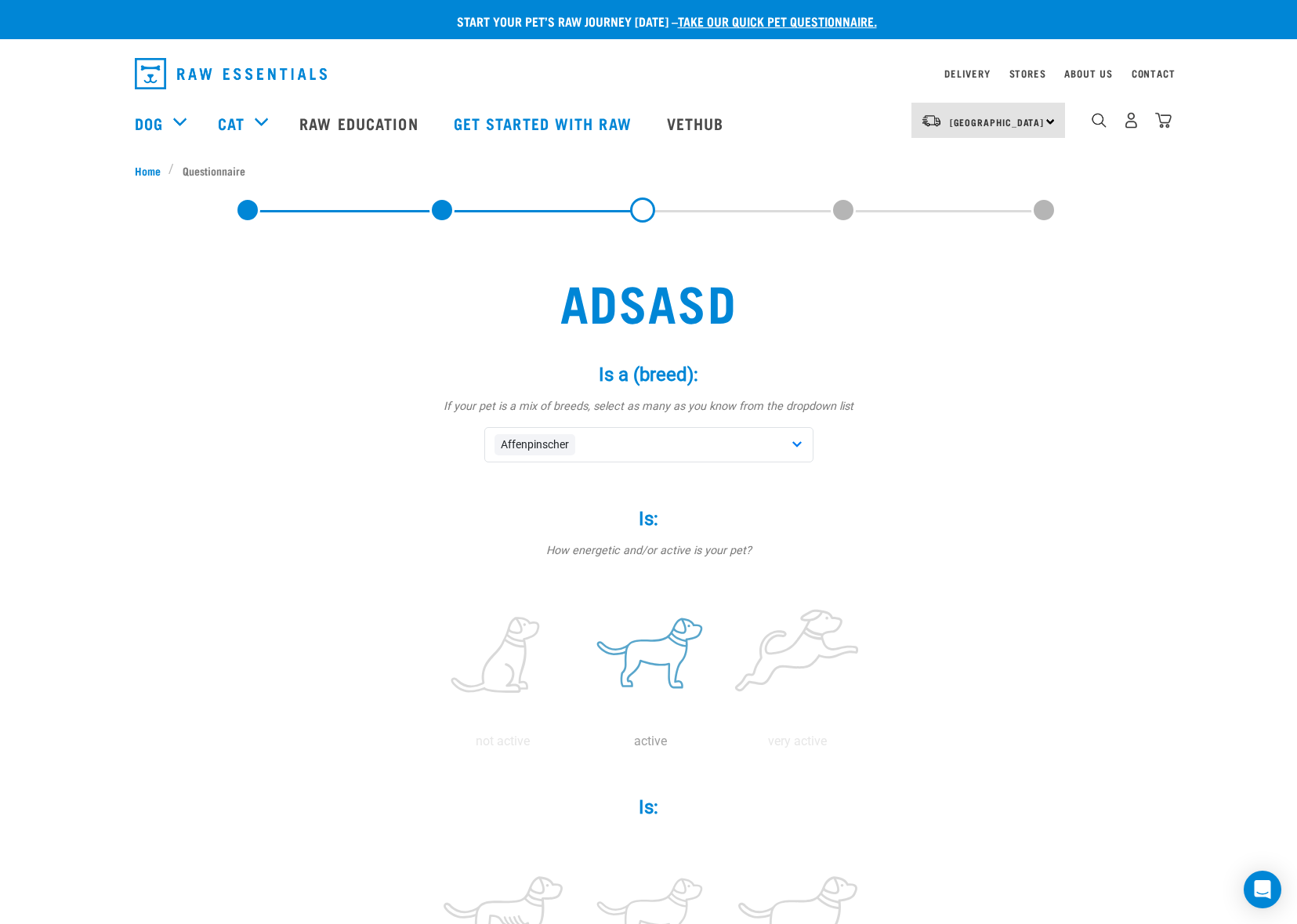
click at [670, 653] on label at bounding box center [650, 655] width 141 height 133
click at [577, 745] on input "radio" at bounding box center [577, 745] width 0 height 0
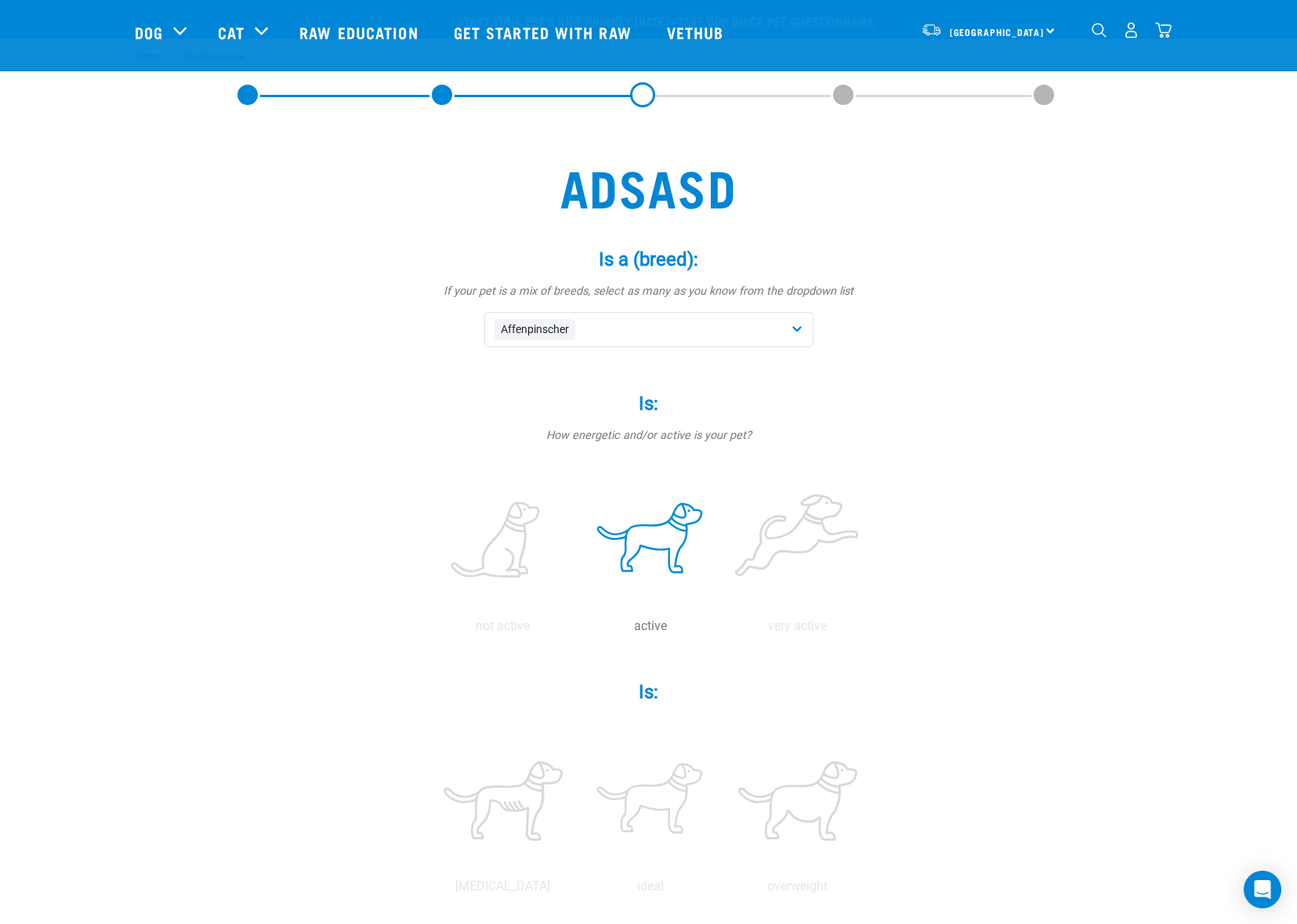
scroll to position [343, 0]
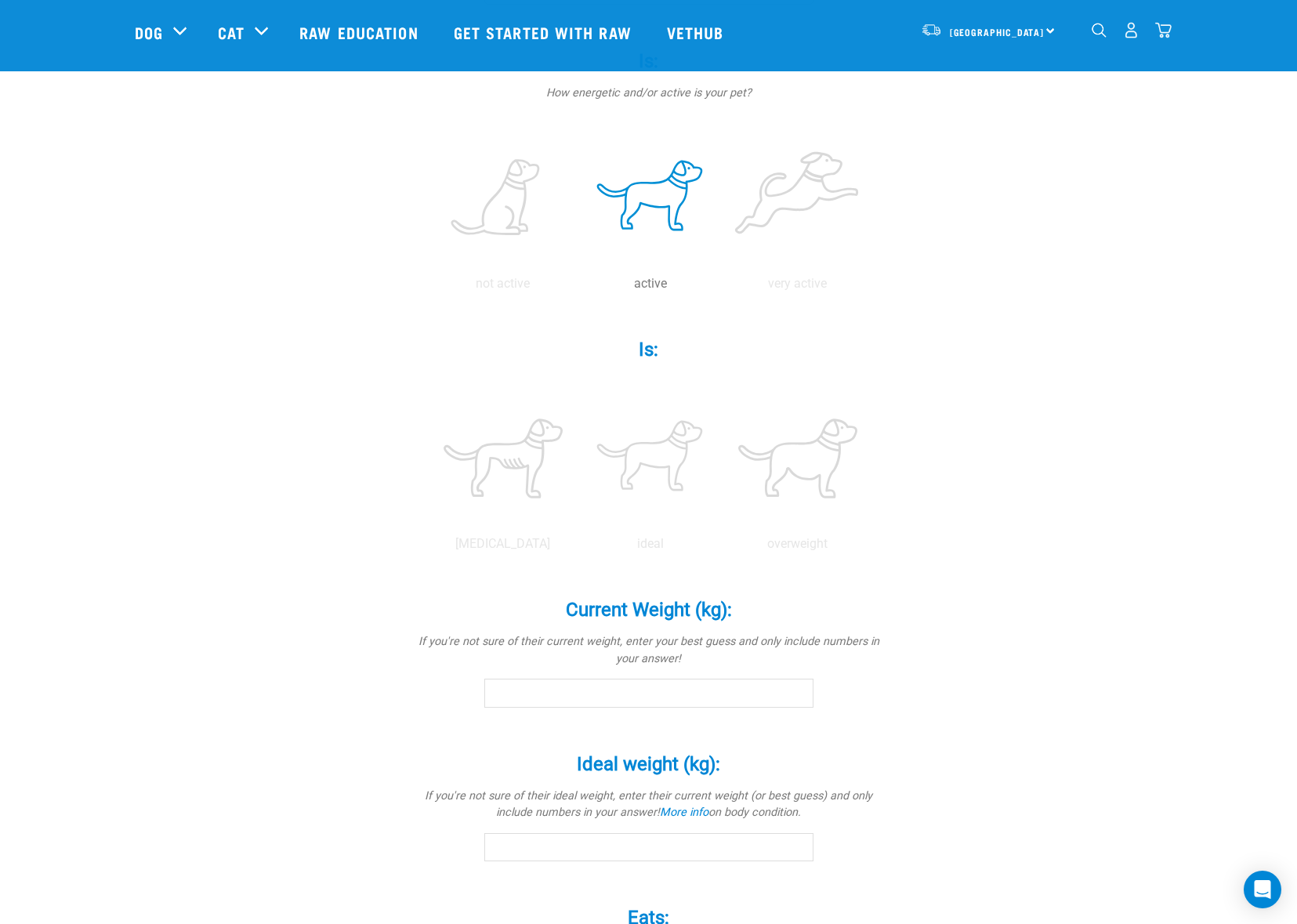
drag, startPoint x: 634, startPoint y: 466, endPoint x: 666, endPoint y: 600, distance: 137.8
click at [635, 465] on label at bounding box center [650, 458] width 141 height 133
click at [577, 548] on input "radio" at bounding box center [577, 548] width 0 height 0
click at [651, 703] on input "Current Weight (kg): *" at bounding box center [649, 693] width 329 height 28
type input "12"
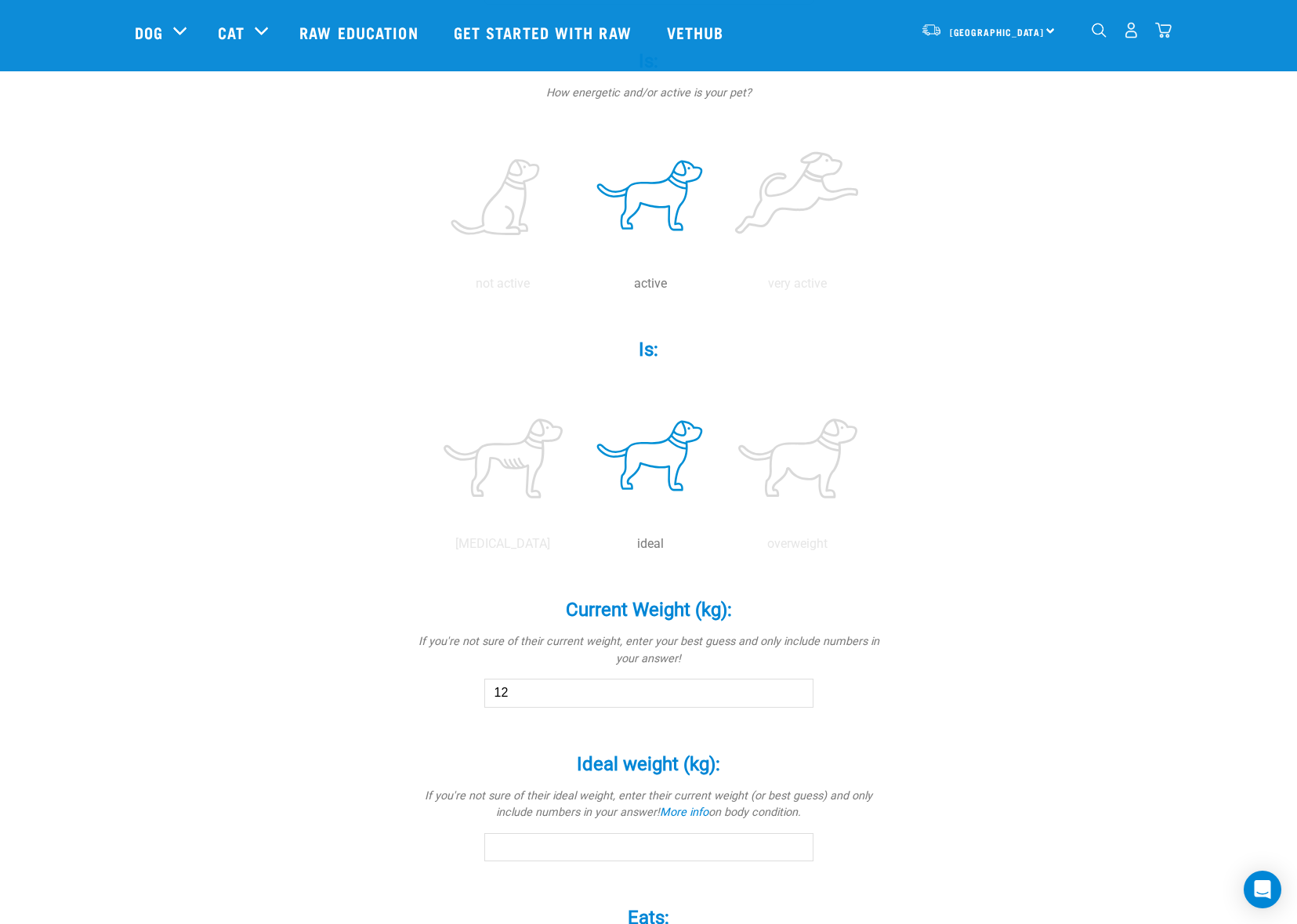
click at [623, 864] on div "Ideal weight (kg): * If you're not sure of their ideal weight, enter their curr…" at bounding box center [649, 808] width 470 height 155
click at [623, 851] on input "Ideal weight (kg): *" at bounding box center [649, 847] width 329 height 28
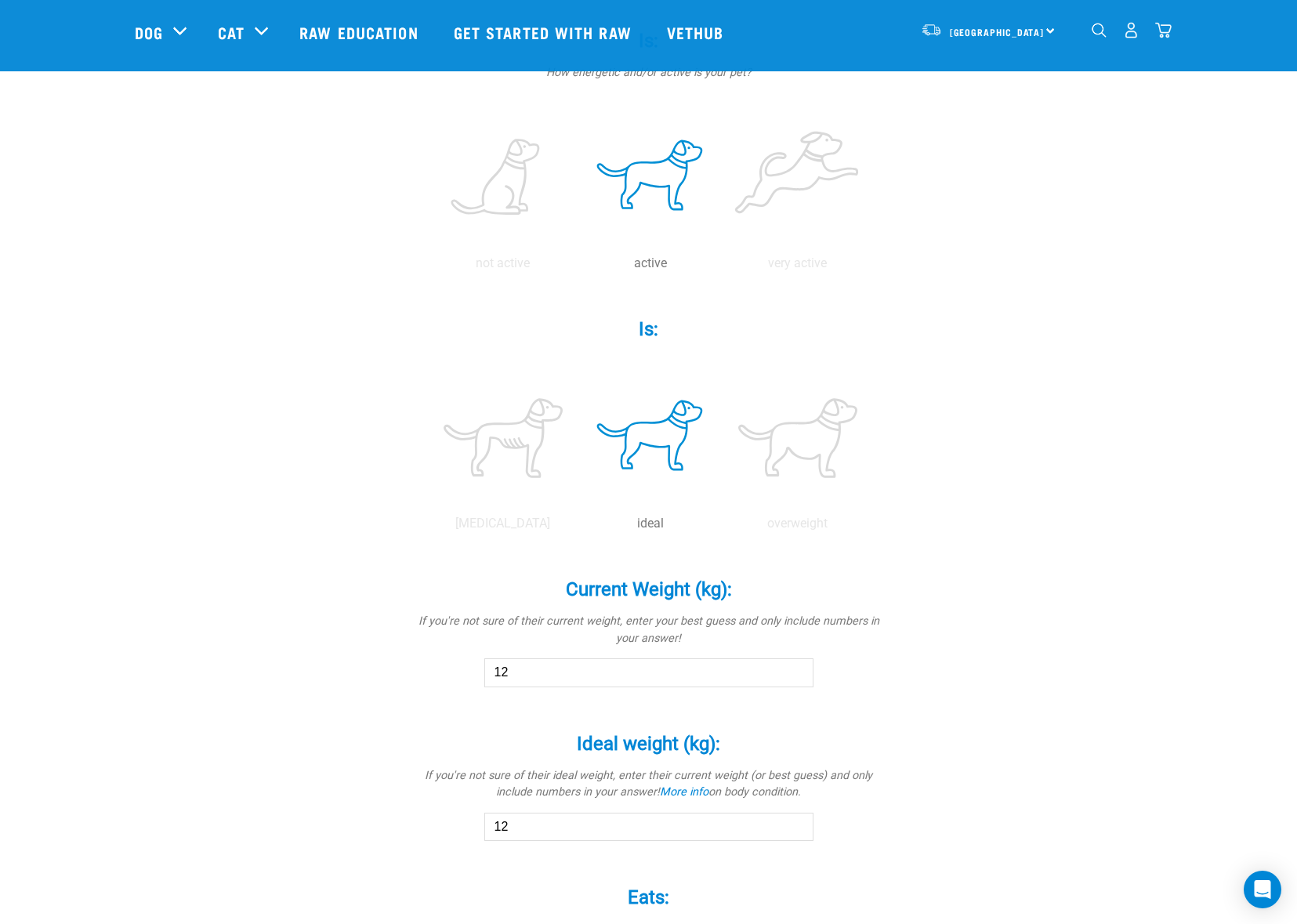
scroll to position [738, 0]
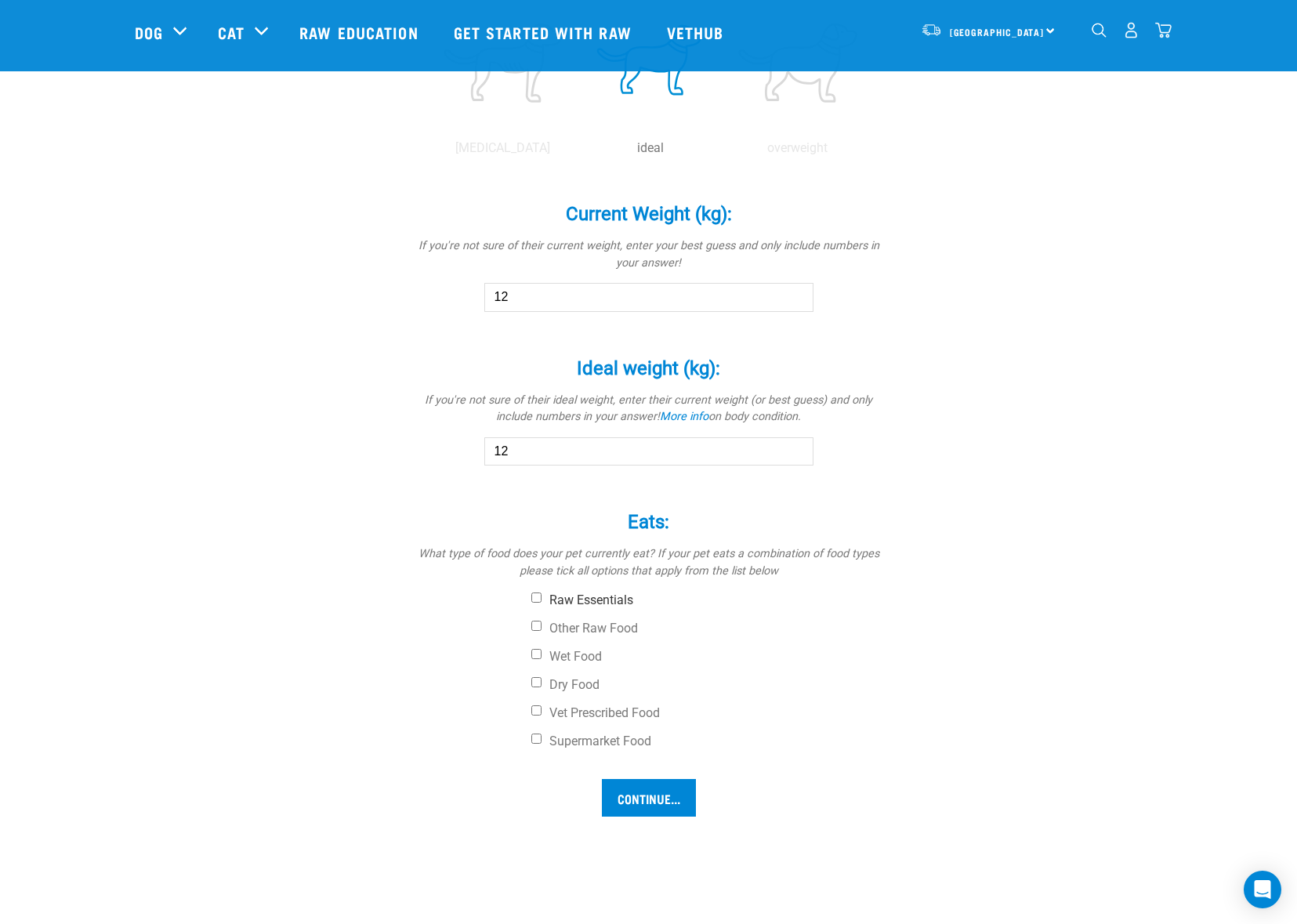
type input "12"
click at [537, 598] on input "Raw Essentials" at bounding box center [536, 597] width 10 height 10
checkbox input "true"
click at [534, 631] on label "Other Raw Food" at bounding box center [708, 629] width 353 height 16
click at [540, 652] on input "Wet Food" at bounding box center [536, 654] width 10 height 10
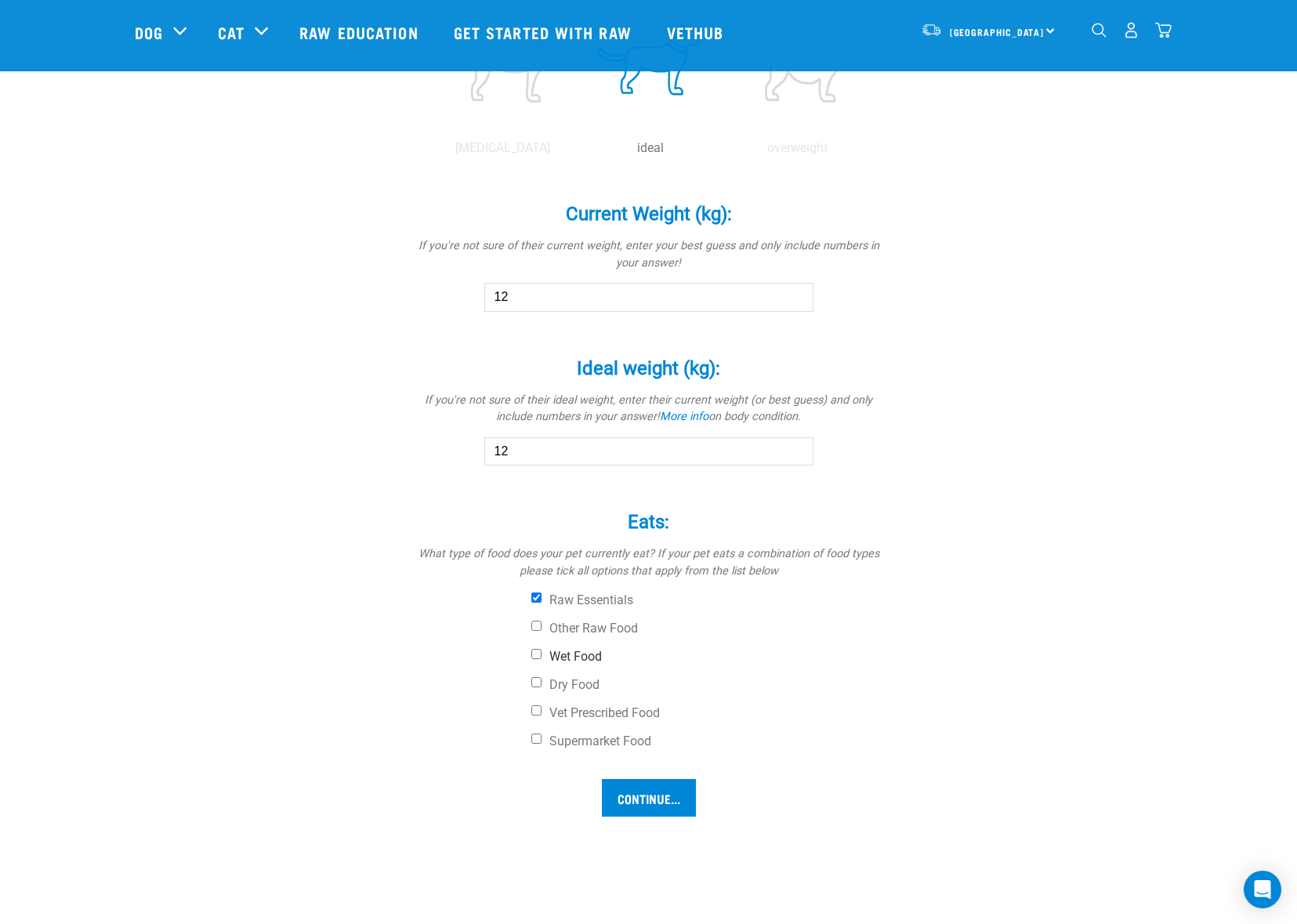
checkbox input "true"
drag, startPoint x: 538, startPoint y: 597, endPoint x: 577, endPoint y: 666, distance: 79.3
click at [538, 597] on input "Raw Essentials" at bounding box center [536, 597] width 10 height 10
checkbox input "false"
click at [628, 796] on input "Continue..." at bounding box center [649, 797] width 94 height 37
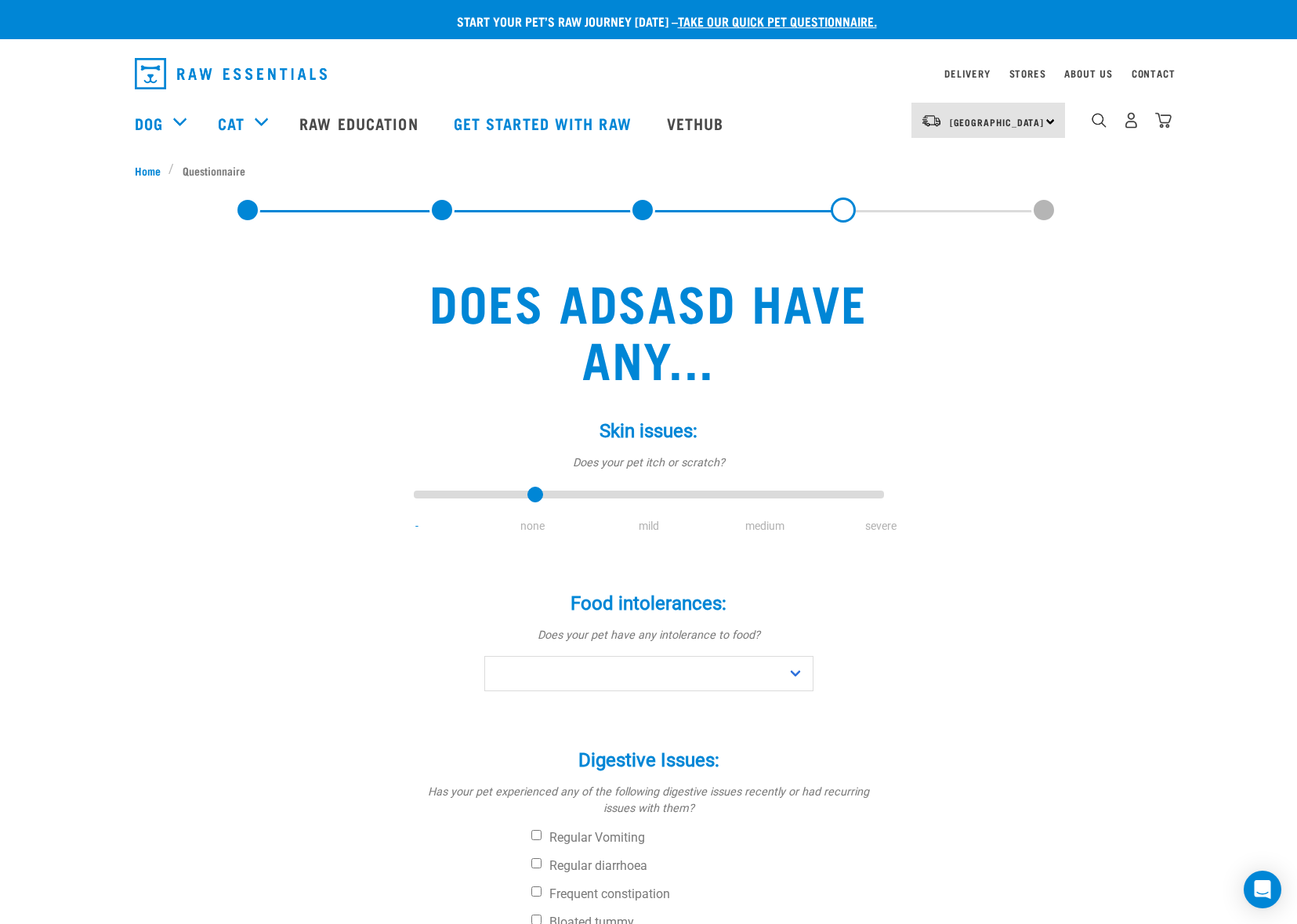
type input "1"
click at [525, 495] on input "range" at bounding box center [649, 496] width 470 height 22
click at [595, 670] on select "No Yes" at bounding box center [649, 674] width 329 height 35
select select "no"
click at [485, 656] on select "No Yes" at bounding box center [649, 674] width 329 height 35
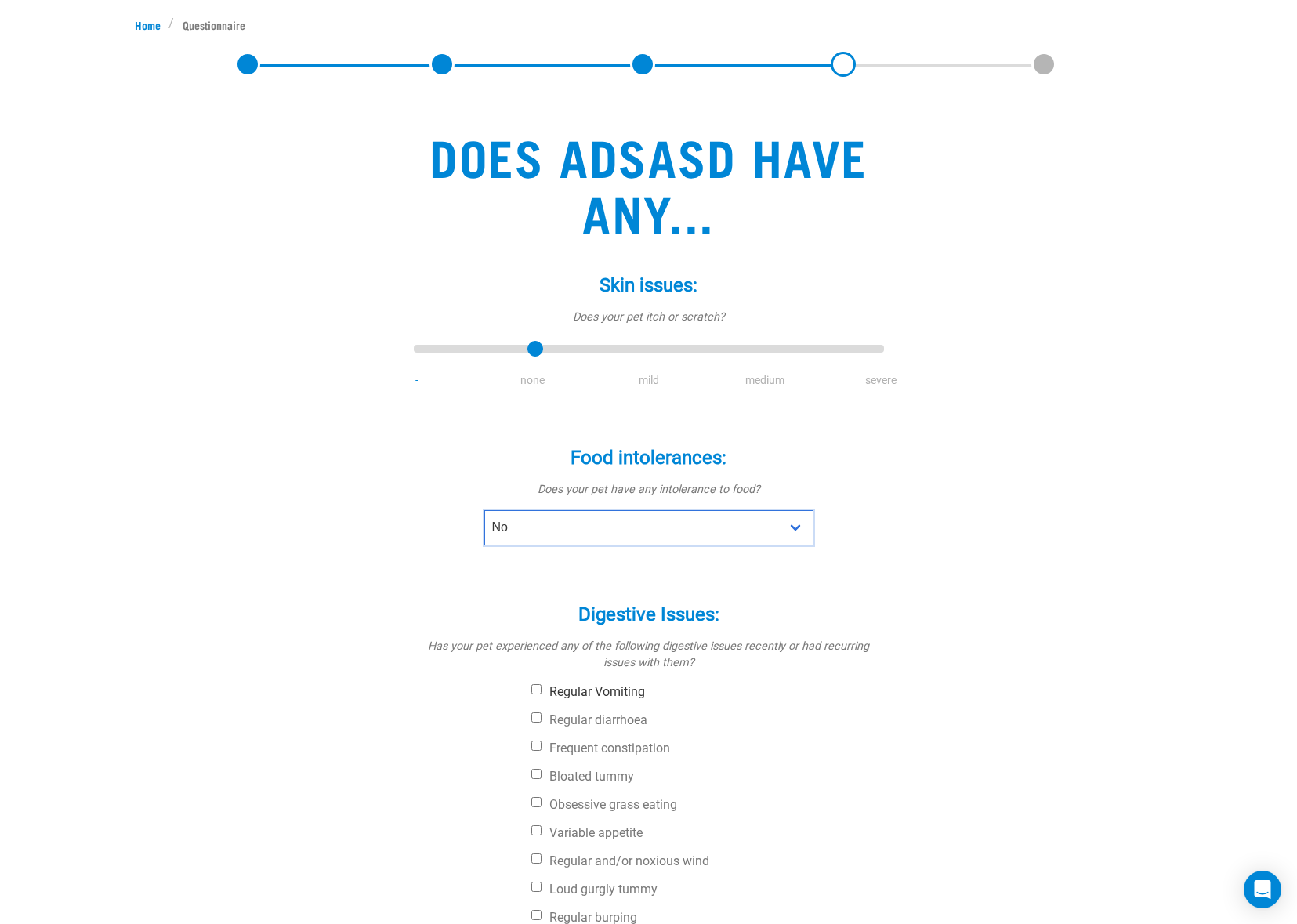
scroll to position [388, 0]
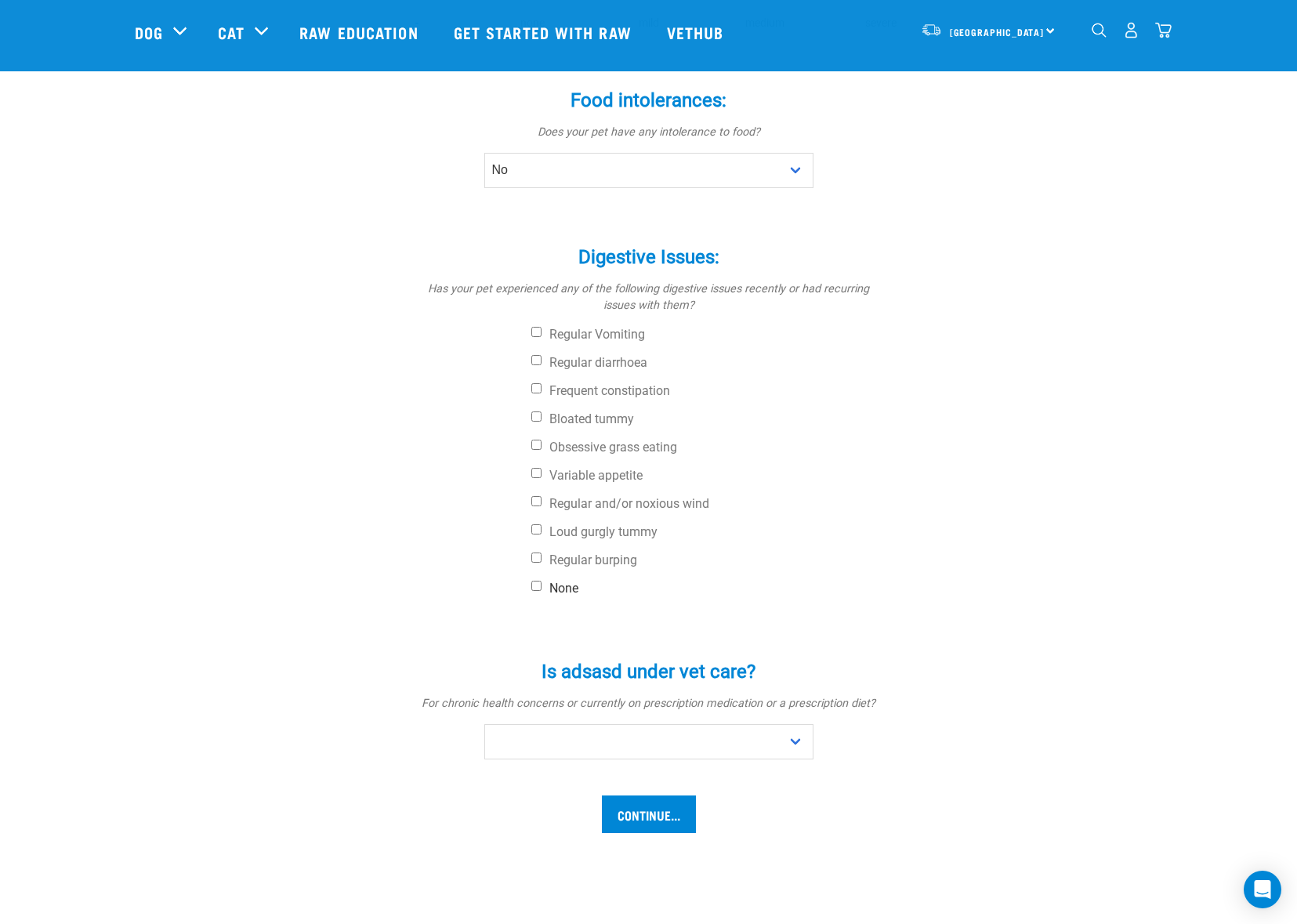
click at [536, 586] on input "None" at bounding box center [536, 586] width 10 height 10
checkbox input "true"
click at [594, 752] on select "No Yes" at bounding box center [649, 742] width 329 height 35
select select "no"
click at [485, 725] on select "No Yes" at bounding box center [649, 742] width 329 height 35
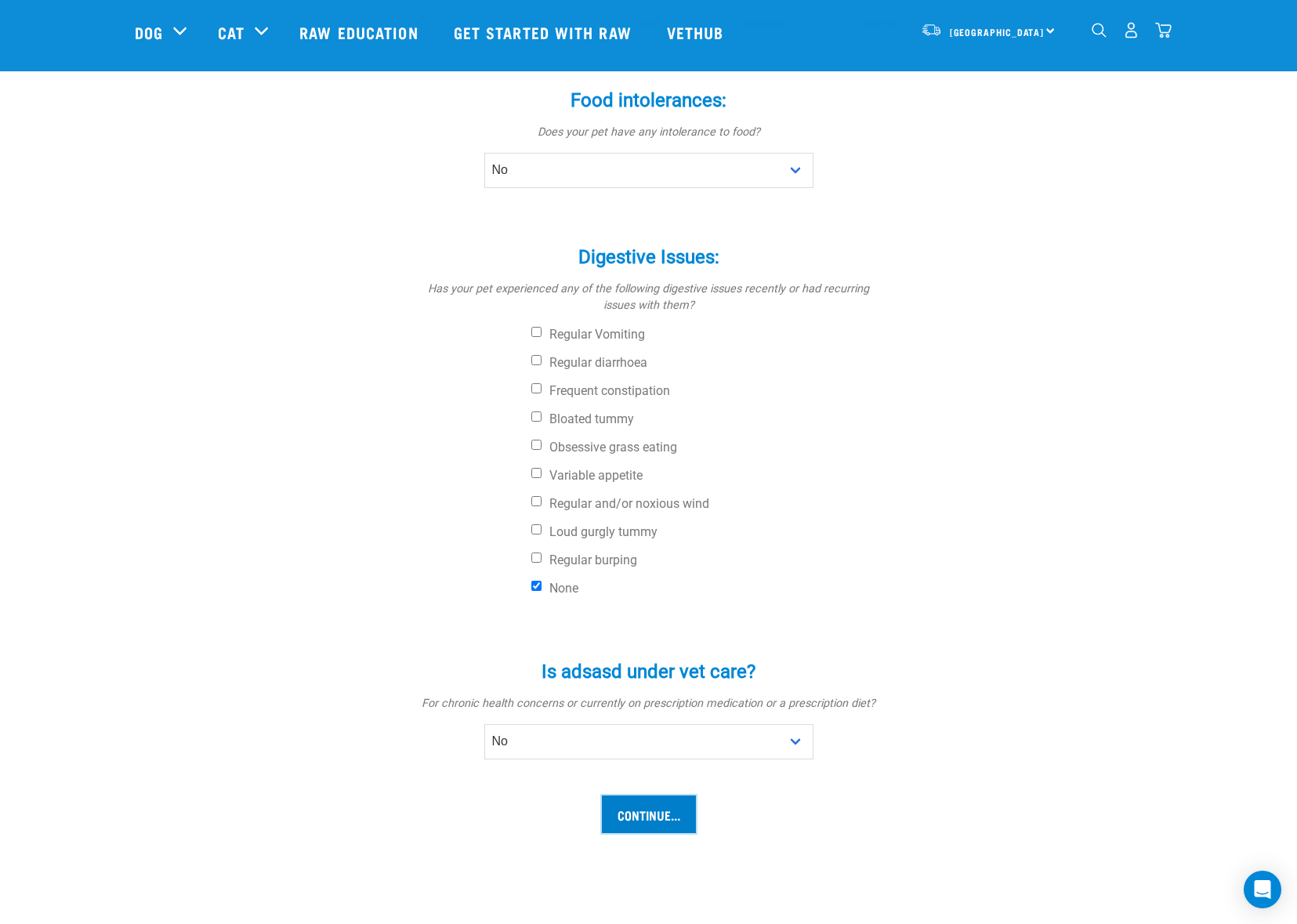
click at [635, 808] on input "Continue..." at bounding box center [649, 814] width 94 height 37
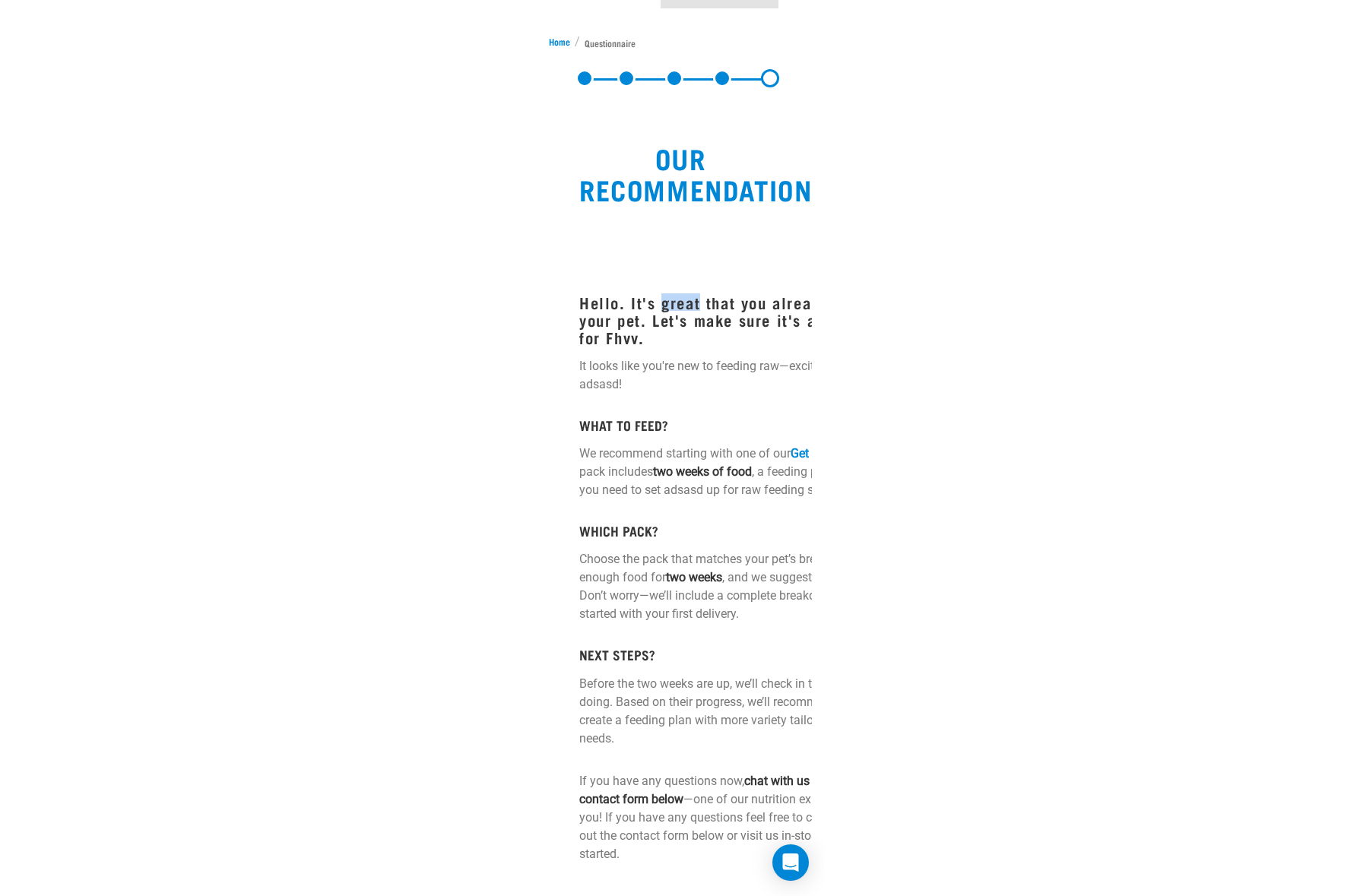
scroll to position [72, 0]
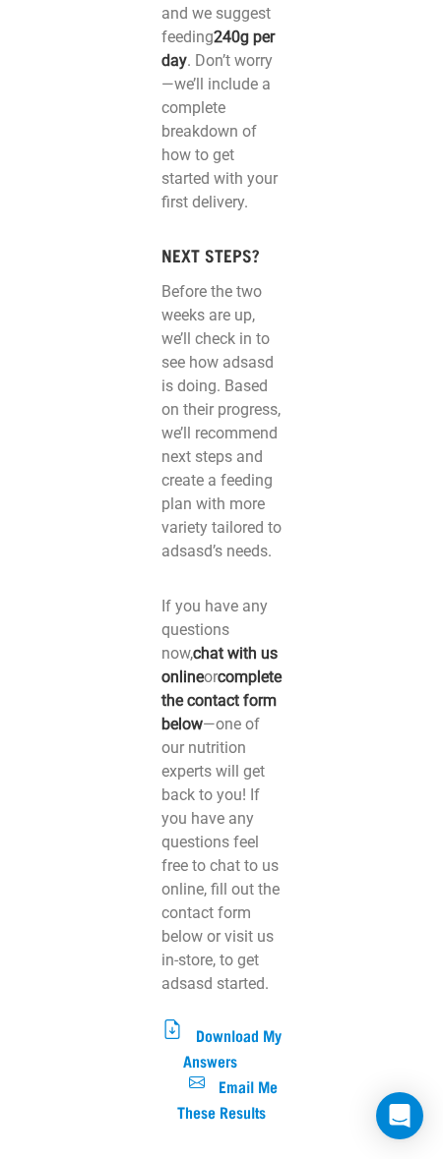
scroll to position [716, 0]
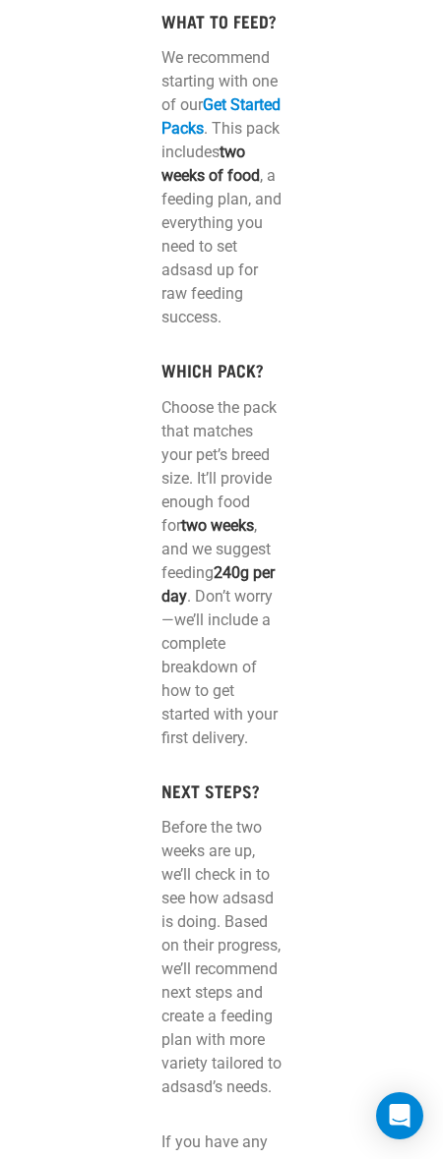
click at [318, 249] on div at bounding box center [346, 595] width 106 height 1897
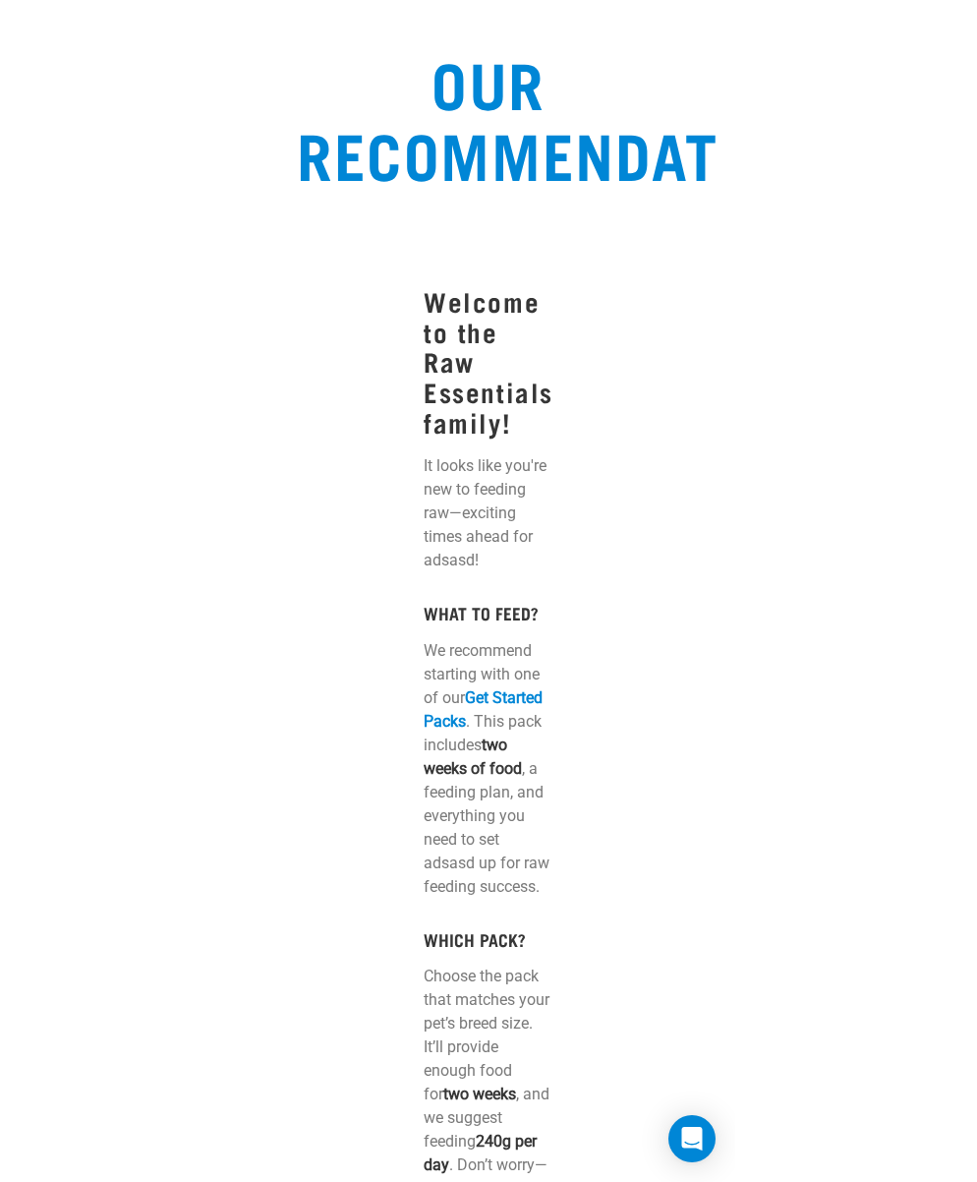
scroll to position [0, 0]
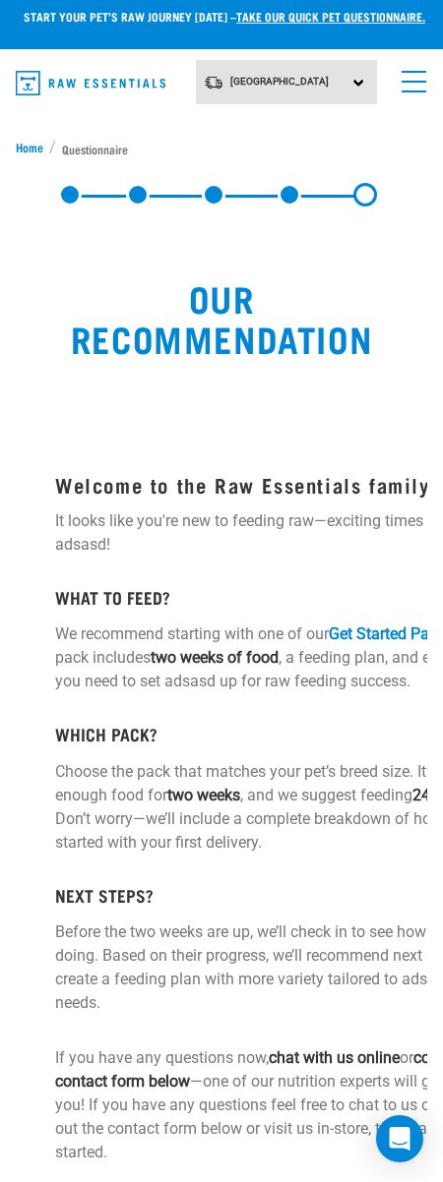
click at [324, 479] on strong "Welcome to the Raw Essentials family!" at bounding box center [246, 484] width 382 height 11
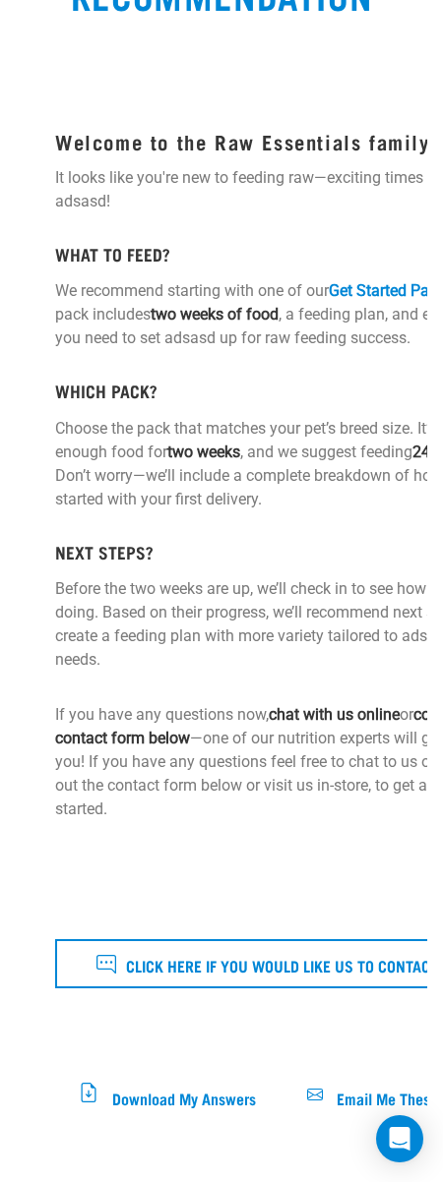
scroll to position [618, 0]
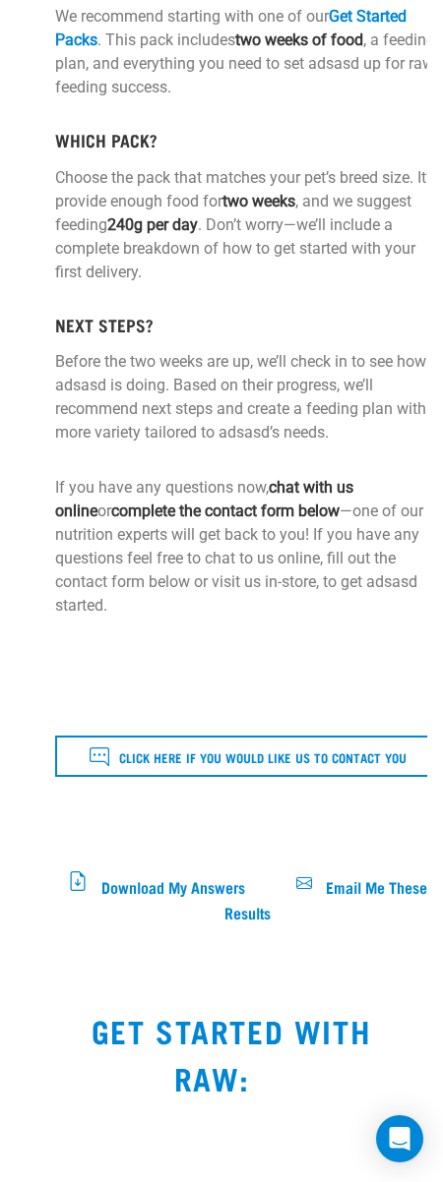
scroll to position [643, 0]
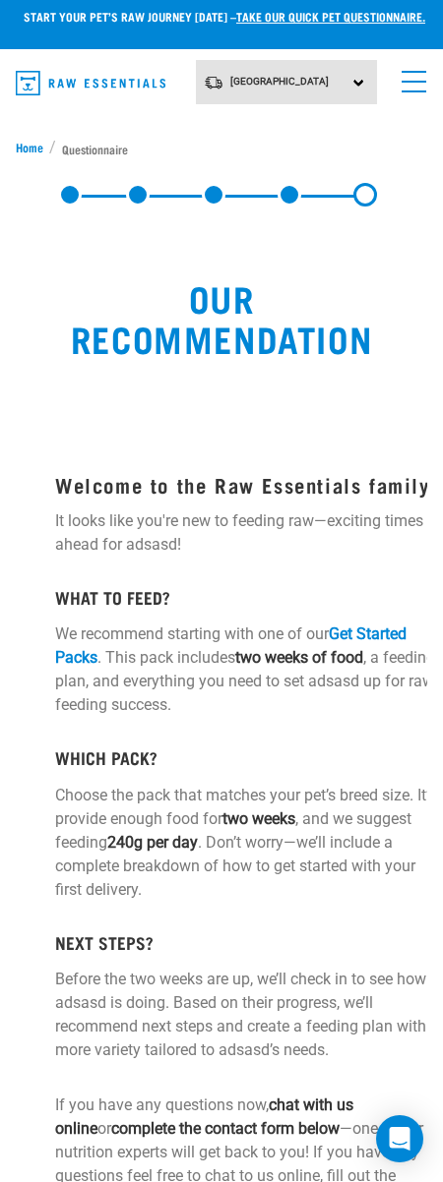
click at [244, 441] on div "Welcome to the Raw Essentials family! It looks like you're new to feeding raw—e…" at bounding box center [247, 816] width 384 height 837
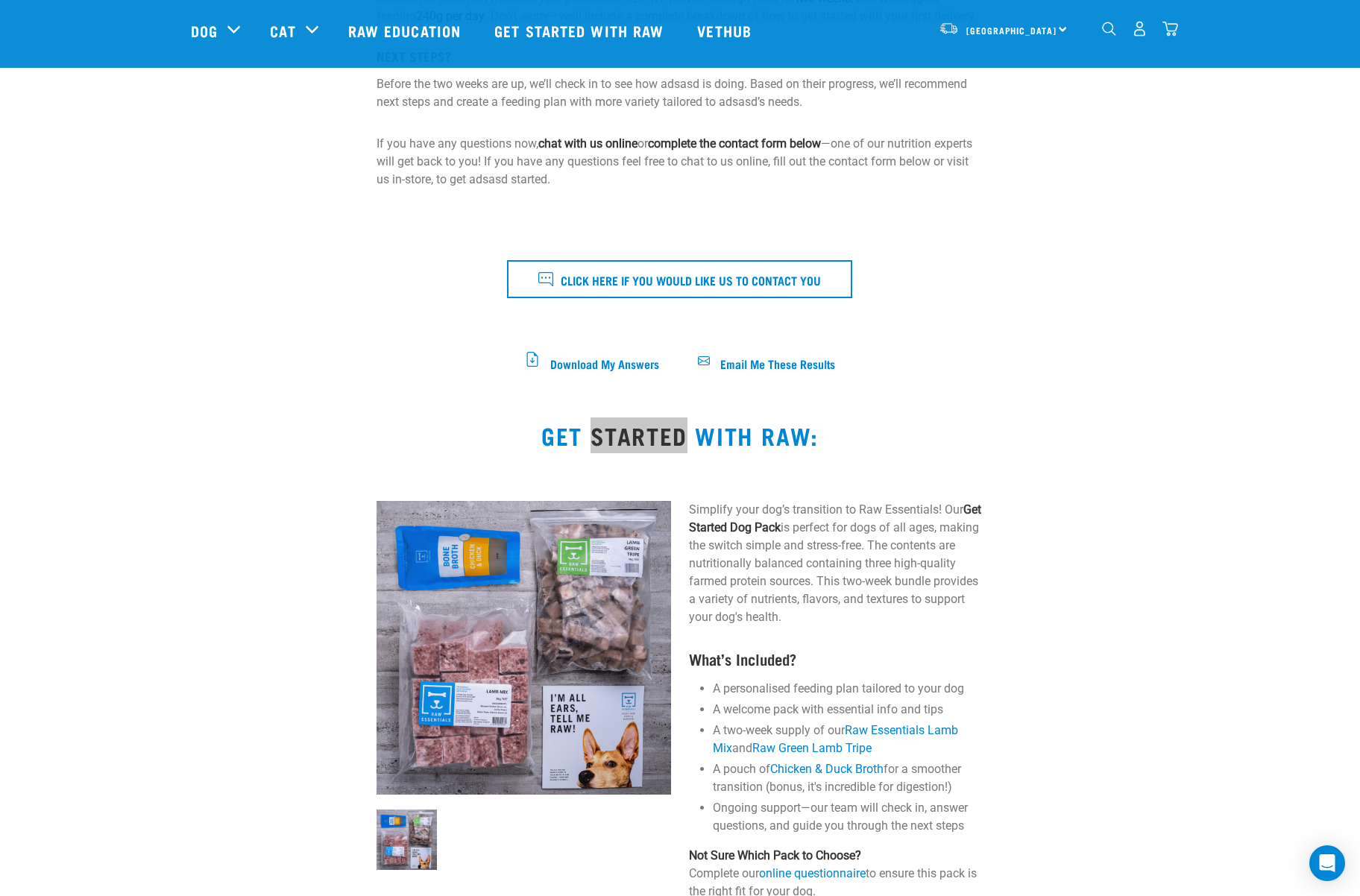
scroll to position [817, 0]
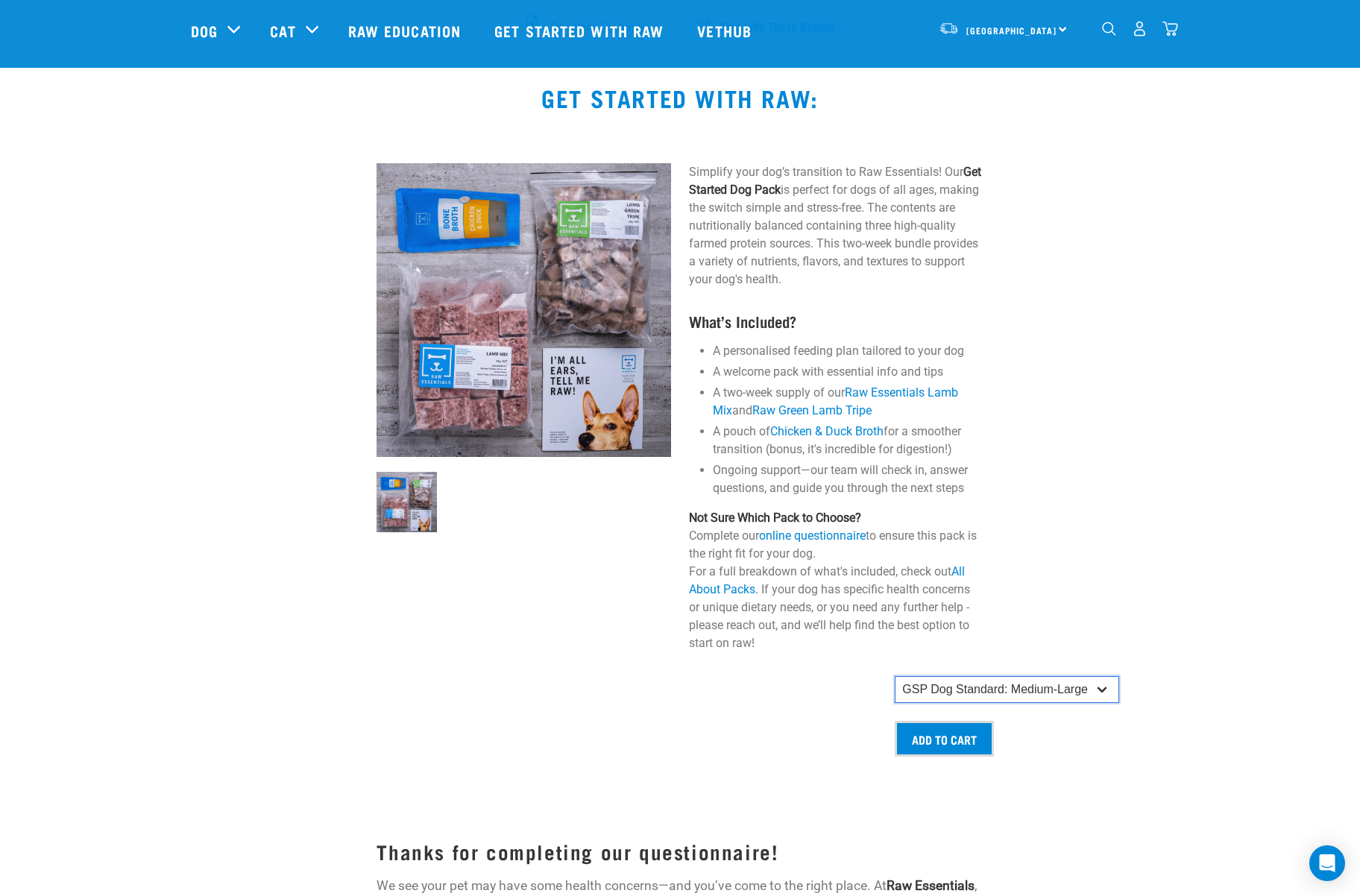
click at [335, 703] on select "GSP Dog Standard: Small GSP Dog Standard: Small-Medium GSP Dog Standard: Medium…" at bounding box center [1007, 689] width 224 height 27
click at [335, 691] on select "GSP Dog Standard: Small GSP Dog Standard: Small-Medium GSP Dog Standard: Medium…" at bounding box center [1007, 689] width 224 height 27
click at [335, 703] on select "GSP Dog Standard: Small GSP Dog Standard: Small-Medium GSP Dog Standard: Medium…" at bounding box center [1007, 689] width 224 height 27
click at [335, 691] on select "GSP Dog Standard: Small GSP Dog Standard: Small-Medium GSP Dog Standard: Medium…" at bounding box center [1007, 689] width 224 height 27
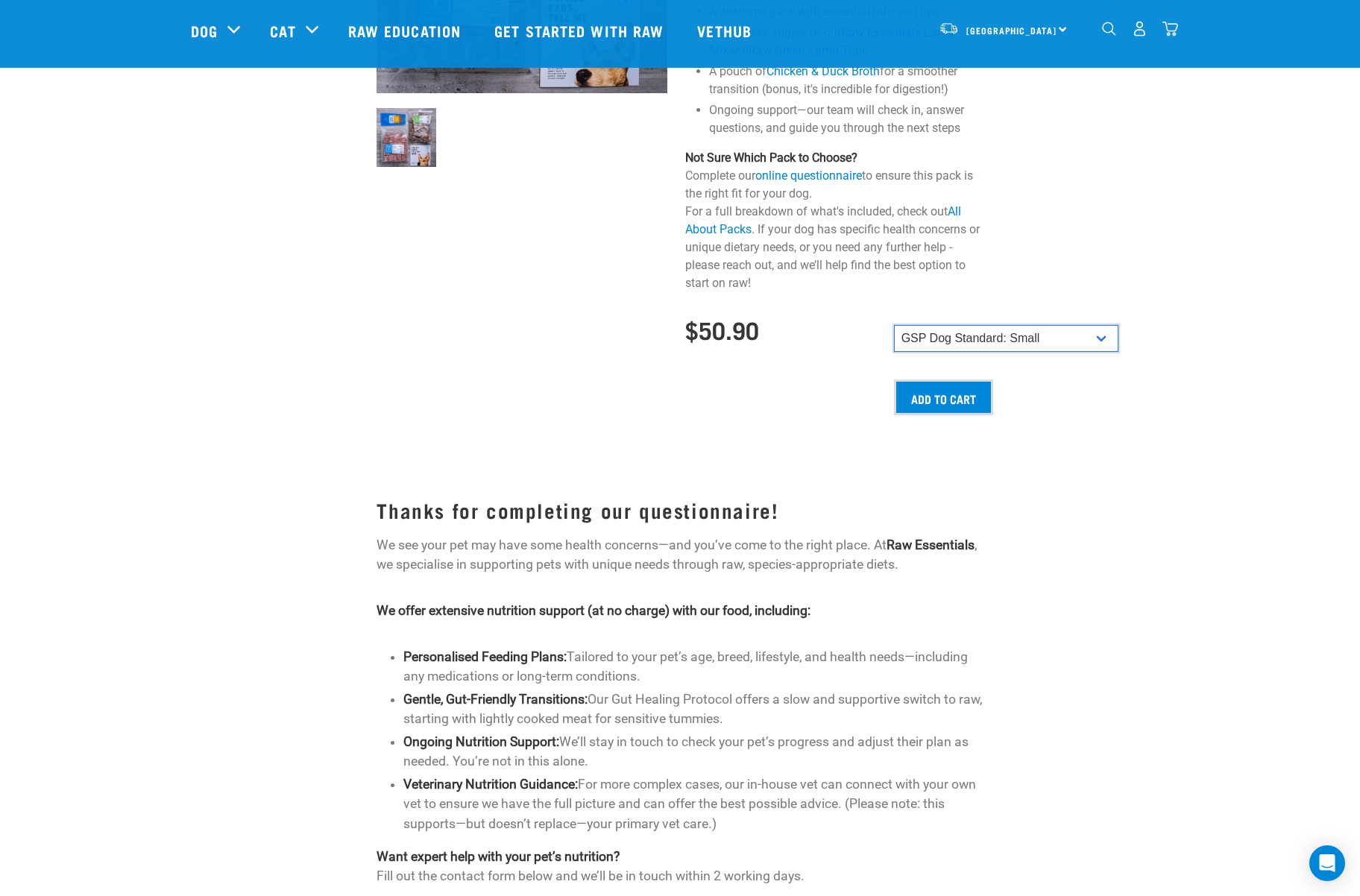
scroll to position [1253, 0]
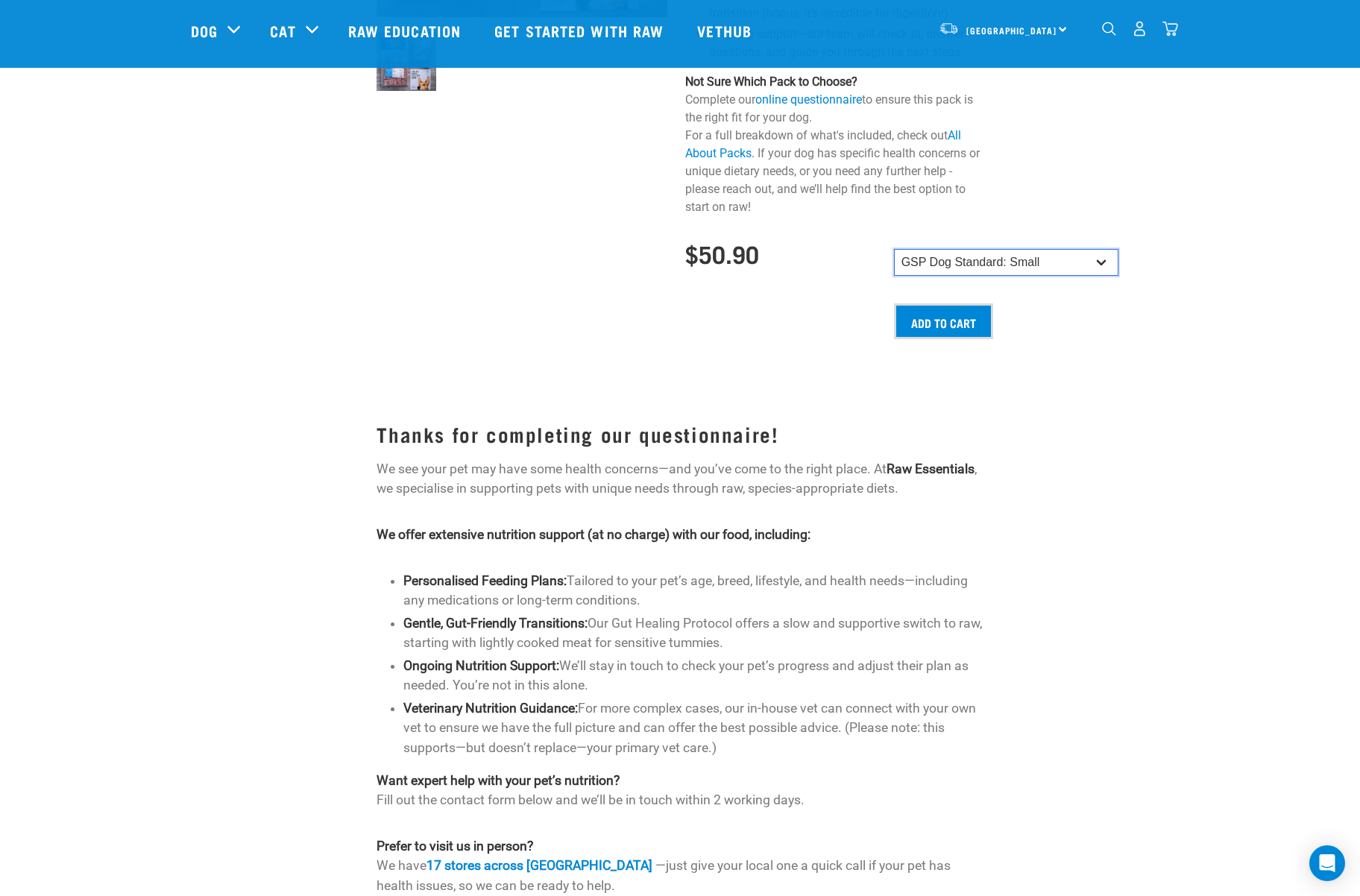
click at [335, 276] on select "GSP Dog Standard: Small GSP Dog Standard: Small-Medium GSP Dog Standard: Medium…" at bounding box center [1006, 262] width 224 height 27
select select "19640"
click at [335, 264] on select "GSP Dog Standard: Small GSP Dog Standard: Small-Medium GSP Dog Standard: Medium…" at bounding box center [1006, 262] width 224 height 27
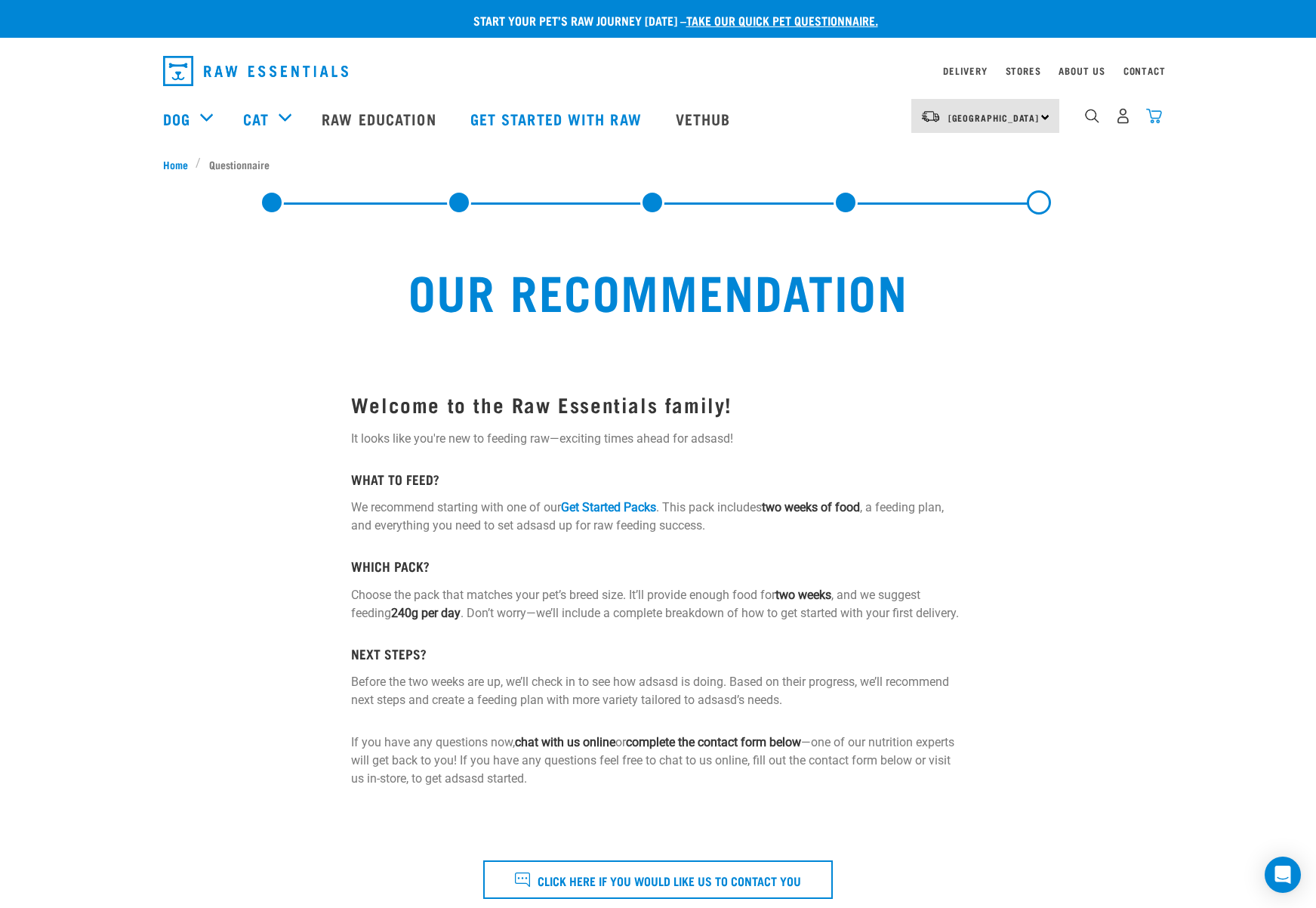
click at [1158, 116] on img "dropdown navigation" at bounding box center [1154, 116] width 16 height 16
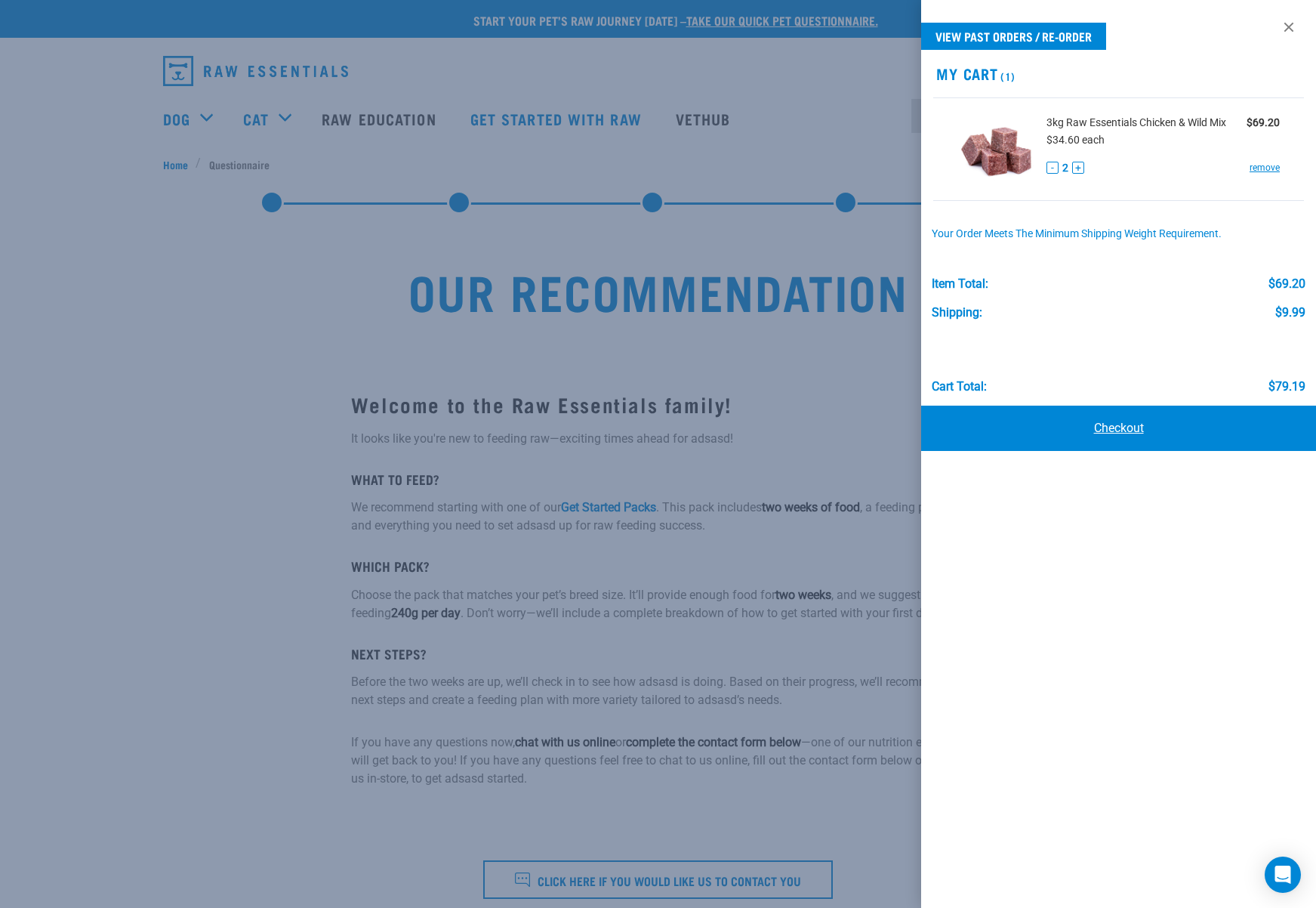
click at [1130, 422] on link "Checkout" at bounding box center [1119, 428] width 395 height 45
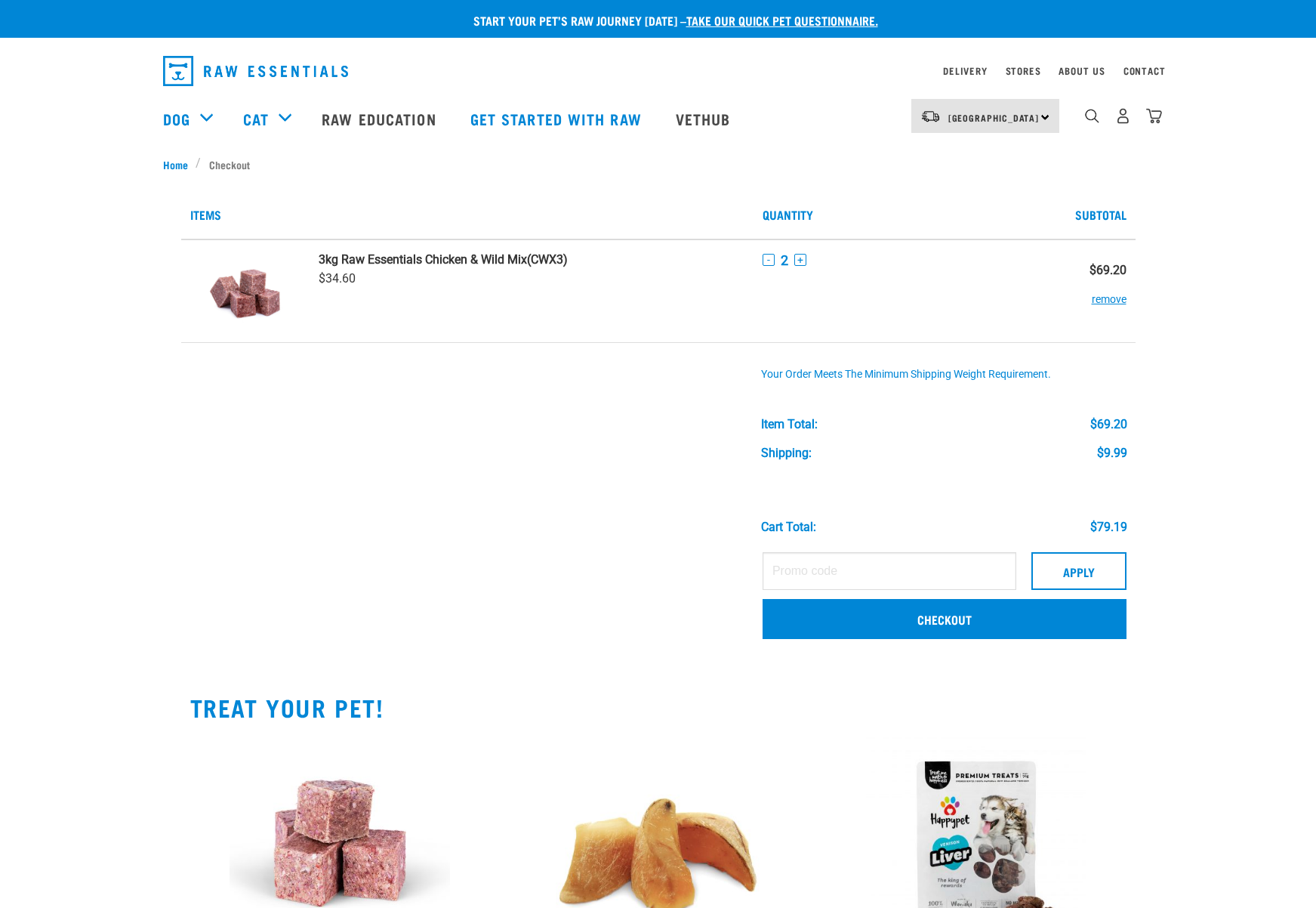
click at [154, 454] on div "Items Quantity Subtotal (CWX3) $34.60 - 2 + -" at bounding box center [659, 651] width 1015 height 959
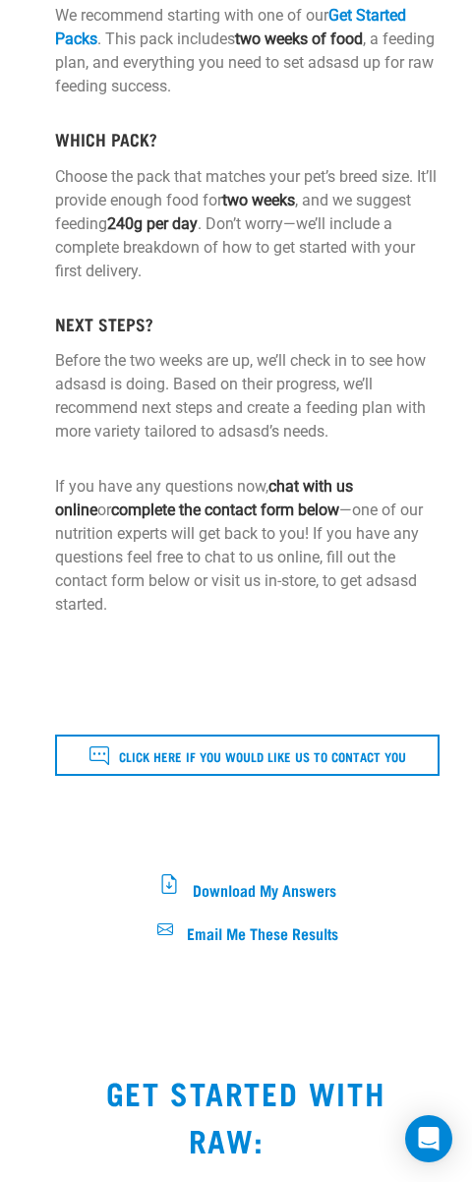
scroll to position [922, 0]
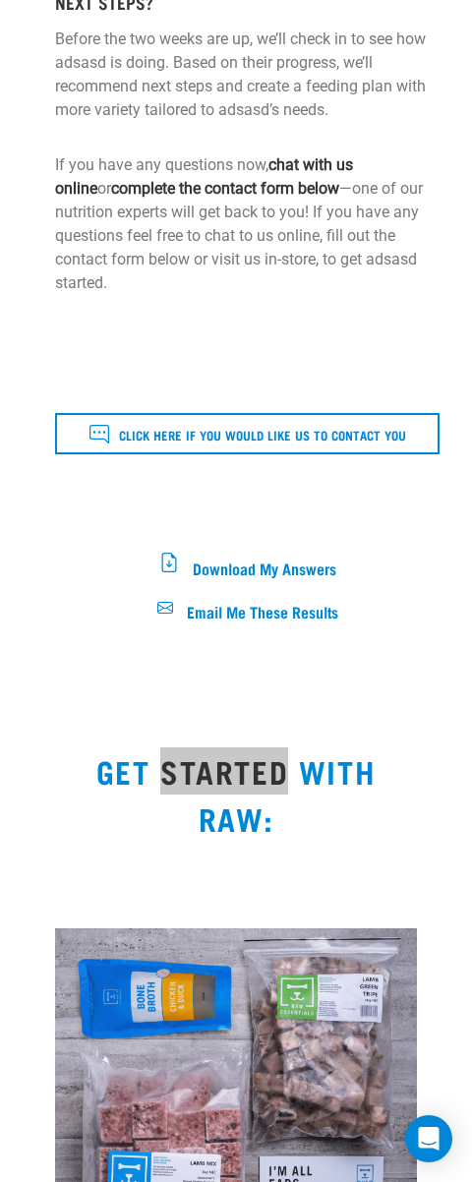
scroll to position [876, 0]
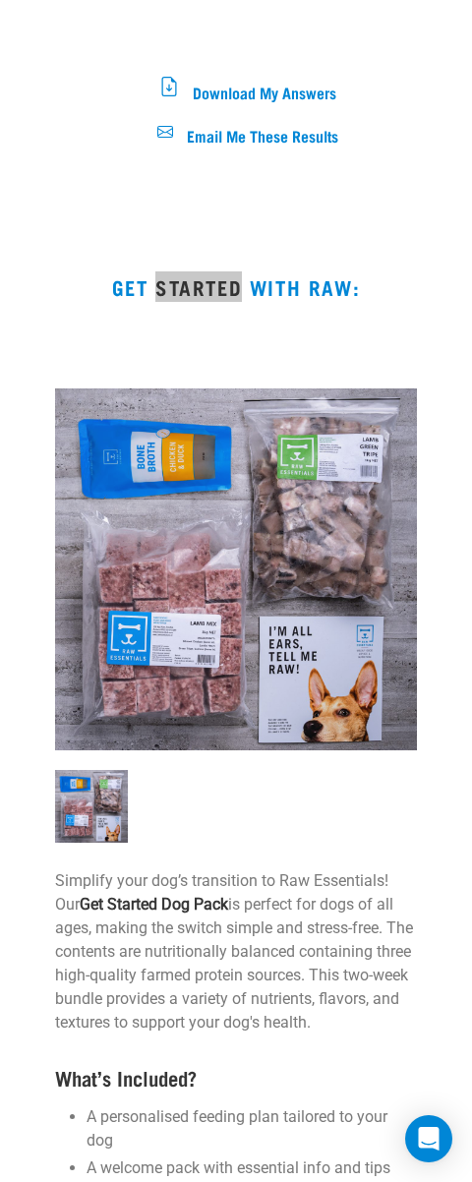
scroll to position [1215, 0]
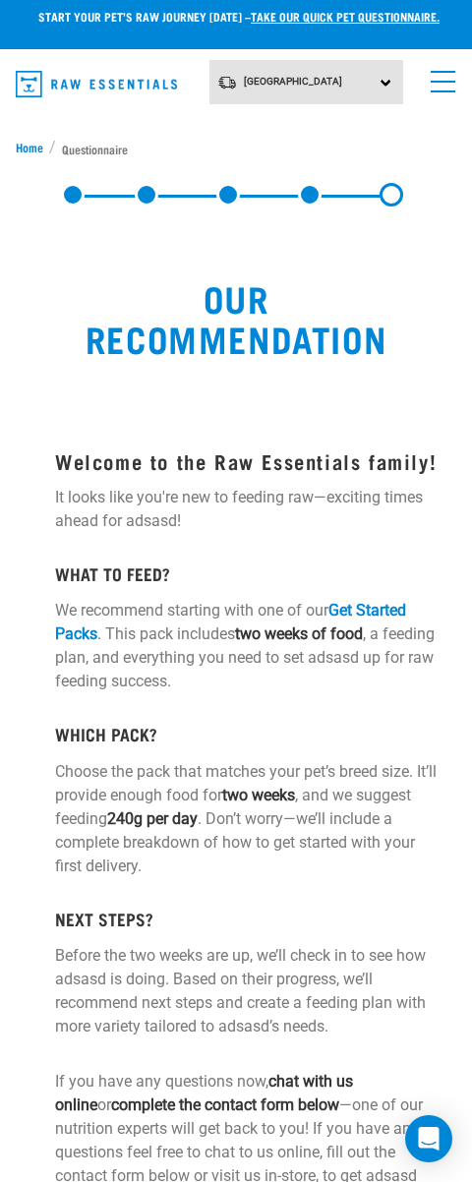
click at [380, 157] on ul "Home Questionnaire" at bounding box center [236, 149] width 441 height 21
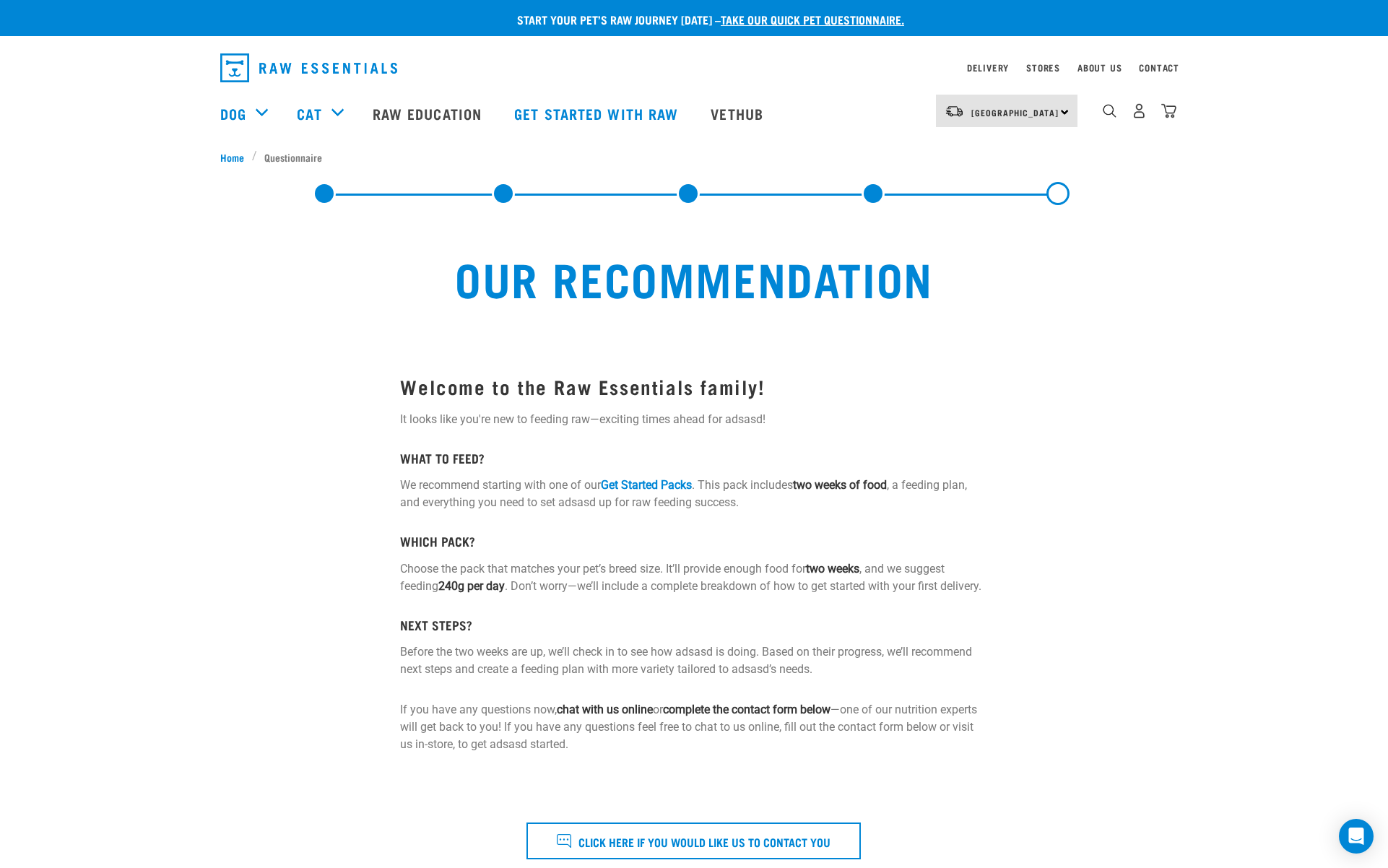
scroll to position [628, 0]
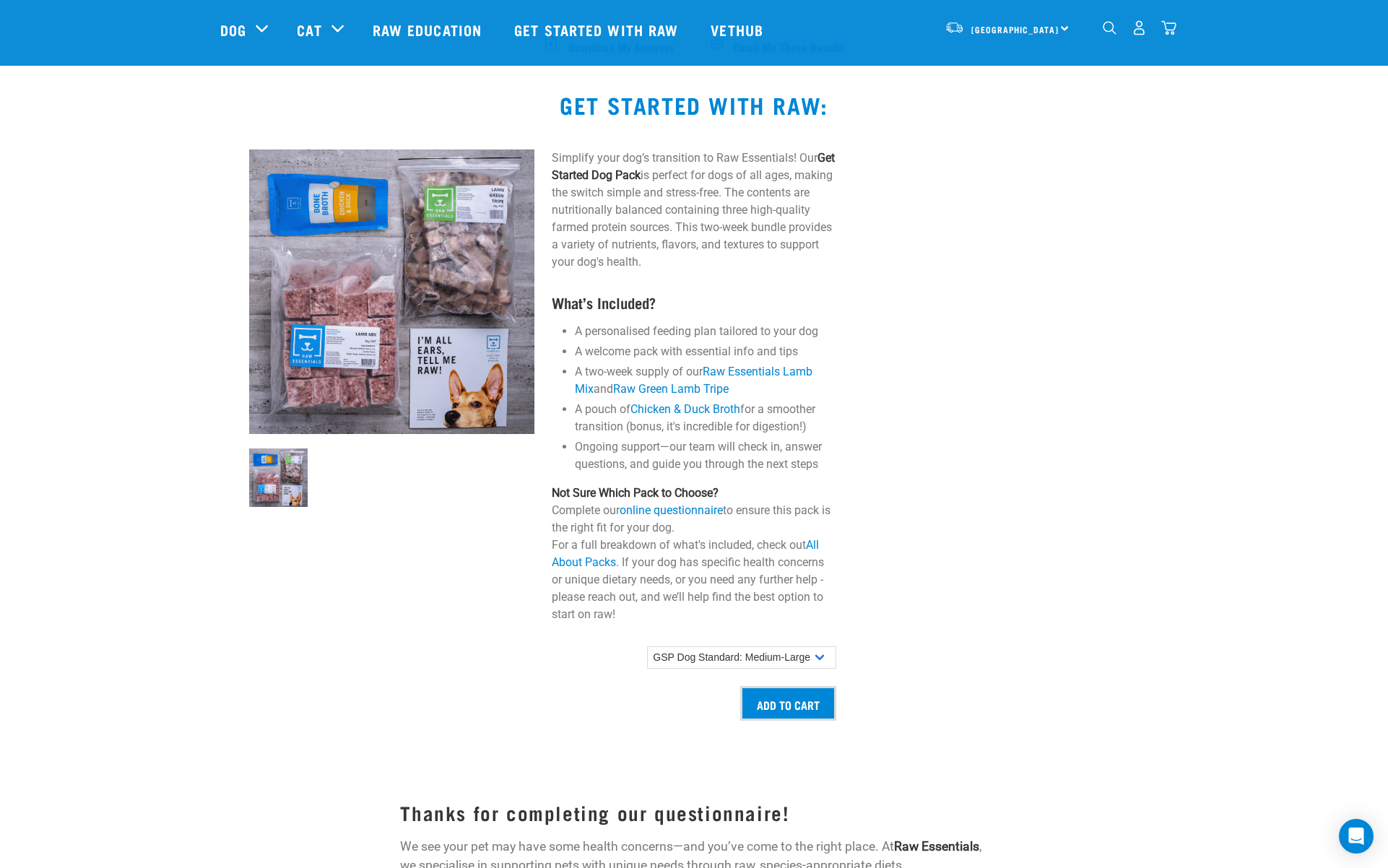
scroll to position [628, 0]
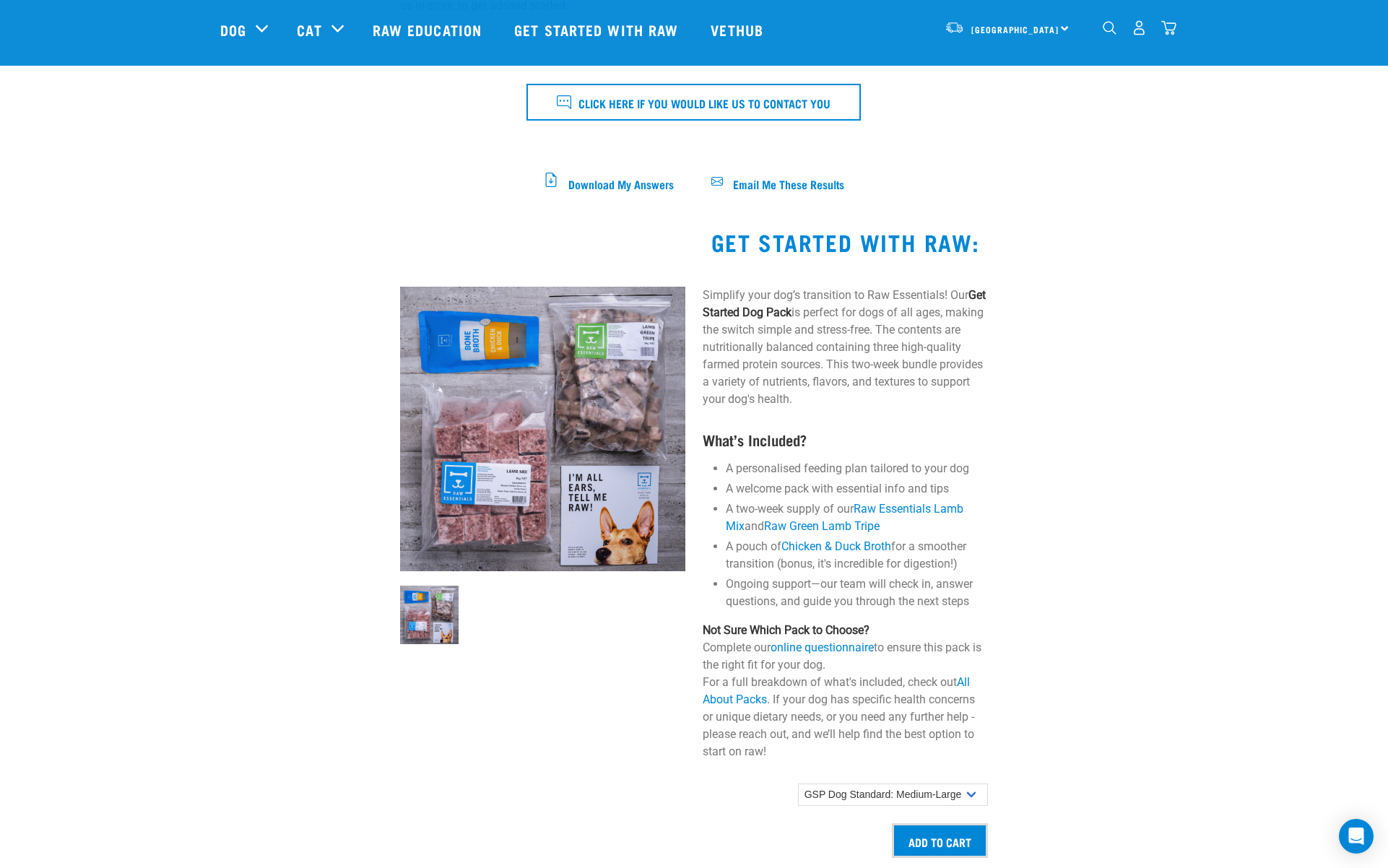
scroll to position [614, 0]
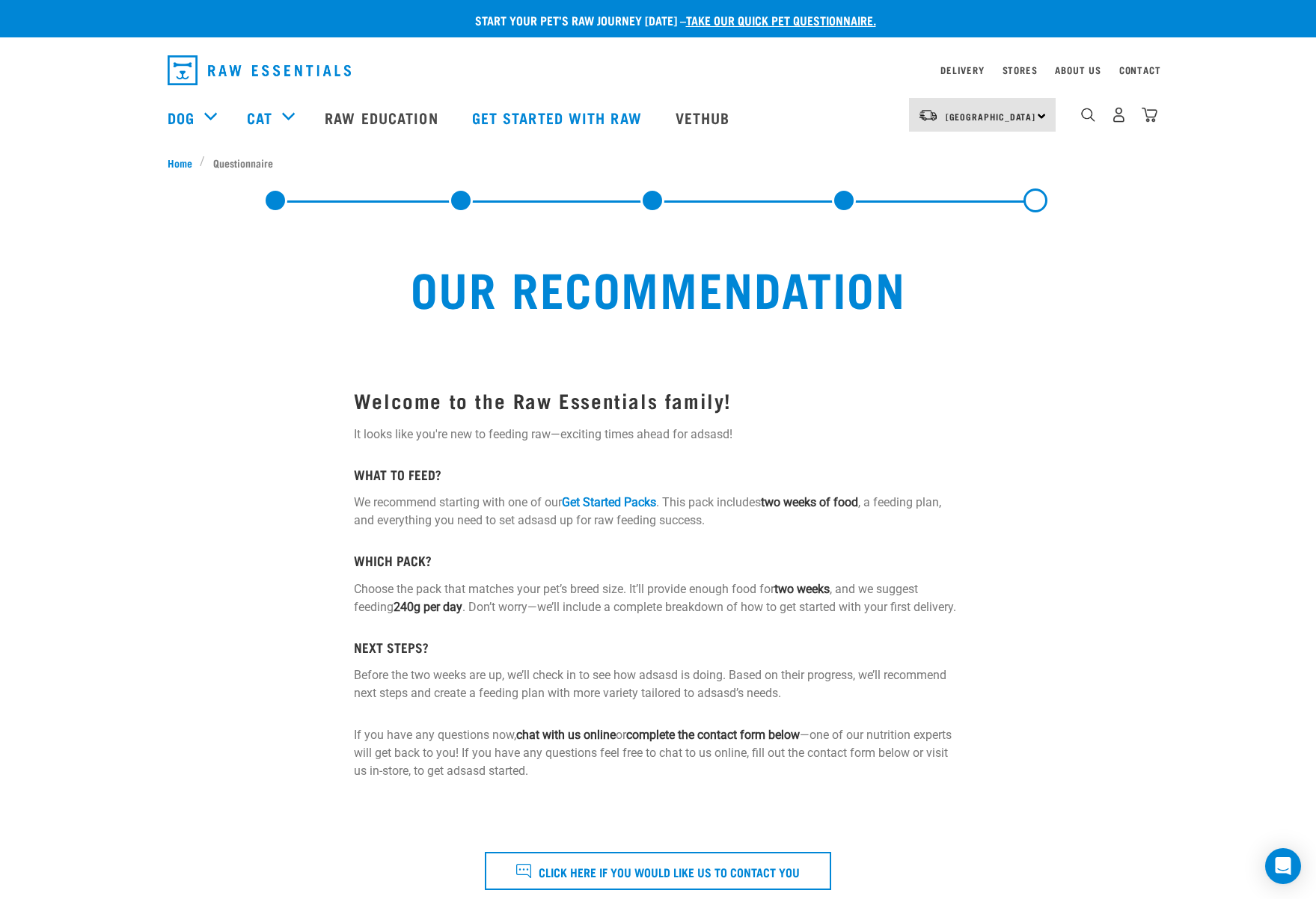
click at [1064, 573] on div at bounding box center [1049, 655] width 157 height 676
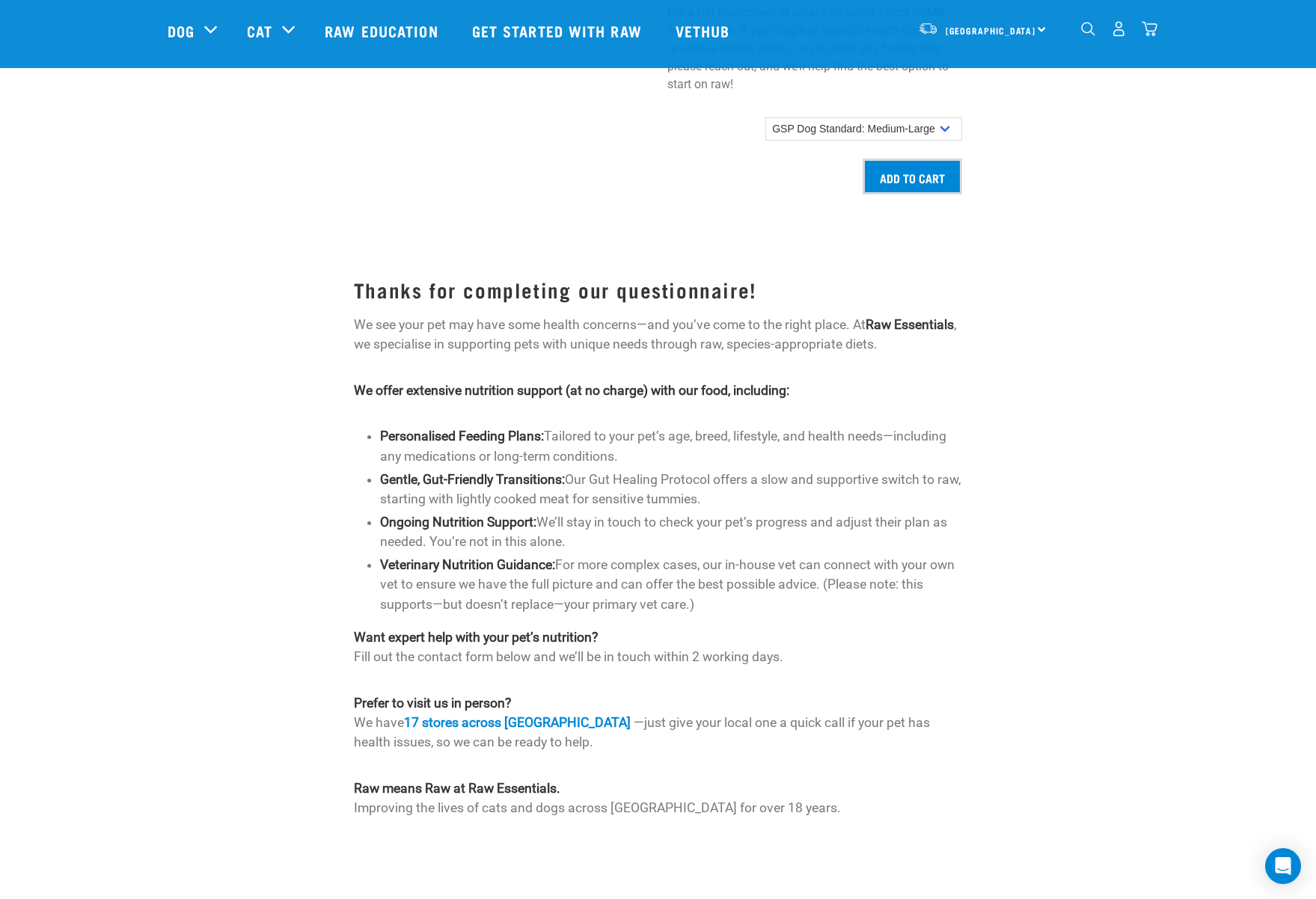
scroll to position [1819, 0]
